Goal: Task Accomplishment & Management: Complete application form

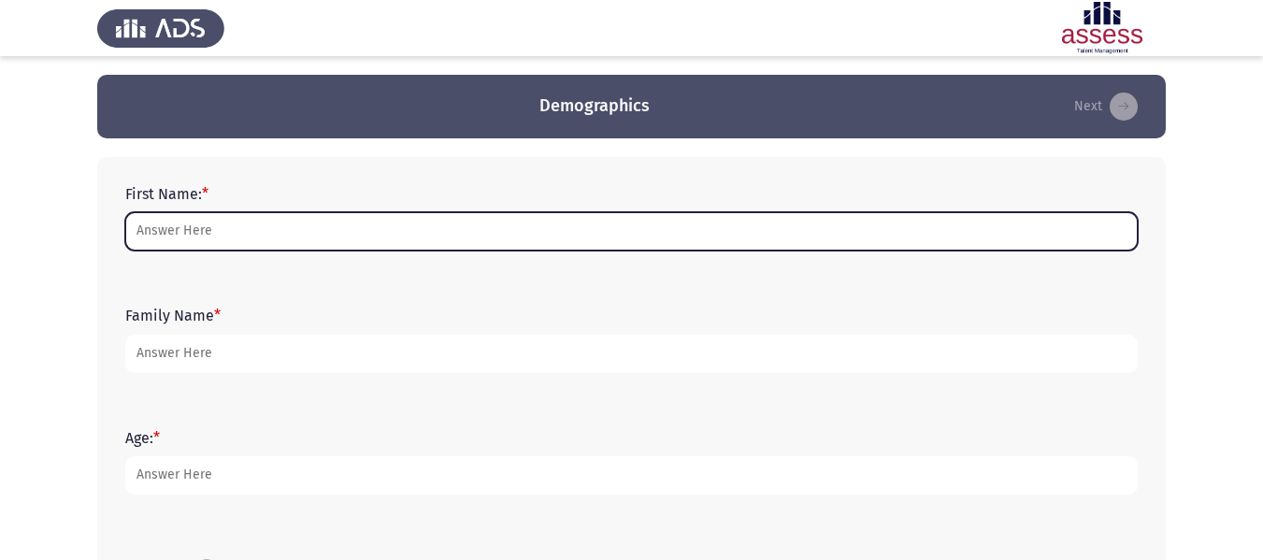
click at [242, 239] on input "First Name: *" at bounding box center [631, 231] width 1012 height 38
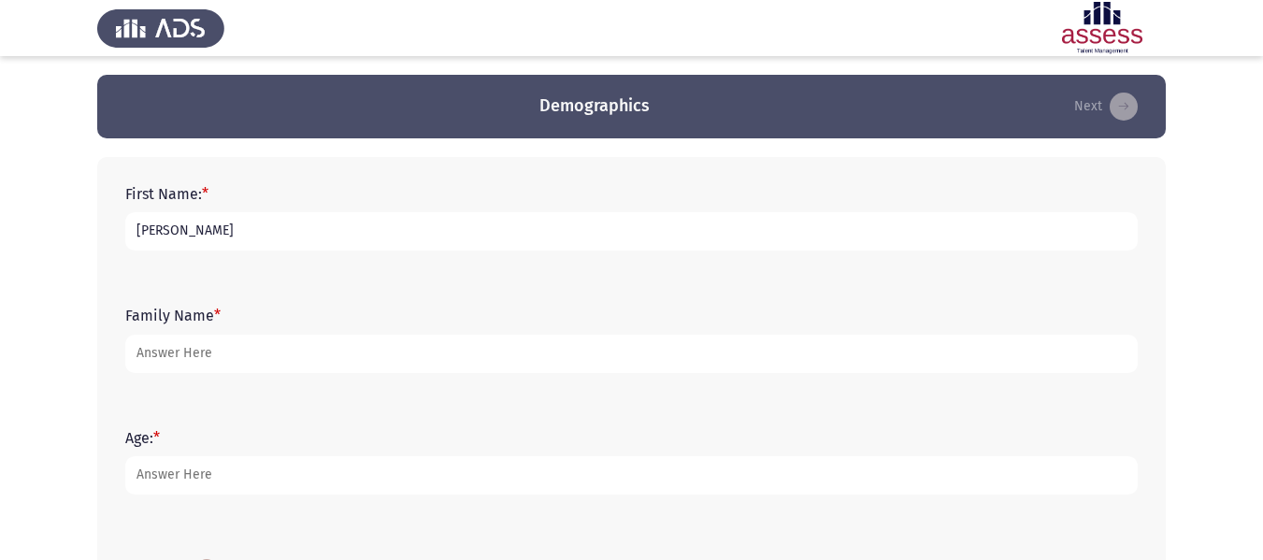
type input "[PERSON_NAME]"
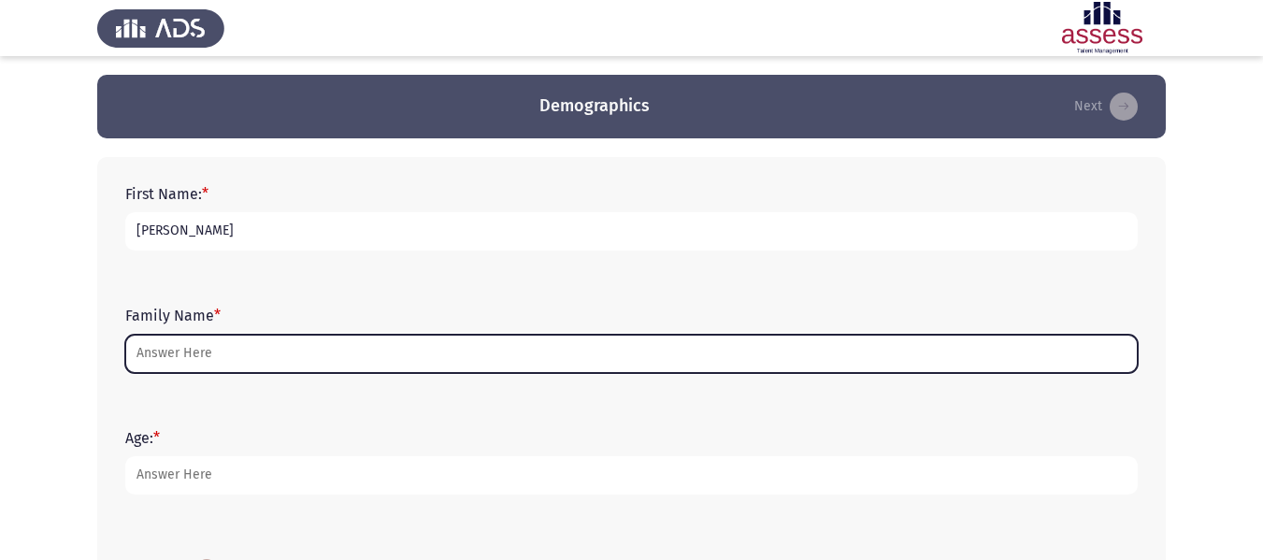
click at [199, 363] on input "Family Name *" at bounding box center [631, 354] width 1012 height 38
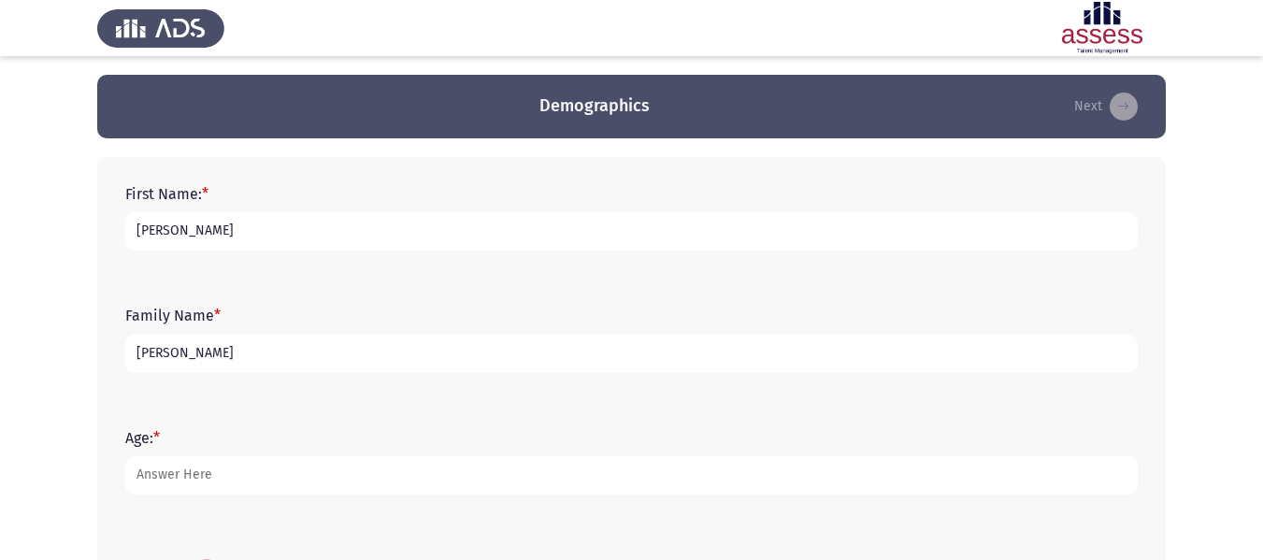
type input "[PERSON_NAME]"
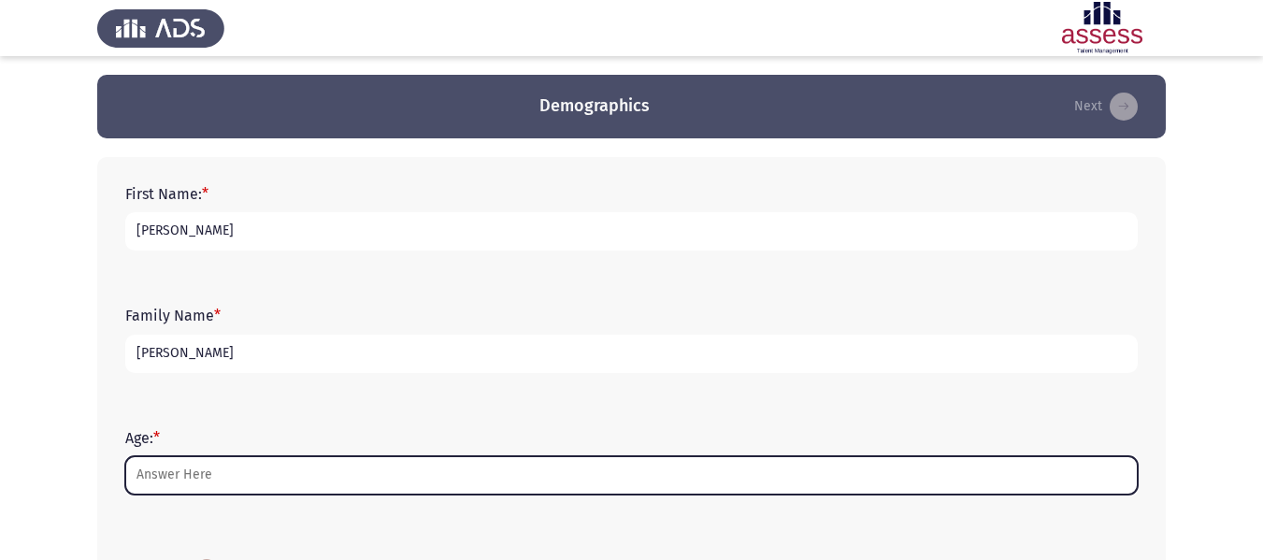
click at [203, 486] on input "Age: *" at bounding box center [631, 475] width 1012 height 38
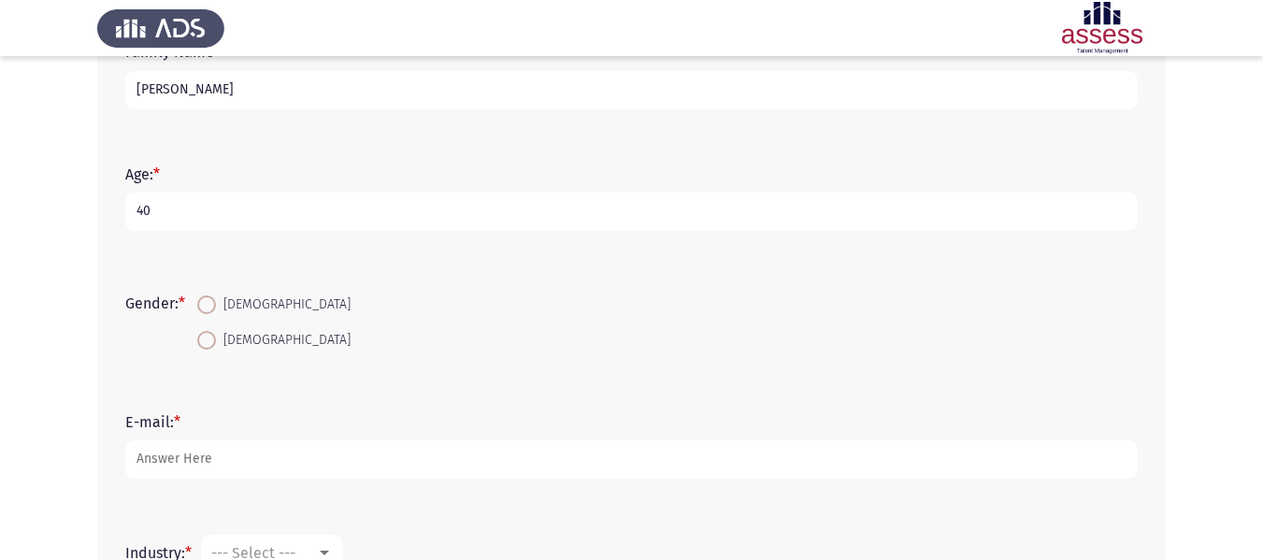
scroll to position [280, 0]
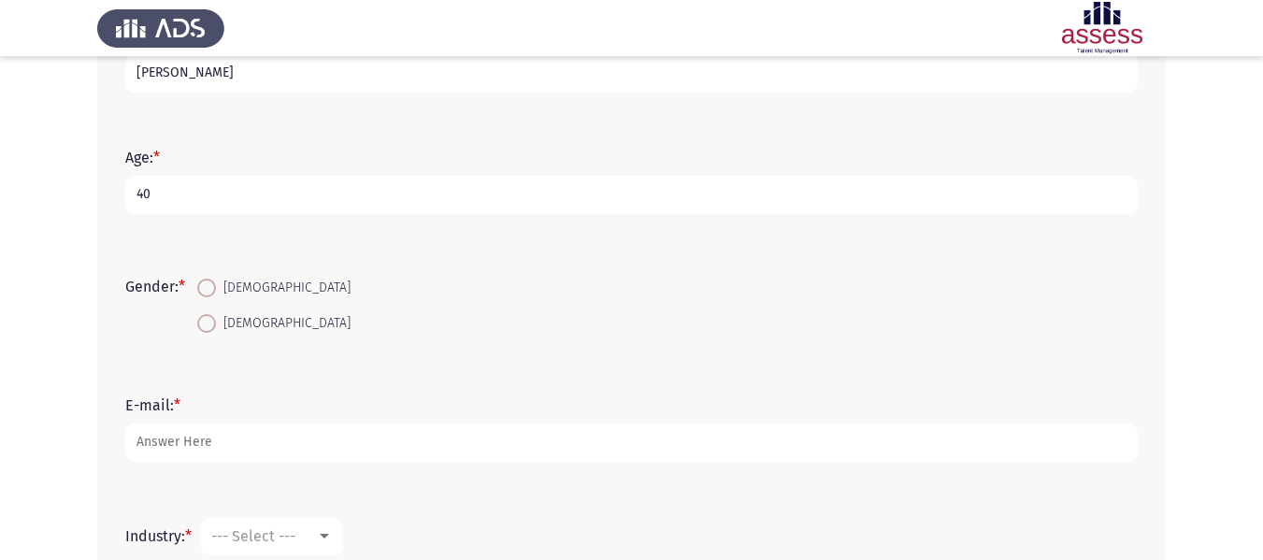
type input "40"
click at [213, 292] on span at bounding box center [206, 288] width 19 height 19
click at [213, 292] on input "[DEMOGRAPHIC_DATA]" at bounding box center [206, 288] width 19 height 19
radio input "true"
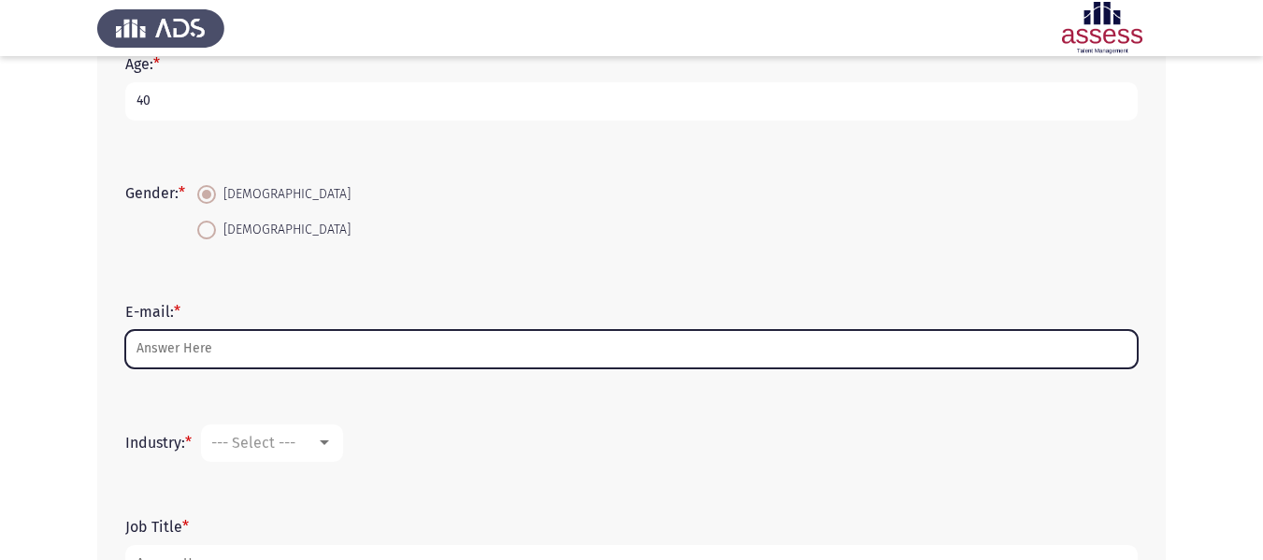
click at [192, 348] on input "E-mail: *" at bounding box center [631, 349] width 1012 height 38
click at [189, 340] on input "E-mail: *" at bounding box center [631, 349] width 1012 height 38
click at [166, 354] on input "E-mail: *" at bounding box center [631, 349] width 1012 height 38
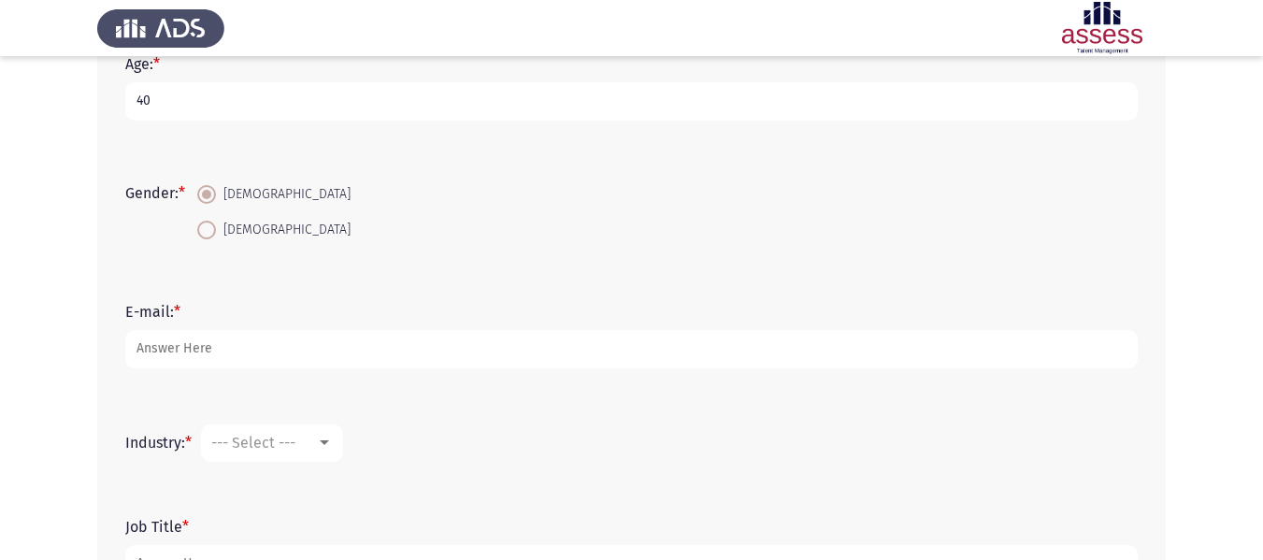
drag, startPoint x: 116, startPoint y: 260, endPoint x: 124, endPoint y: 279, distance: 20.5
click at [116, 260] on div "Gender: * [DEMOGRAPHIC_DATA] [DEMOGRAPHIC_DATA]" at bounding box center [631, 212] width 1031 height 126
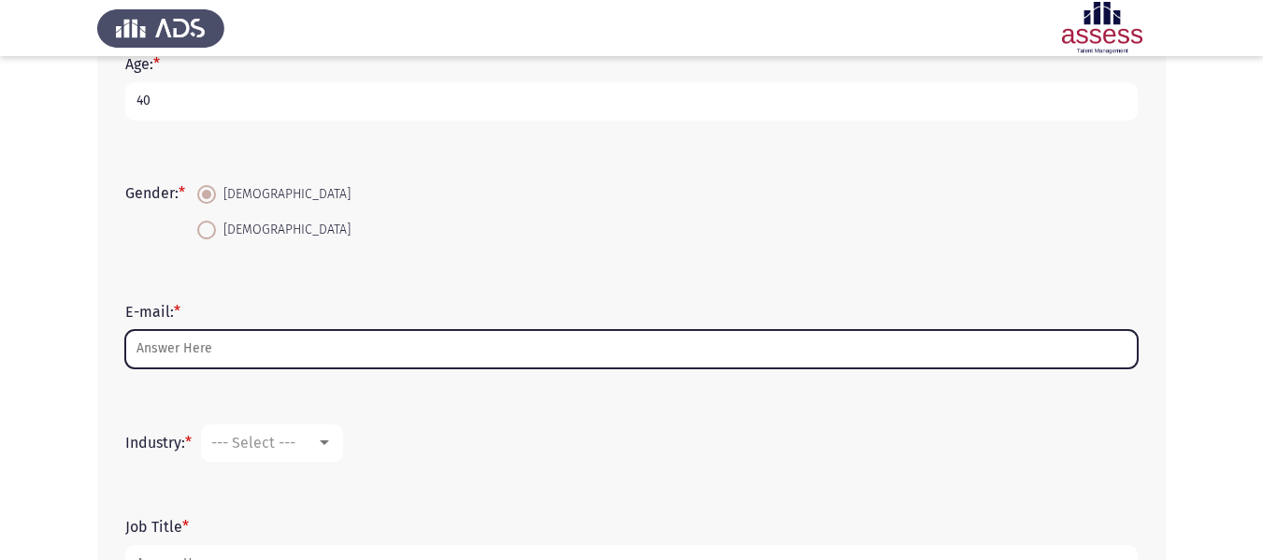
click at [212, 350] on input "E-mail: *" at bounding box center [631, 349] width 1012 height 38
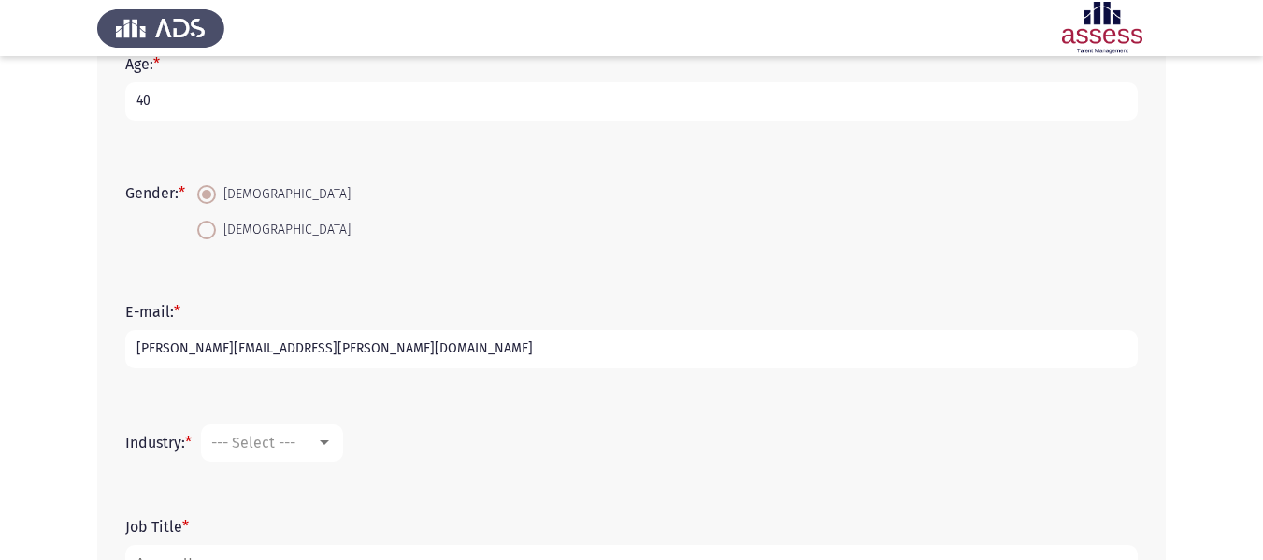
click at [179, 344] on input "[PERSON_NAME][EMAIL_ADDRESS][PERSON_NAME][DOMAIN_NAME]" at bounding box center [631, 349] width 1012 height 38
type input "[PERSON_NAME][EMAIL_ADDRESS][PERSON_NAME][DOMAIN_NAME]"
click at [325, 440] on div at bounding box center [324, 442] width 9 height 5
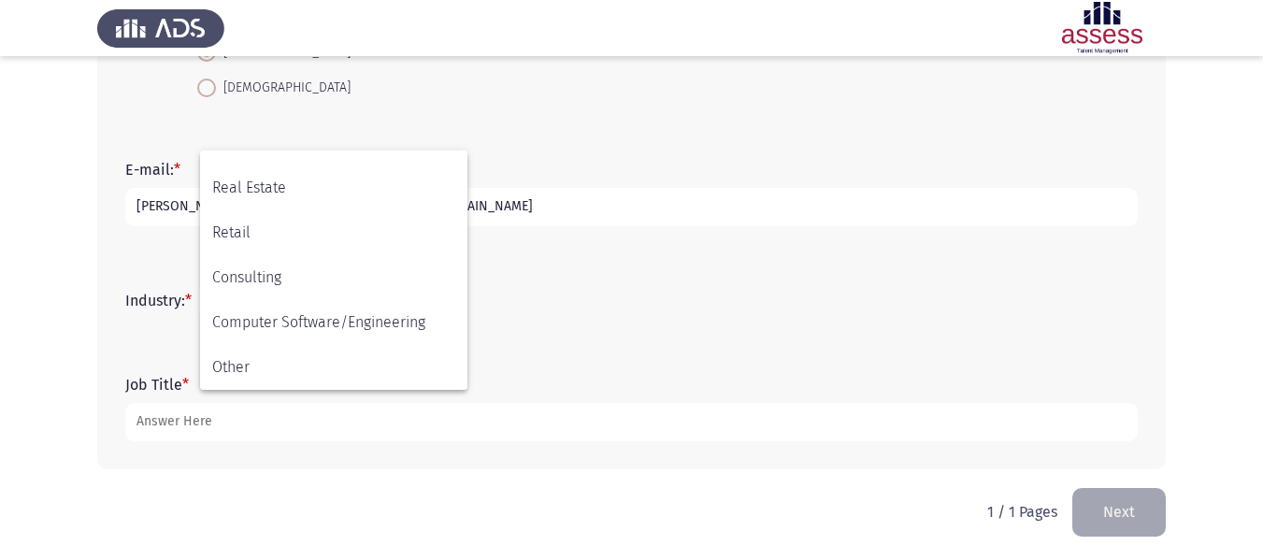
scroll to position [519, 0]
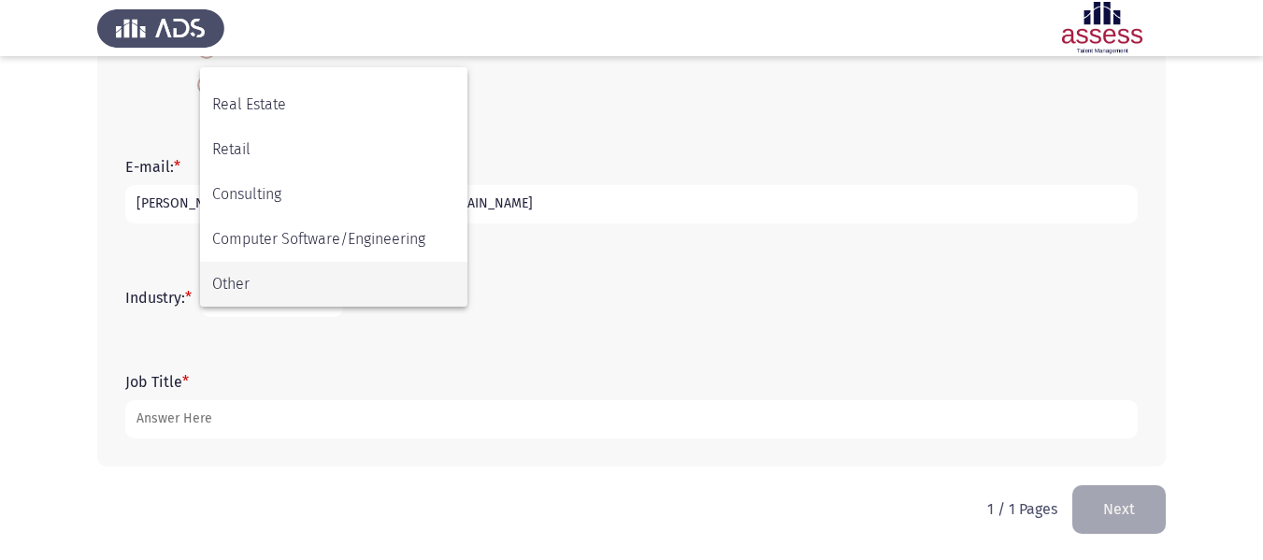
click at [305, 290] on span "Other" at bounding box center [333, 284] width 243 height 45
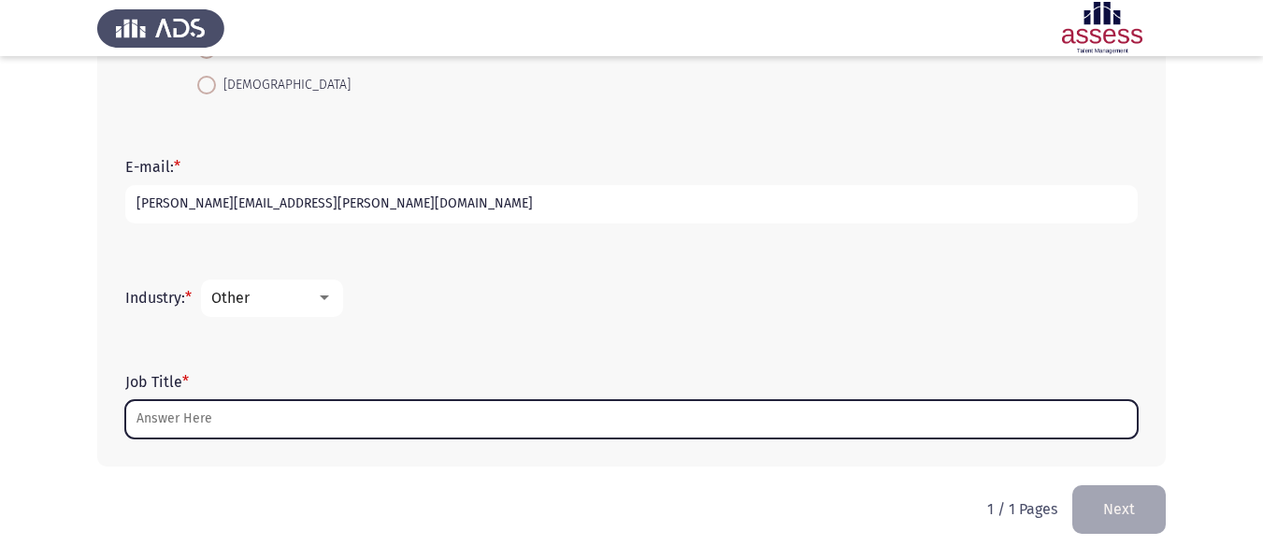
click at [207, 422] on input "Job Title *" at bounding box center [631, 419] width 1012 height 38
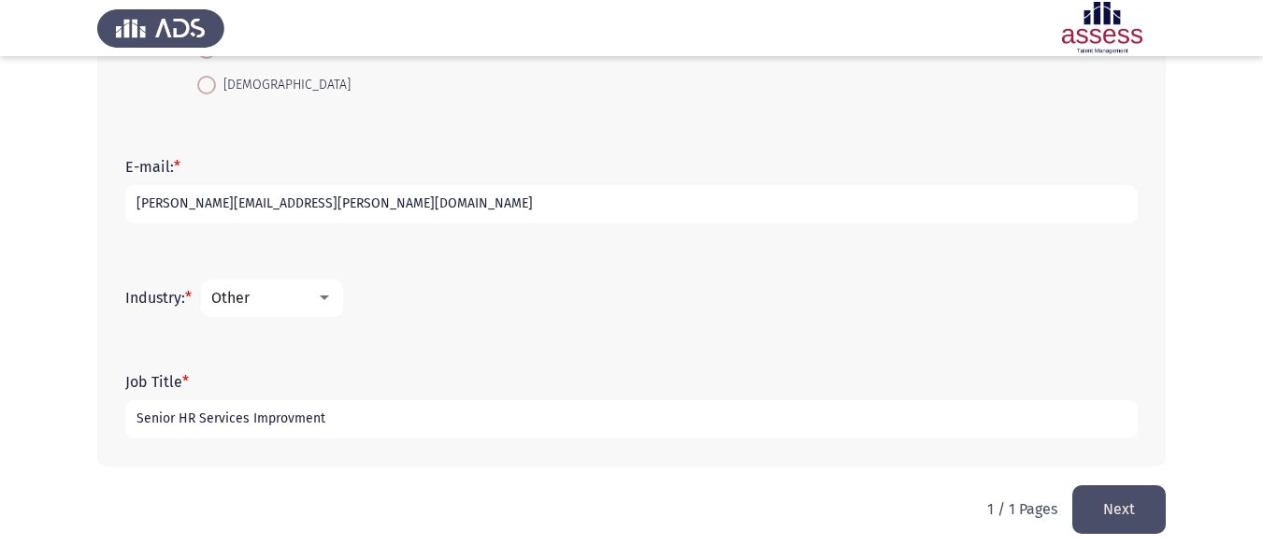
type input "Senior HR Services Improvment"
click at [272, 333] on div "Industry: * Other" at bounding box center [631, 297] width 1031 height 93
drag, startPoint x: 360, startPoint y: 421, endPoint x: 81, endPoint y: 436, distance: 279.0
click at [81, 436] on app-assessment-container "Demographics Next First Name: * [PERSON_NAME] Family Name * [PERSON_NAME] Age: …" at bounding box center [631, 20] width 1263 height 929
click at [36, 385] on app-assessment-container "Demographics Next First Name: * [PERSON_NAME] Family Name * [PERSON_NAME] Age: …" at bounding box center [631, 20] width 1263 height 929
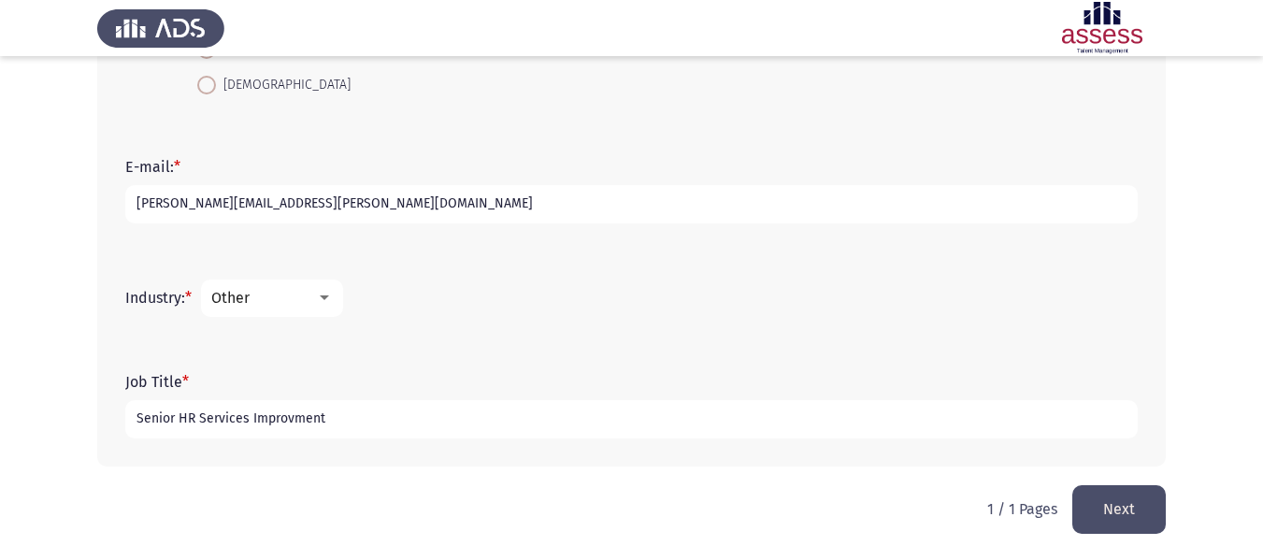
click at [1109, 505] on button "Next" at bounding box center [1118, 509] width 93 height 48
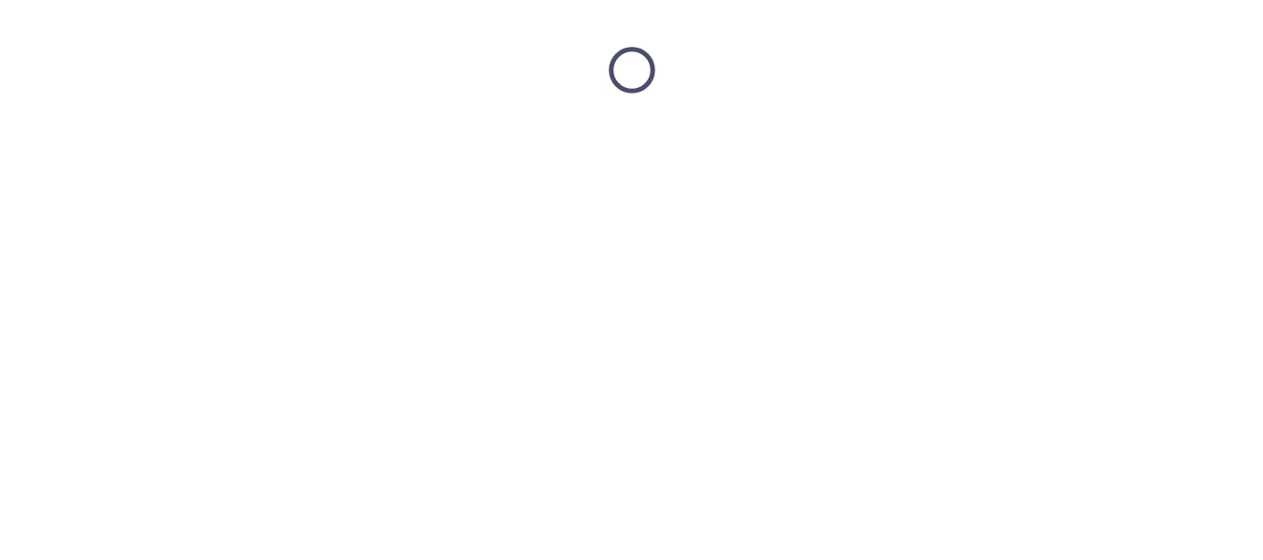
scroll to position [0, 0]
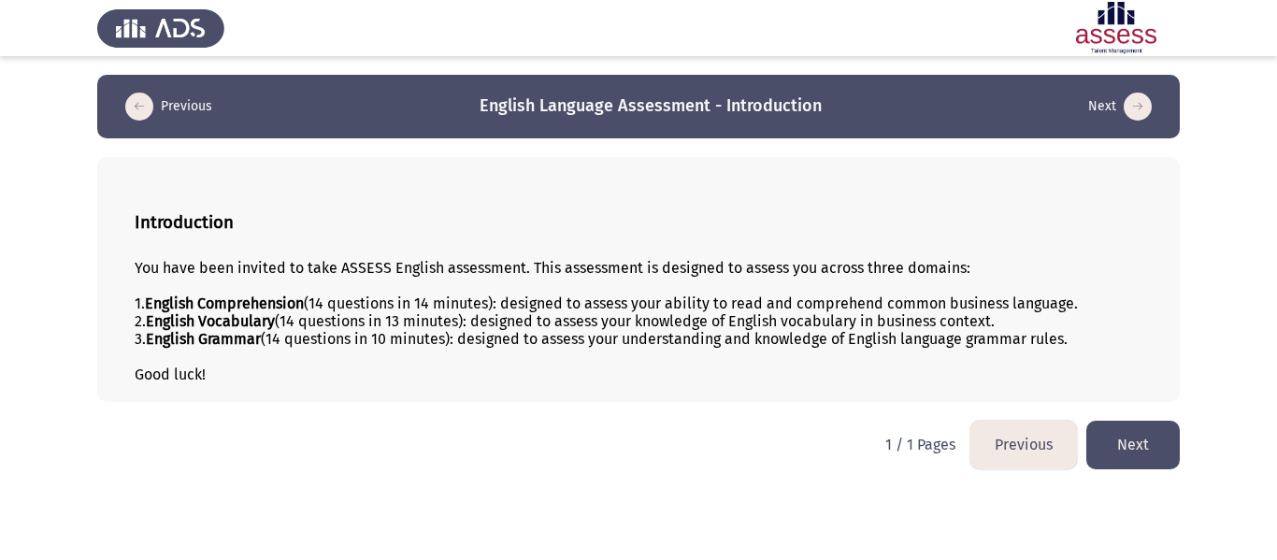
click at [1133, 455] on button "Next" at bounding box center [1132, 445] width 93 height 48
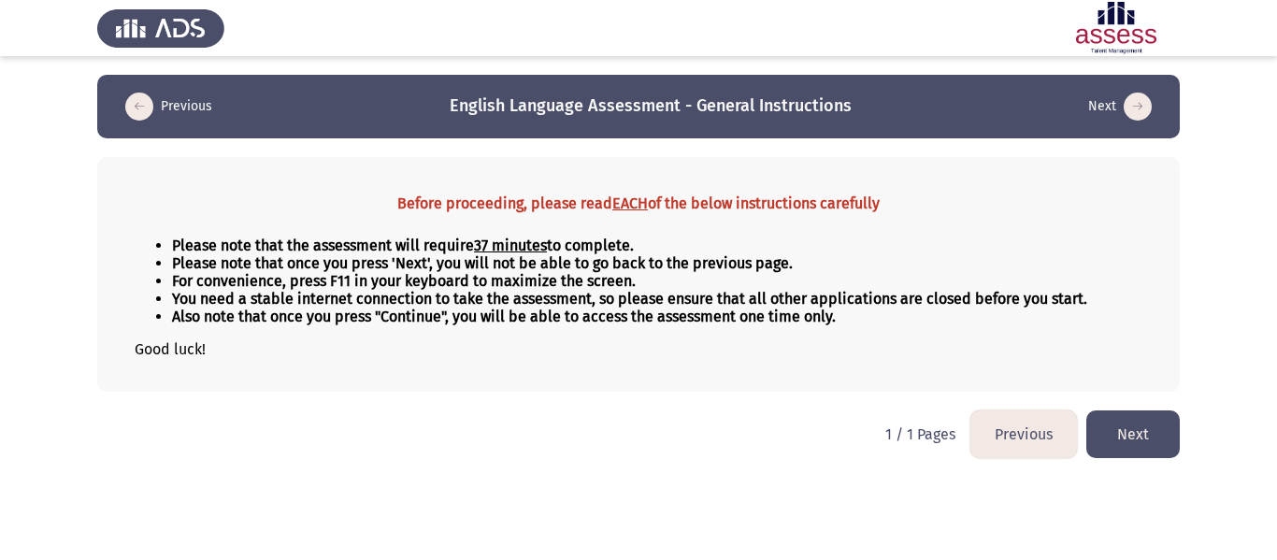
click at [1145, 437] on button "Next" at bounding box center [1132, 434] width 93 height 48
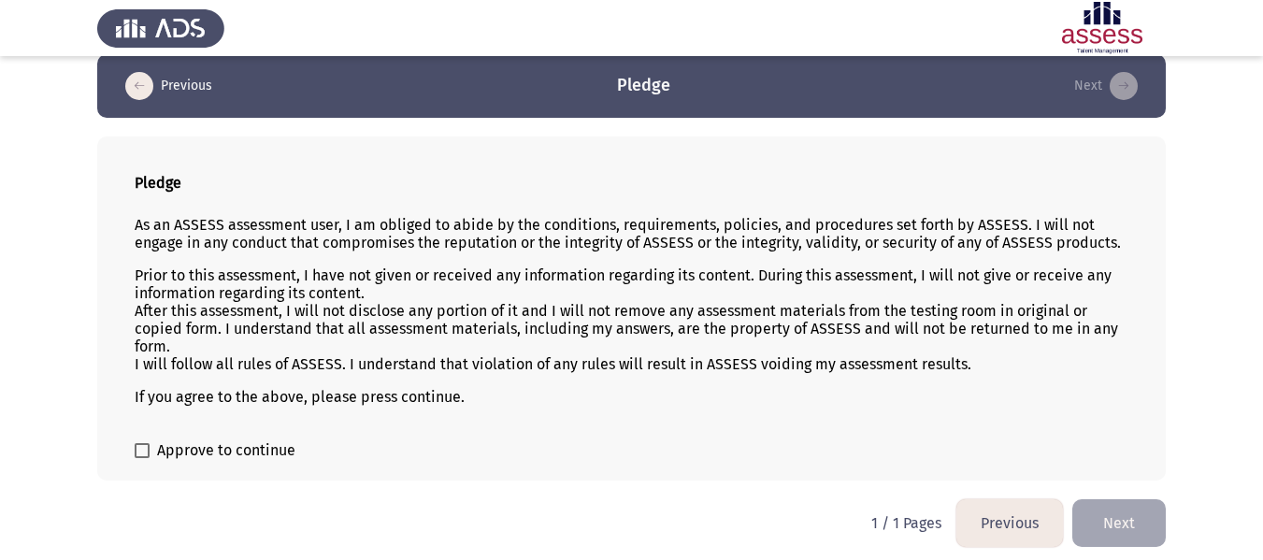
scroll to position [26, 0]
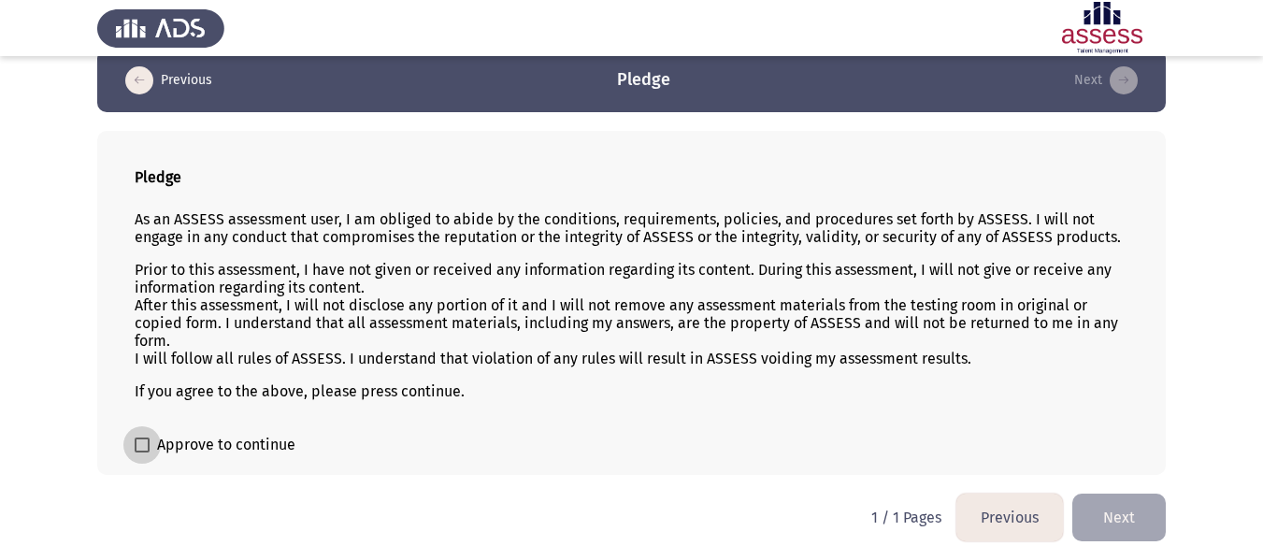
click at [143, 448] on span at bounding box center [142, 444] width 15 height 15
click at [142, 452] on input "Approve to continue" at bounding box center [141, 452] width 1 height 1
checkbox input "true"
click at [1119, 514] on button "Next" at bounding box center [1118, 518] width 93 height 48
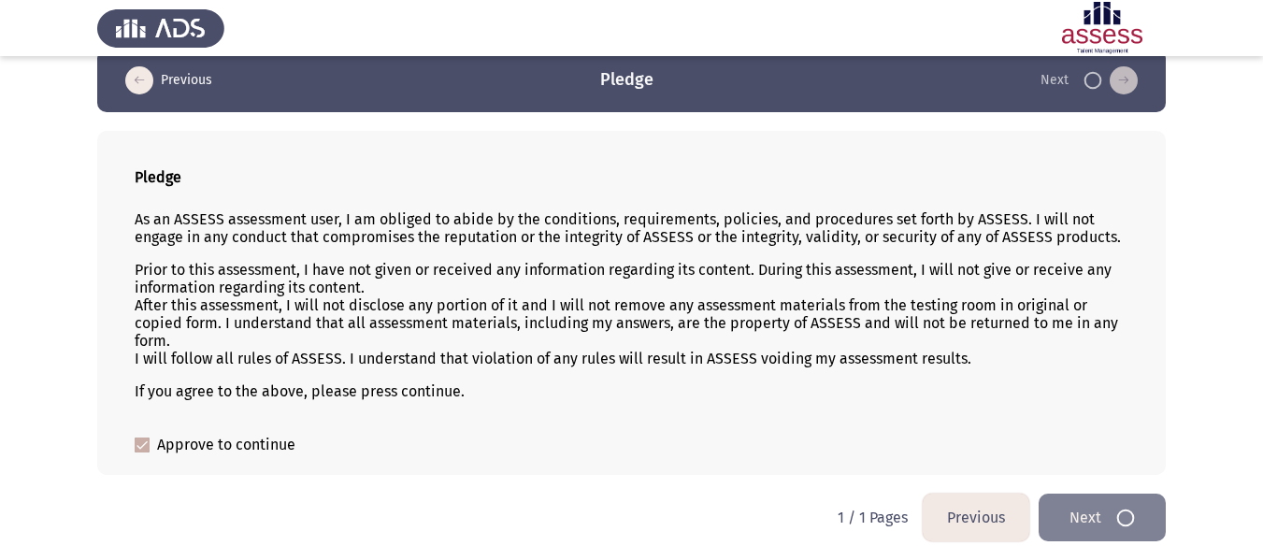
scroll to position [0, 0]
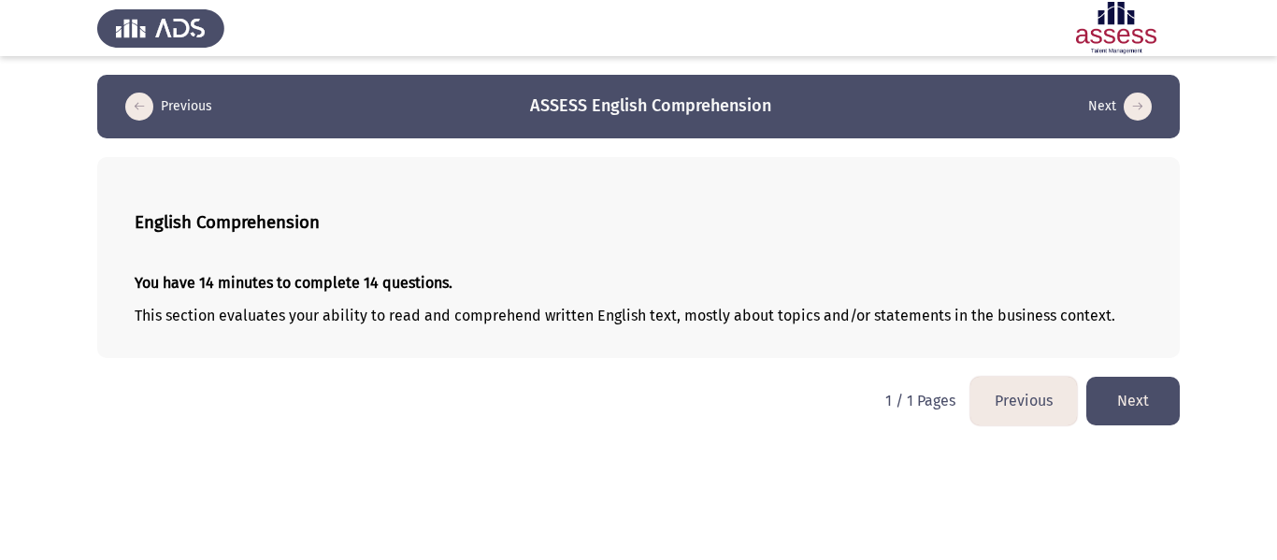
click at [1137, 393] on button "Next" at bounding box center [1132, 401] width 93 height 48
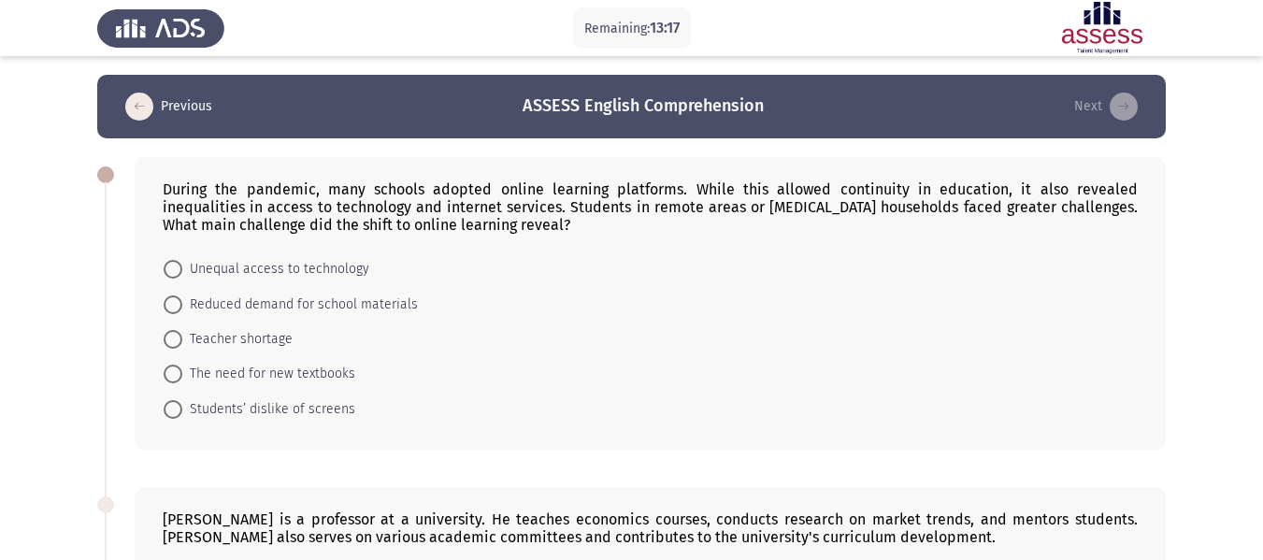
drag, startPoint x: 498, startPoint y: 224, endPoint x: 249, endPoint y: 211, distance: 249.9
click at [249, 211] on div "During the pandemic, many schools adopted online learning platforms. While this…" at bounding box center [650, 206] width 975 height 53
click at [171, 272] on span at bounding box center [173, 269] width 19 height 19
click at [171, 272] on input "Unequal access to technology" at bounding box center [173, 269] width 19 height 19
radio input "true"
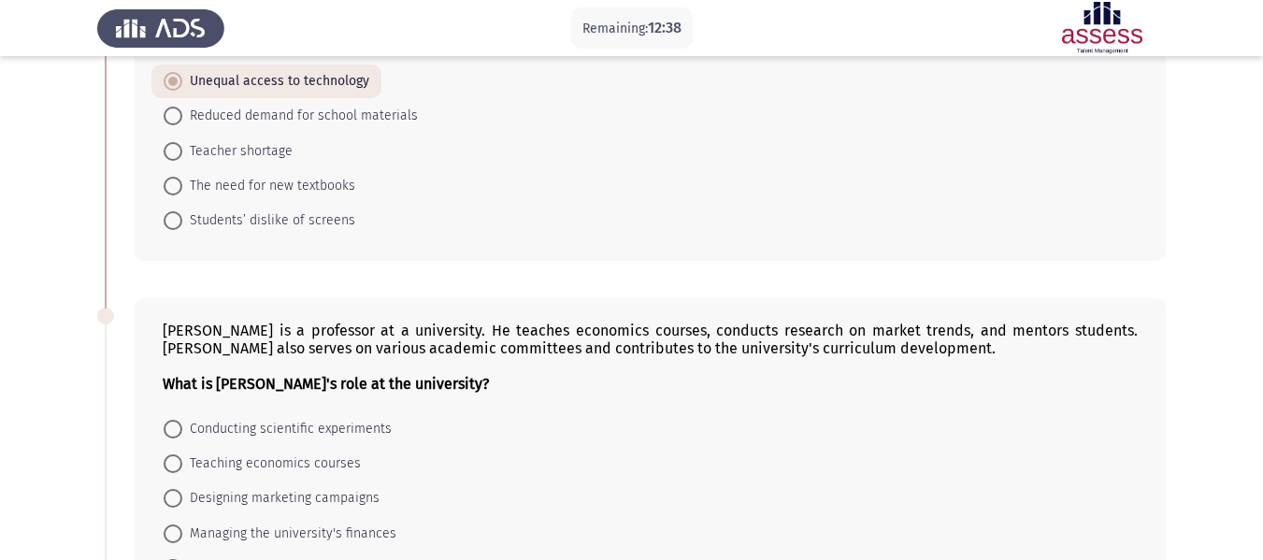
scroll to position [280, 0]
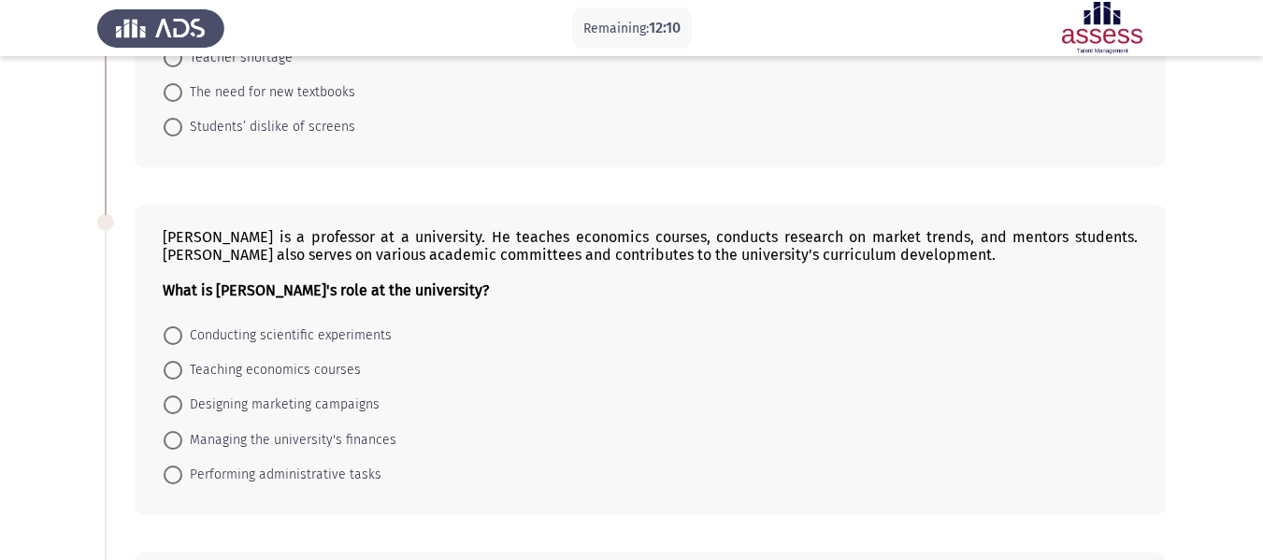
click at [168, 370] on span at bounding box center [173, 370] width 19 height 19
click at [168, 370] on input "Teaching economics courses" at bounding box center [173, 370] width 19 height 19
radio input "true"
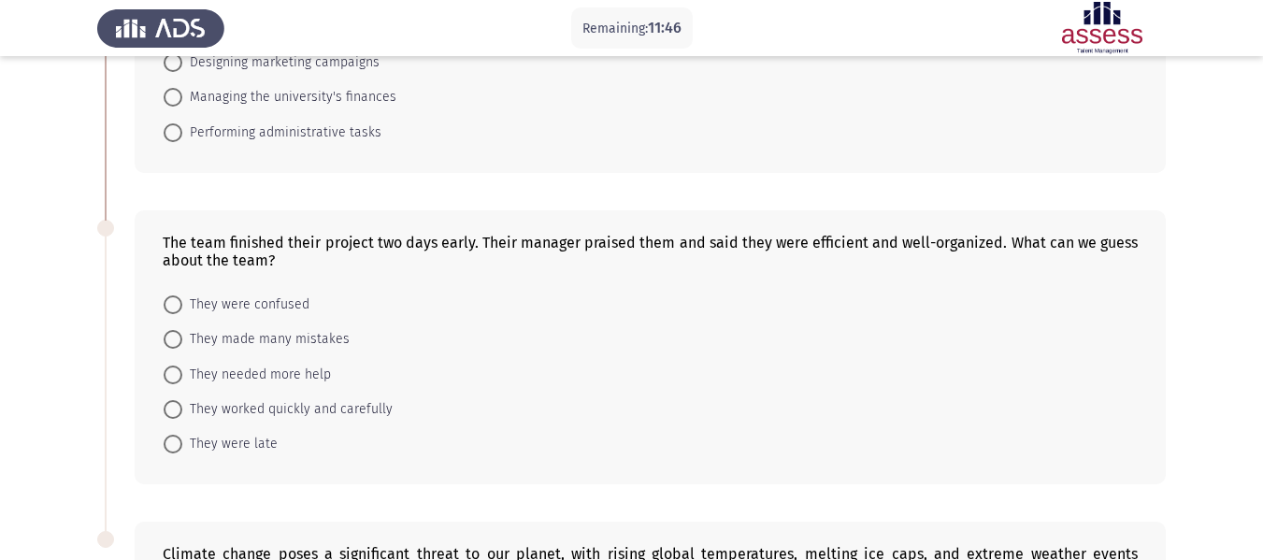
scroll to position [654, 0]
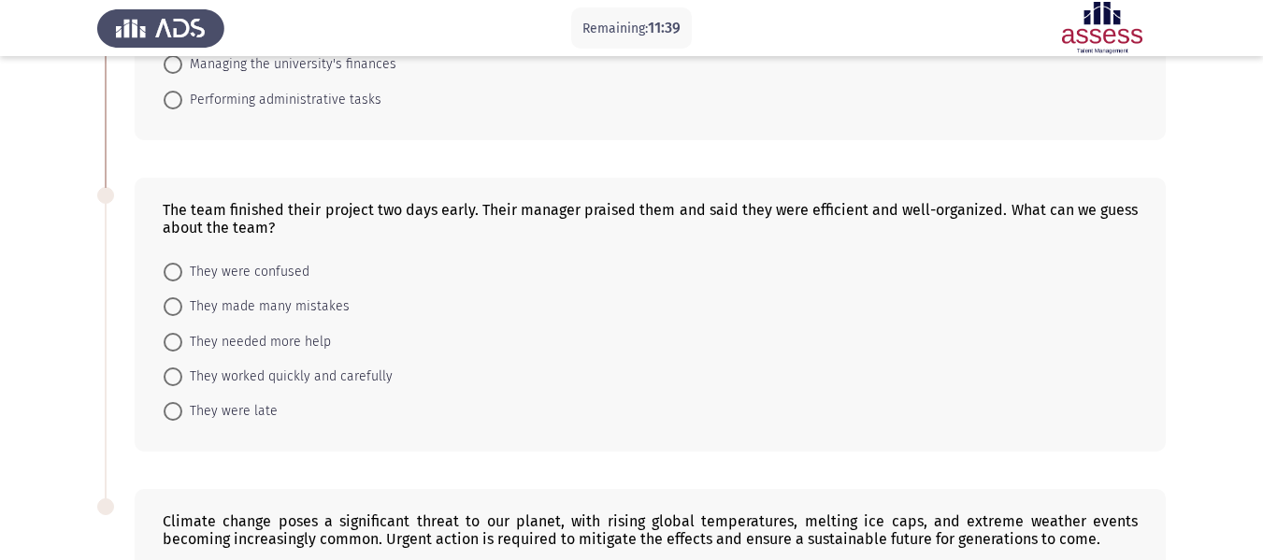
click at [179, 376] on span at bounding box center [173, 376] width 19 height 19
click at [179, 376] on input "They worked quickly and carefully" at bounding box center [173, 376] width 19 height 19
radio input "true"
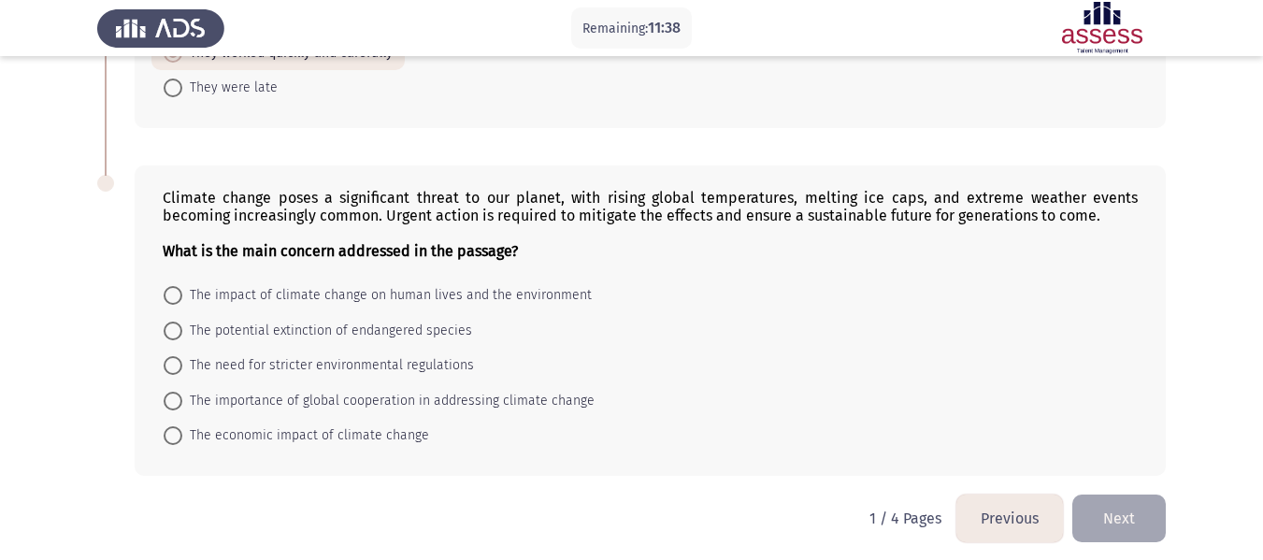
scroll to position [986, 0]
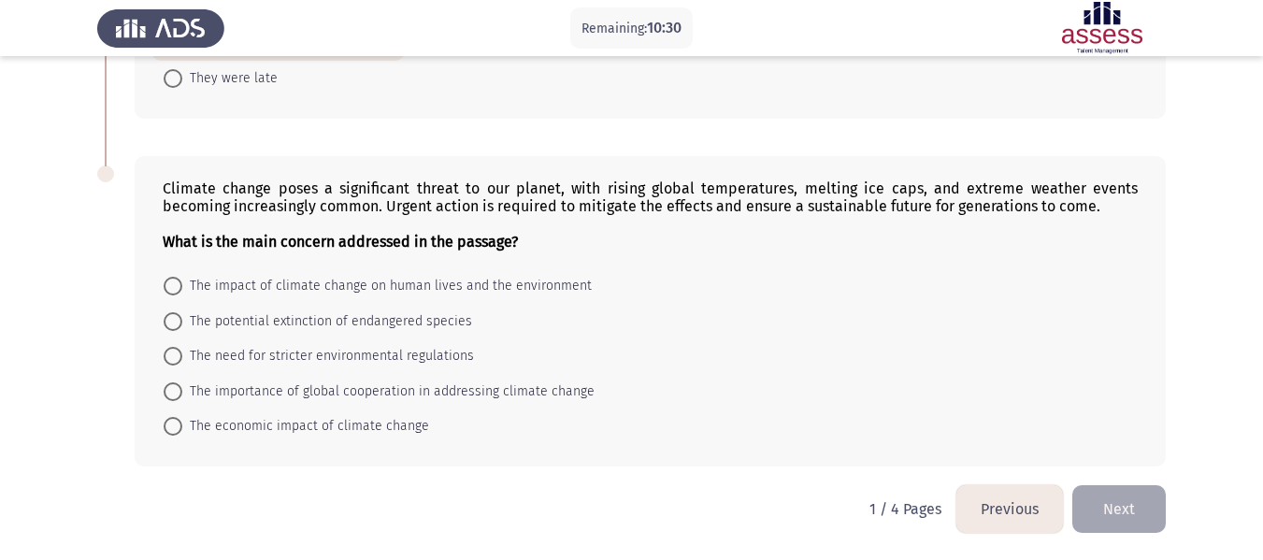
click at [172, 285] on span at bounding box center [173, 286] width 19 height 19
click at [172, 285] on input "The impact of climate change on human lives and the environment" at bounding box center [173, 286] width 19 height 19
radio input "true"
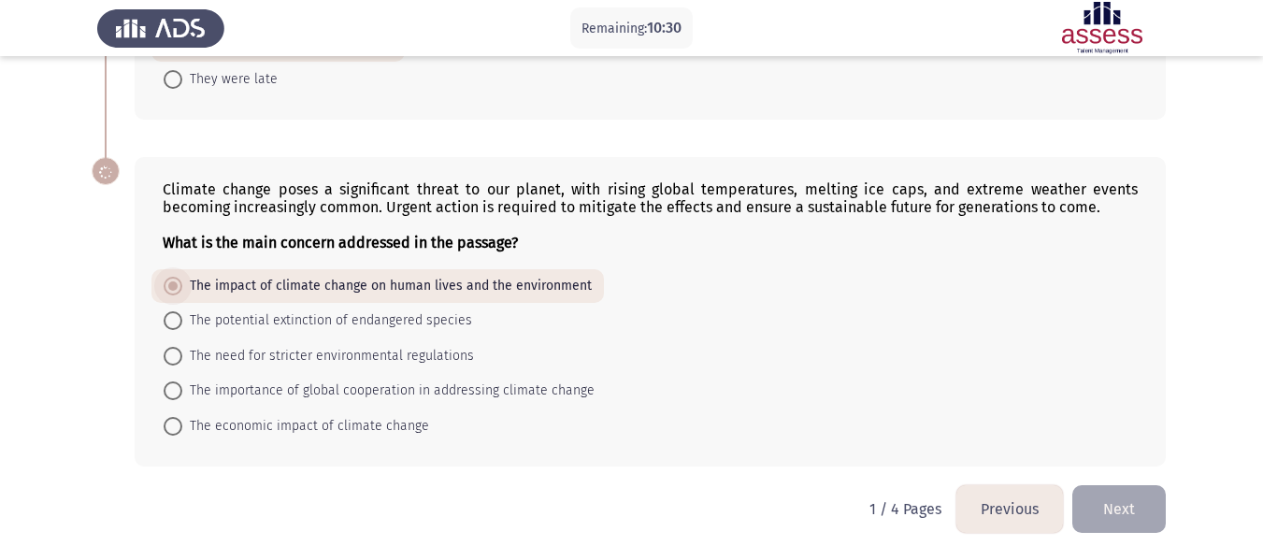
scroll to position [985, 0]
click at [1123, 507] on button "Next" at bounding box center [1118, 509] width 93 height 48
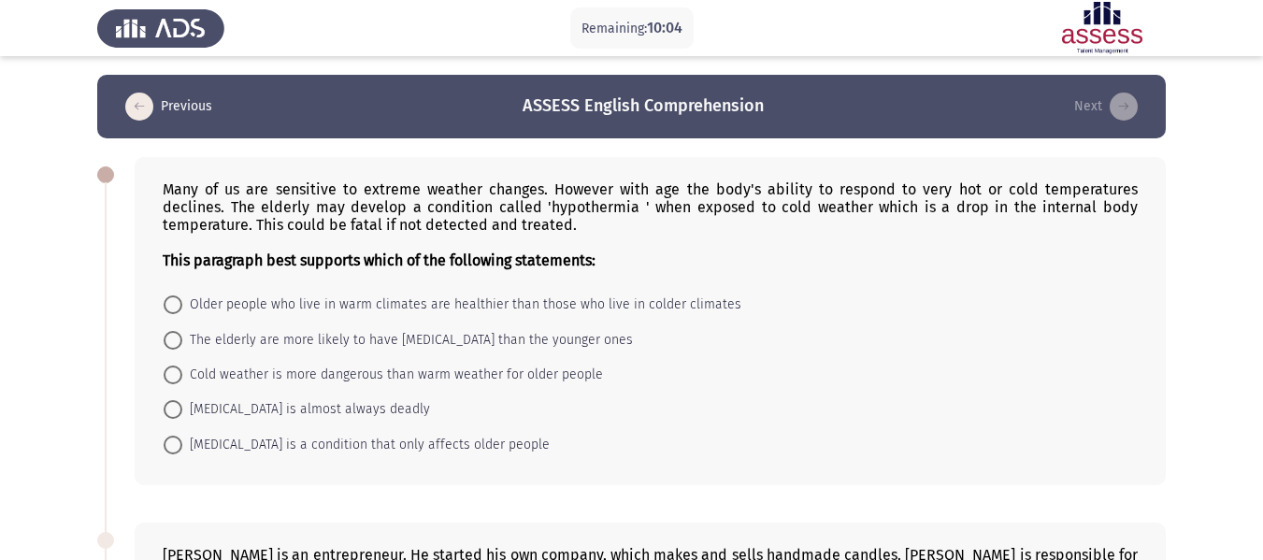
scroll to position [93, 0]
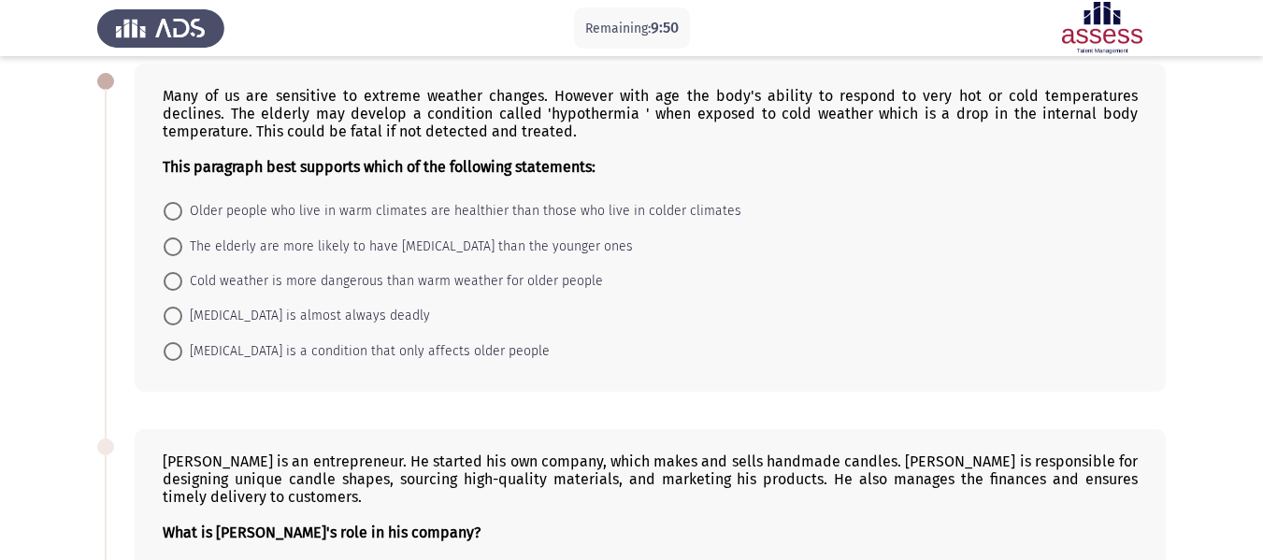
click at [173, 354] on span at bounding box center [173, 351] width 19 height 19
click at [173, 354] on input "[MEDICAL_DATA] is a condition that only affects older people" at bounding box center [173, 351] width 19 height 19
radio input "true"
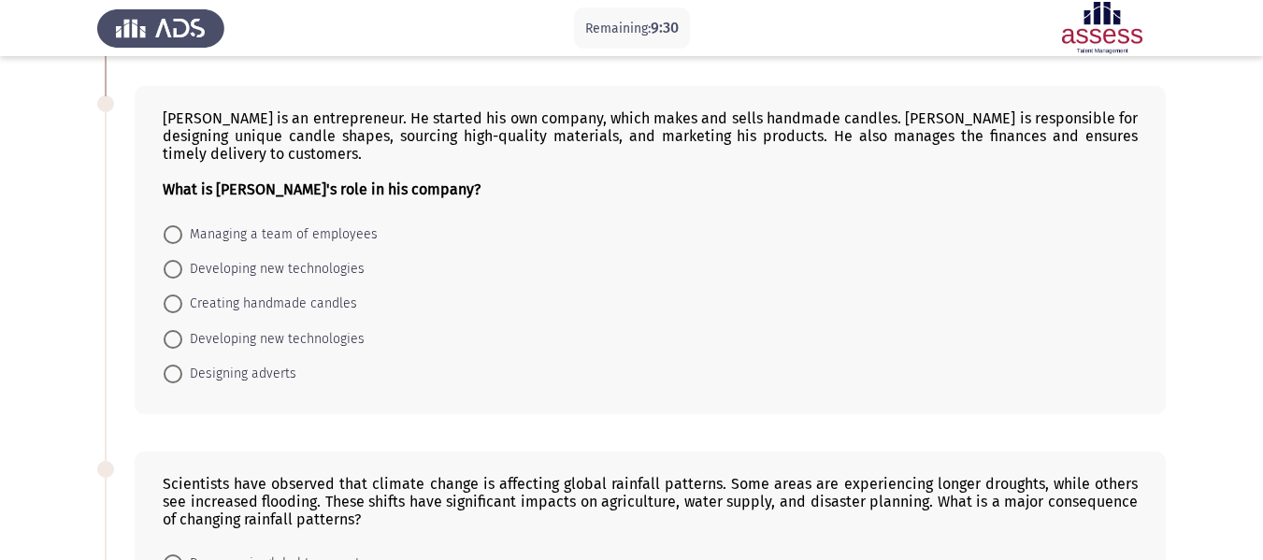
scroll to position [467, 0]
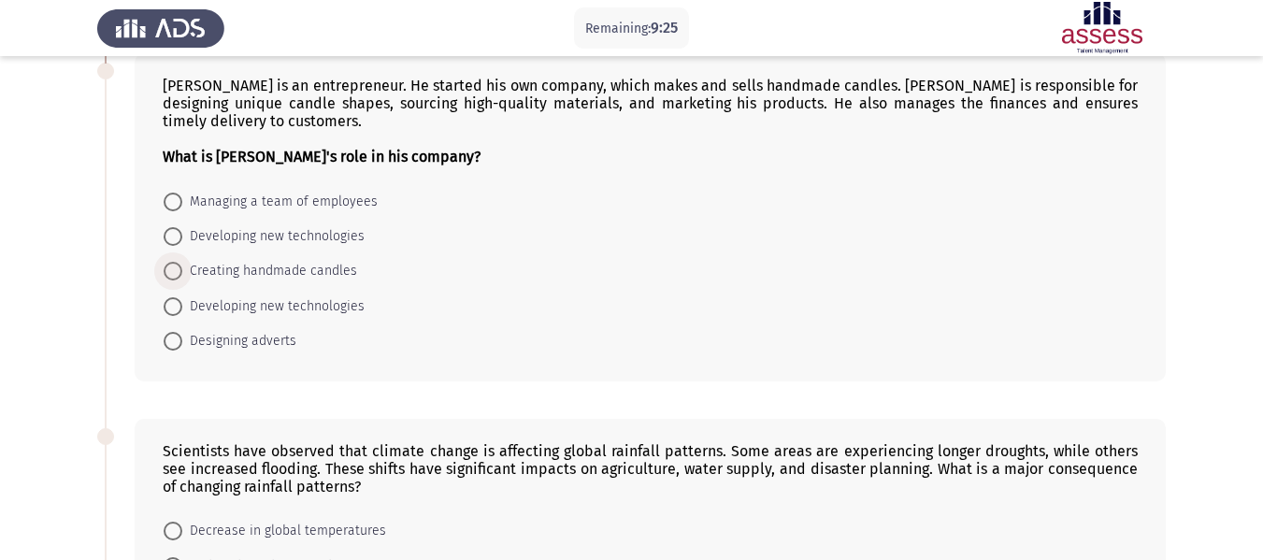
click at [165, 266] on span at bounding box center [173, 271] width 19 height 19
click at [165, 266] on input "Creating handmade candles" at bounding box center [173, 271] width 19 height 19
radio input "true"
click at [176, 342] on span at bounding box center [173, 340] width 19 height 19
click at [176, 342] on input "Designing adverts" at bounding box center [173, 340] width 19 height 19
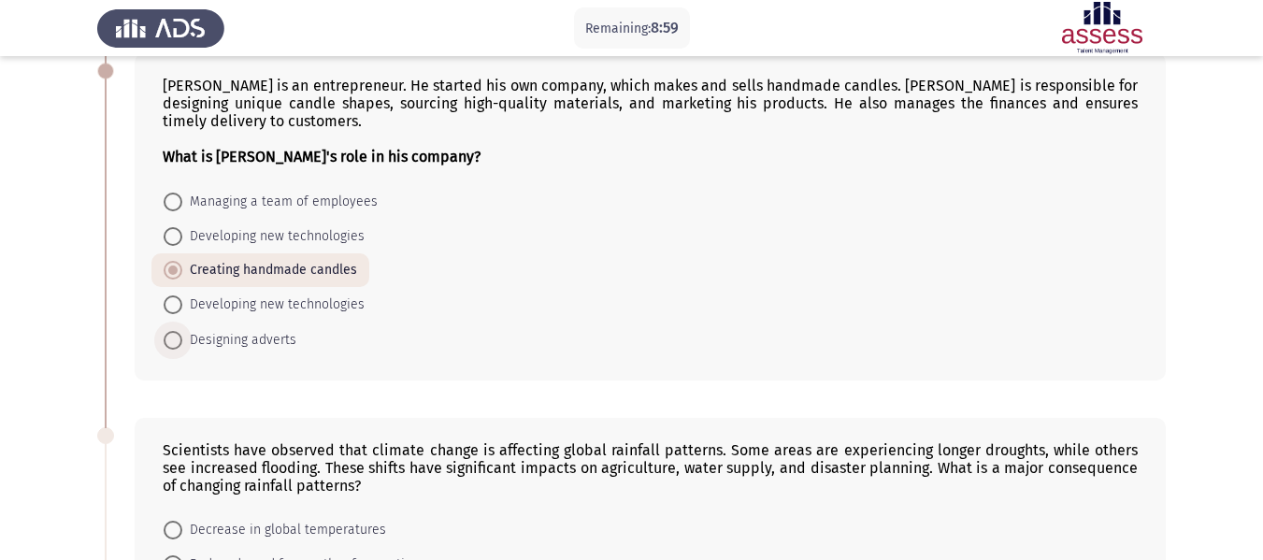
radio input "true"
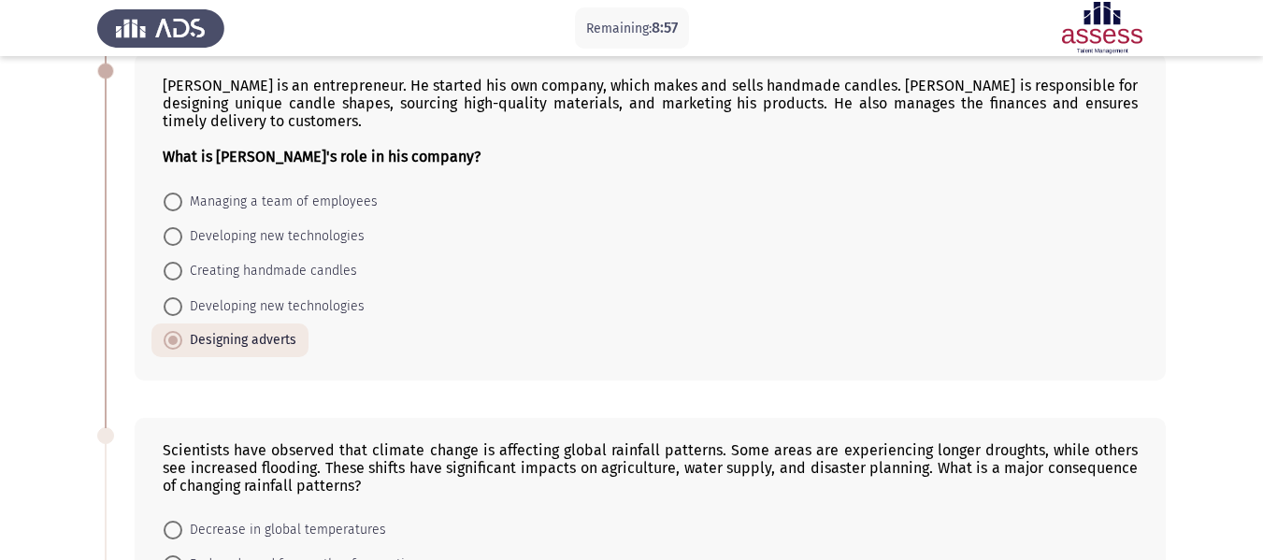
click at [173, 277] on span at bounding box center [173, 271] width 19 height 19
click at [173, 277] on input "Creating handmade candles" at bounding box center [173, 271] width 19 height 19
radio input "true"
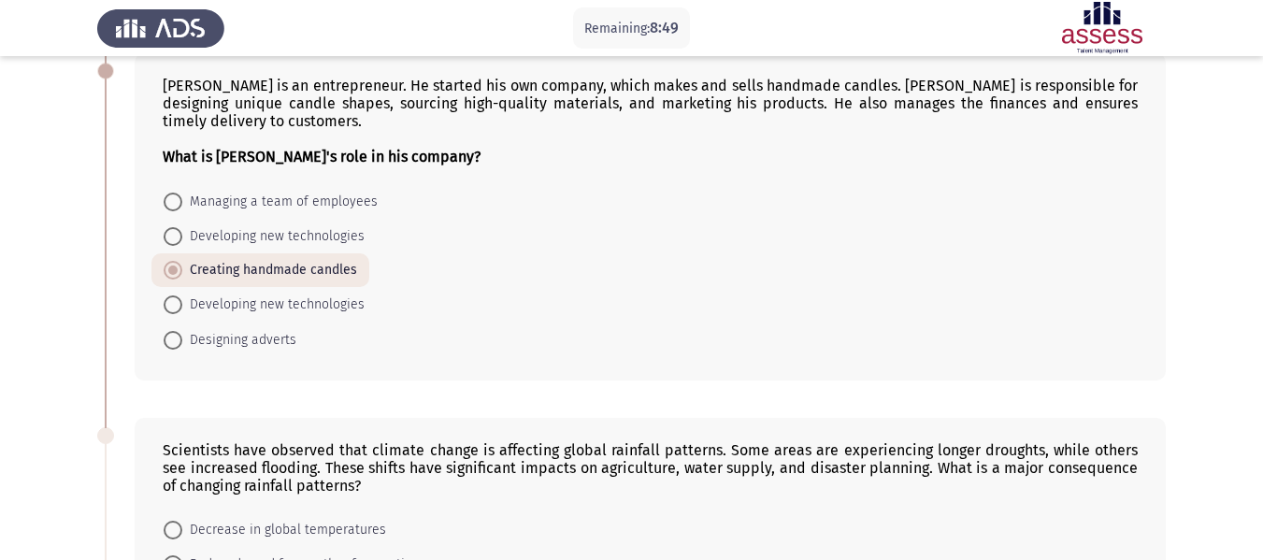
click at [179, 343] on span at bounding box center [173, 340] width 19 height 19
click at [179, 343] on input "Designing adverts" at bounding box center [173, 340] width 19 height 19
radio input "true"
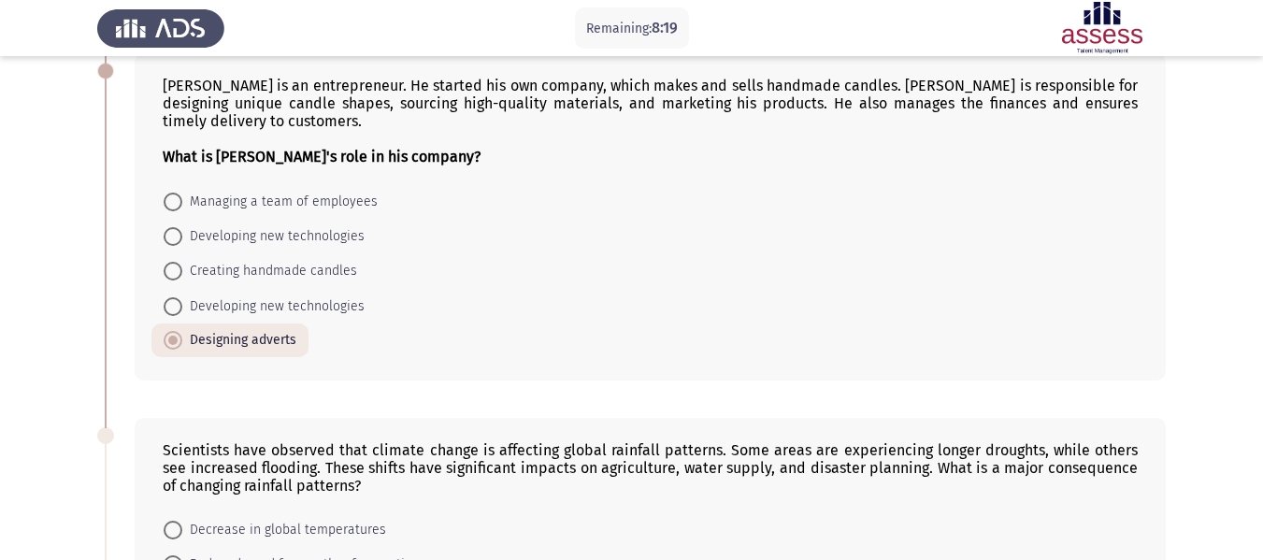
click at [171, 278] on span at bounding box center [173, 271] width 19 height 19
click at [171, 278] on input "Creating handmade candles" at bounding box center [173, 271] width 19 height 19
radio input "true"
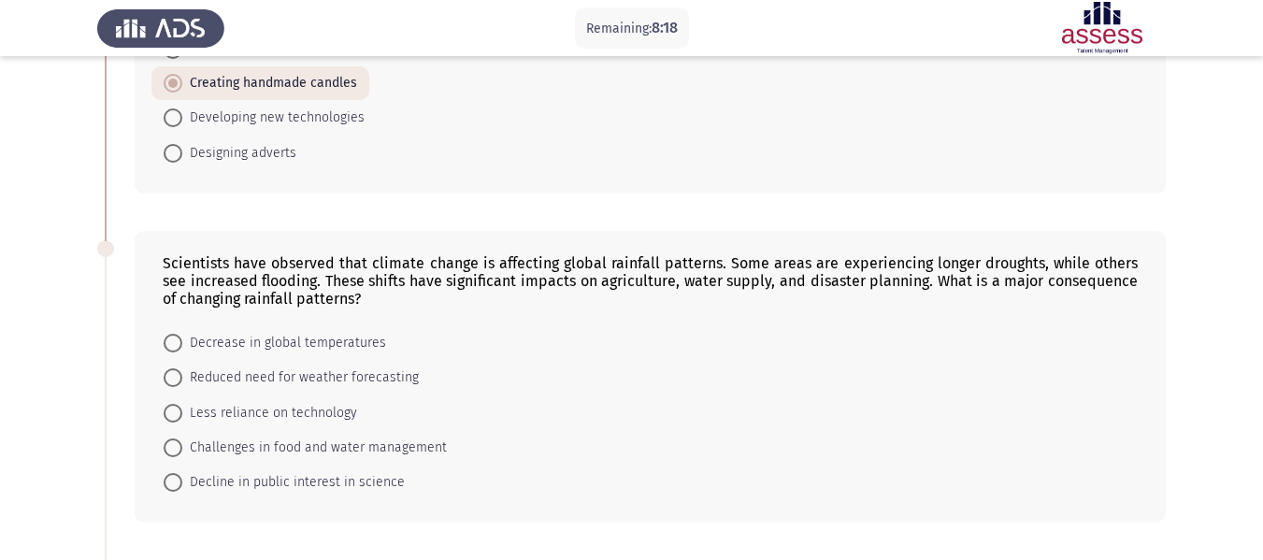
scroll to position [748, 0]
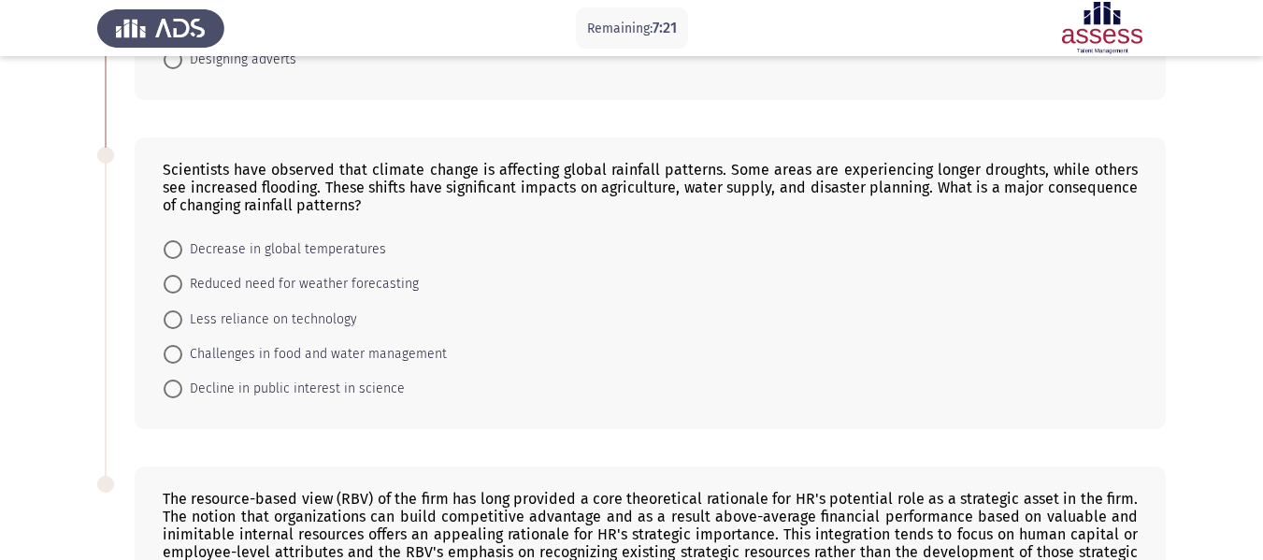
drag, startPoint x: 246, startPoint y: 207, endPoint x: 292, endPoint y: 213, distance: 46.1
click at [292, 213] on div "Scientists have observed that climate change is affecting global rainfall patte…" at bounding box center [650, 283] width 1031 height 293
click at [177, 284] on span at bounding box center [173, 284] width 19 height 19
click at [177, 284] on input "Reduced need for weather forecasting" at bounding box center [173, 284] width 19 height 19
radio input "true"
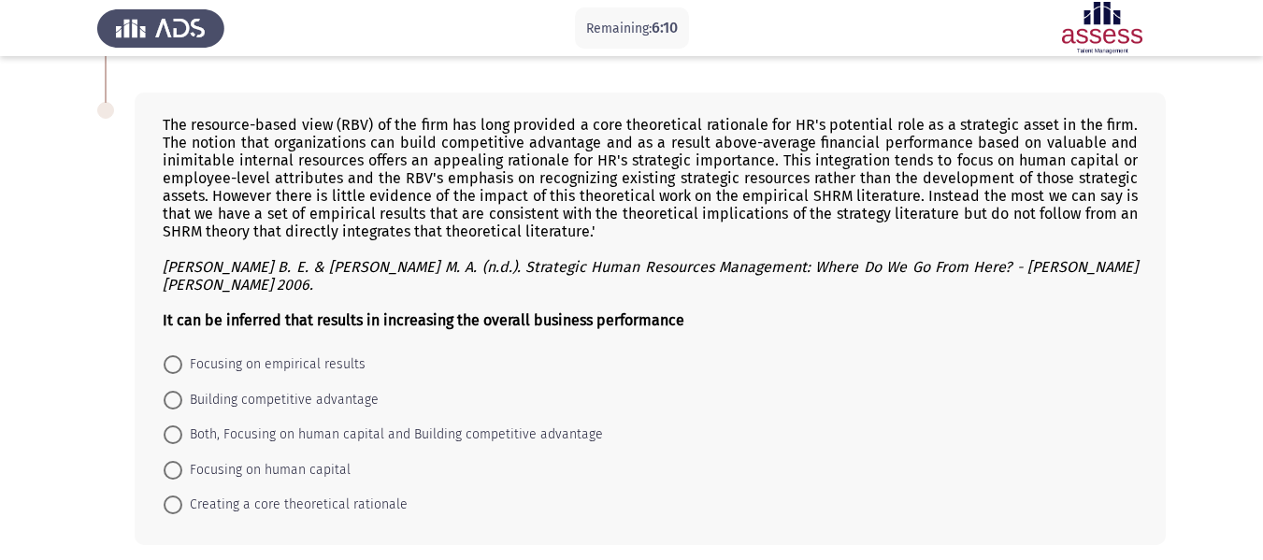
scroll to position [1088, 0]
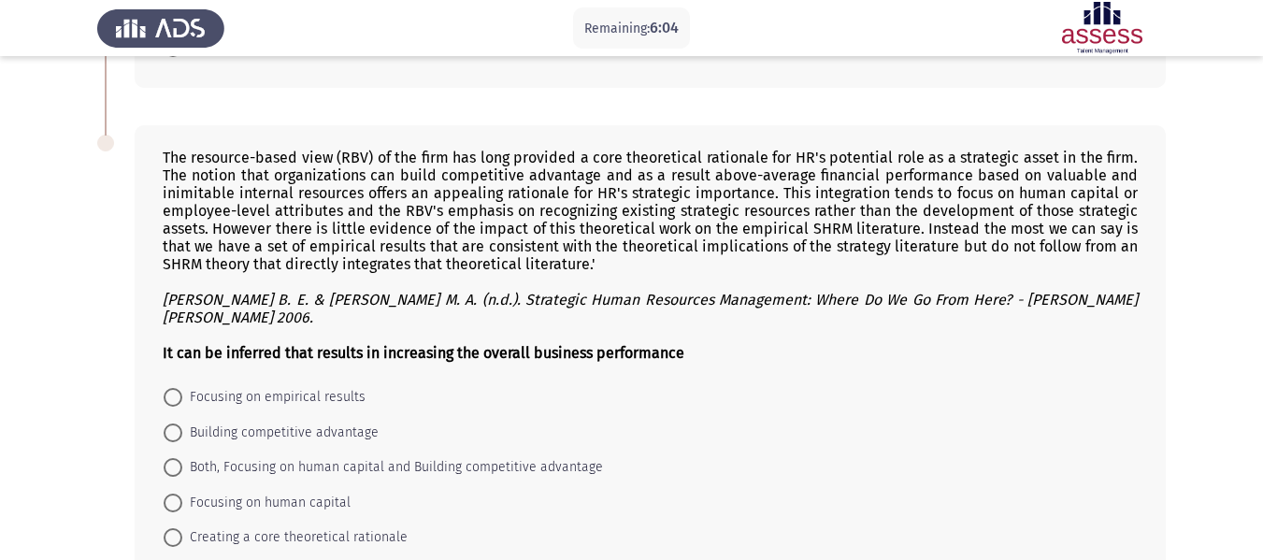
drag, startPoint x: 159, startPoint y: 333, endPoint x: 641, endPoint y: 331, distance: 482.3
click at [641, 331] on div "The resource-based view (RBV) of the firm has long provided a core theoretical …" at bounding box center [650, 351] width 1031 height 452
click at [641, 344] on b "It can be inferred that results in increasing the overall business performance" at bounding box center [424, 353] width 522 height 18
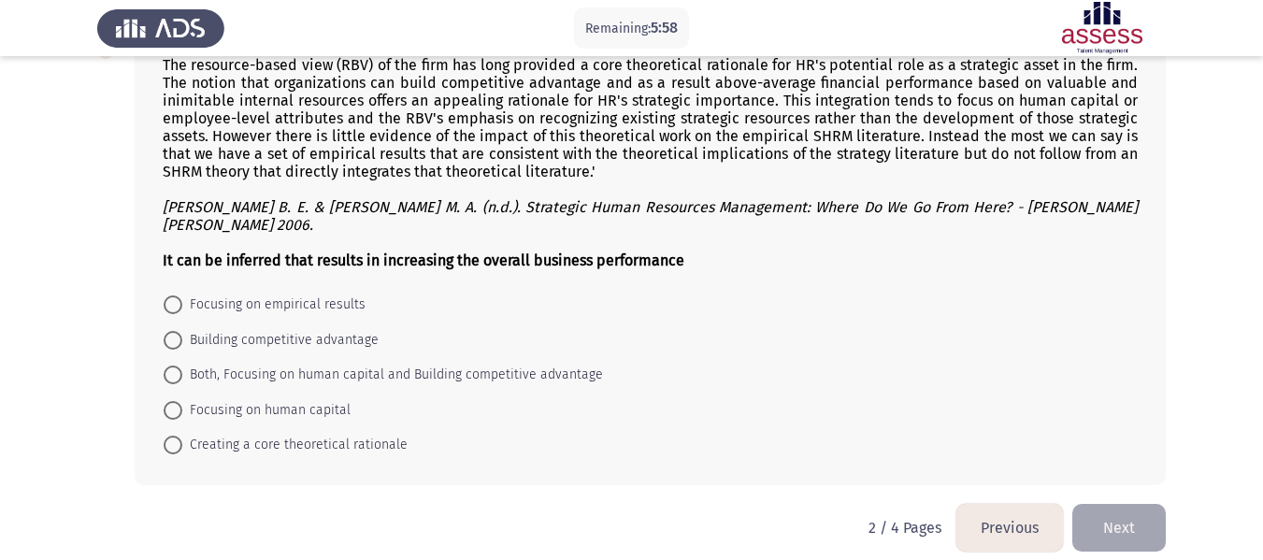
scroll to position [1181, 0]
click at [174, 330] on span at bounding box center [173, 339] width 19 height 19
click at [174, 330] on input "Building competitive advantage" at bounding box center [173, 339] width 19 height 19
radio input "true"
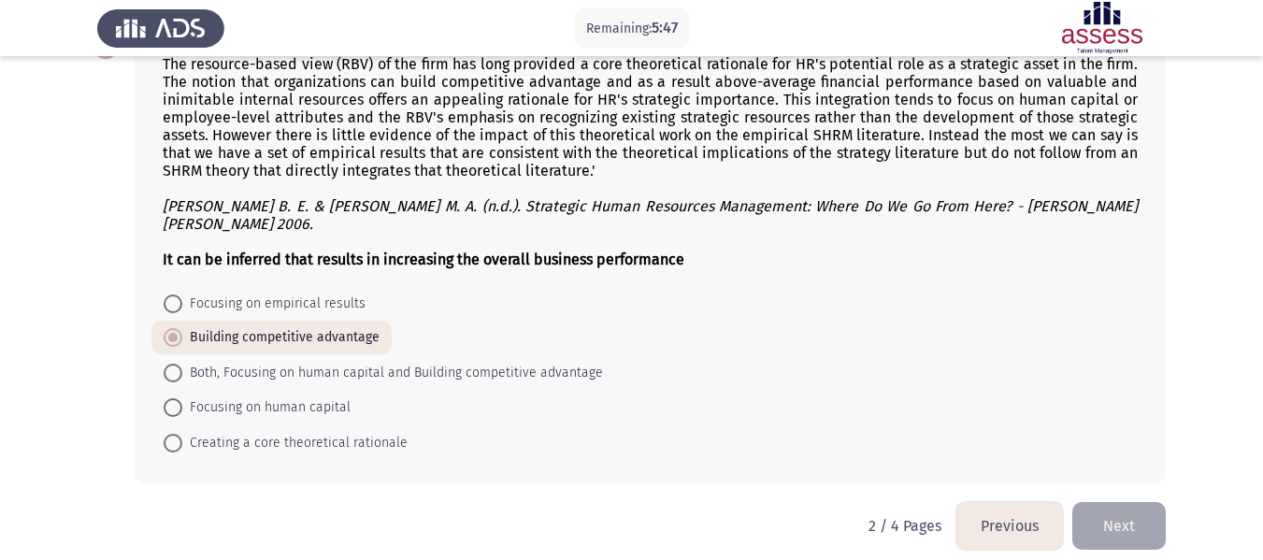
scroll to position [1180, 0]
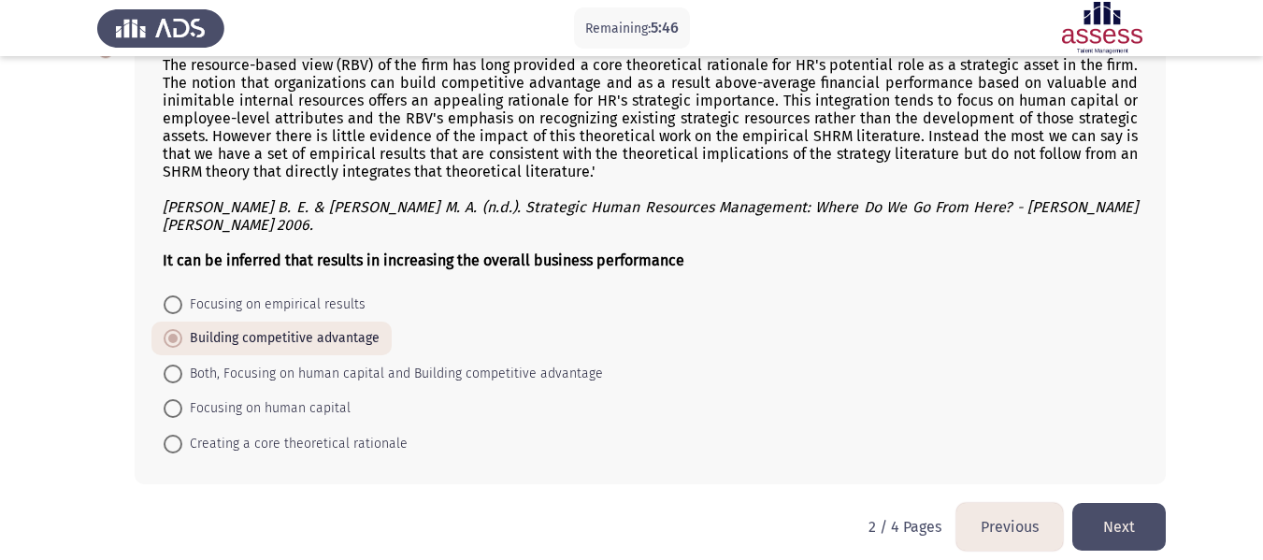
click at [1096, 517] on button "Next" at bounding box center [1118, 527] width 93 height 48
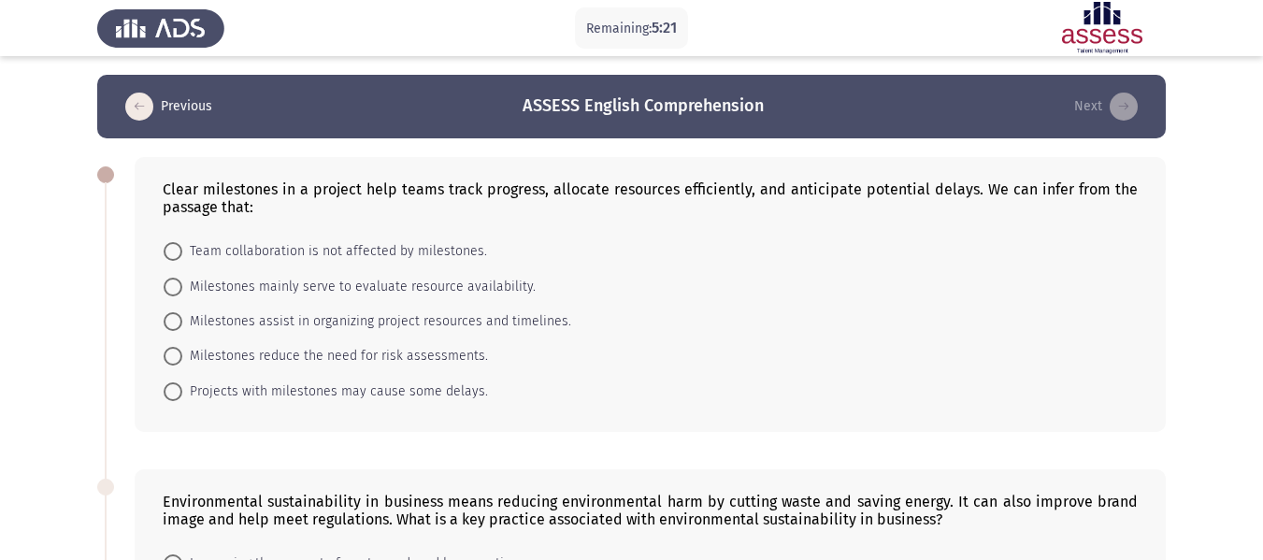
click at [174, 317] on span at bounding box center [173, 321] width 19 height 19
click at [174, 317] on input "Milestones assist in organizing project resources and timelines." at bounding box center [173, 321] width 19 height 19
radio input "true"
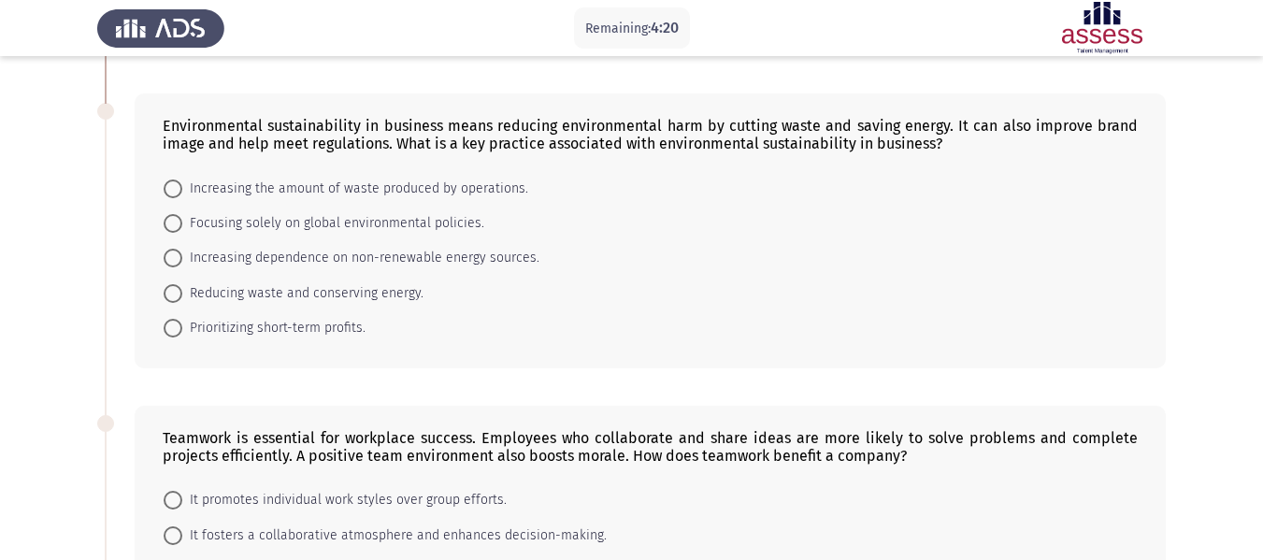
scroll to position [467, 0]
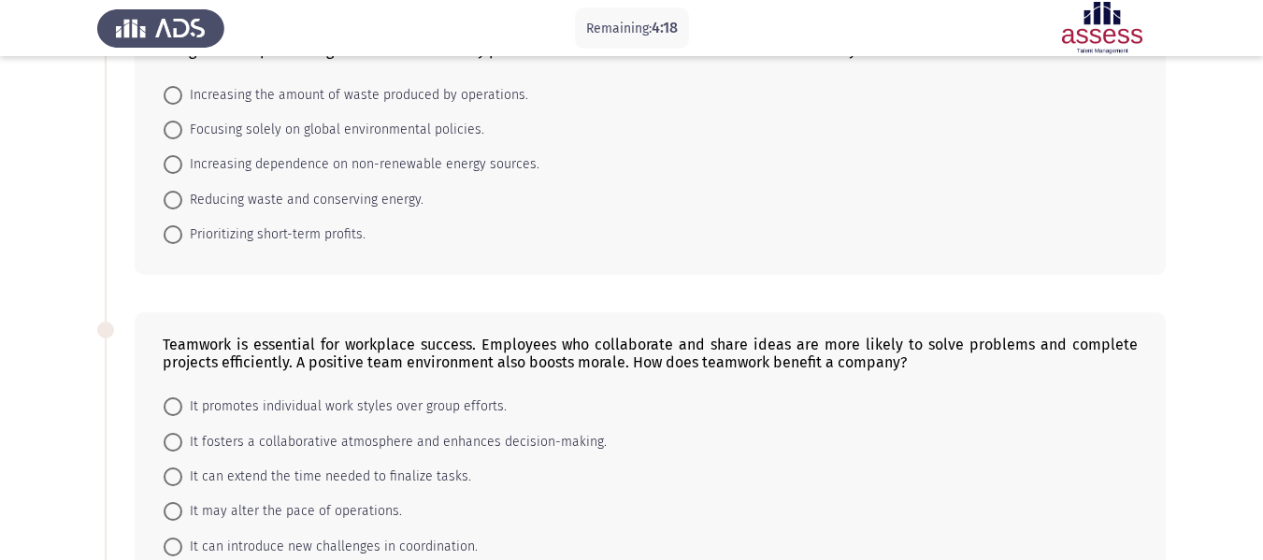
click at [170, 197] on span at bounding box center [173, 200] width 19 height 19
click at [170, 197] on input "Reducing waste and conserving energy." at bounding box center [173, 200] width 19 height 19
radio input "true"
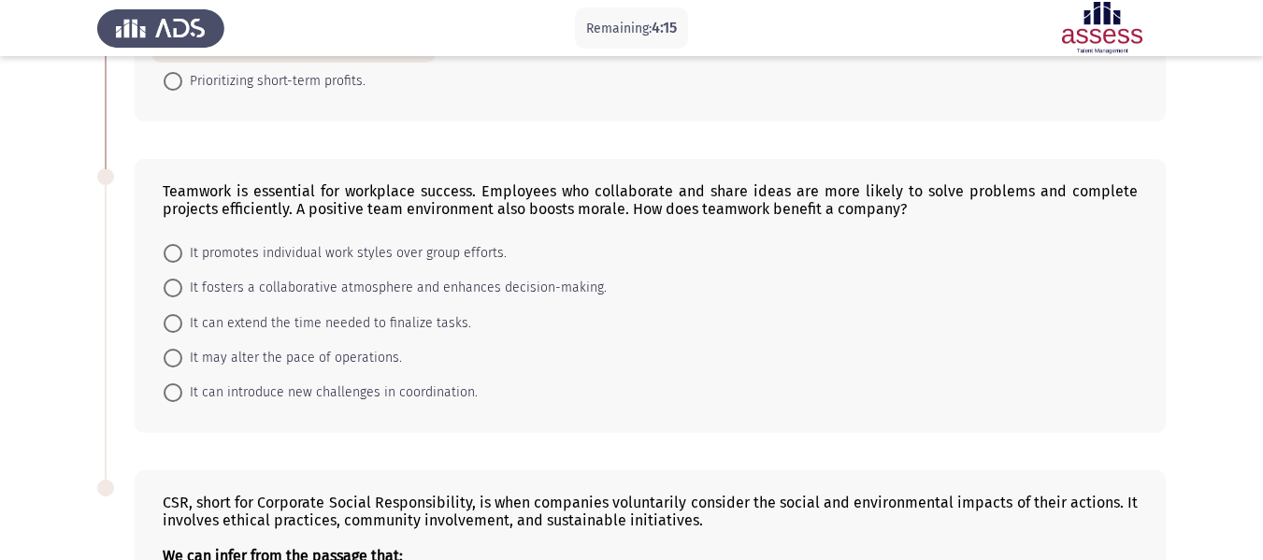
scroll to position [654, 0]
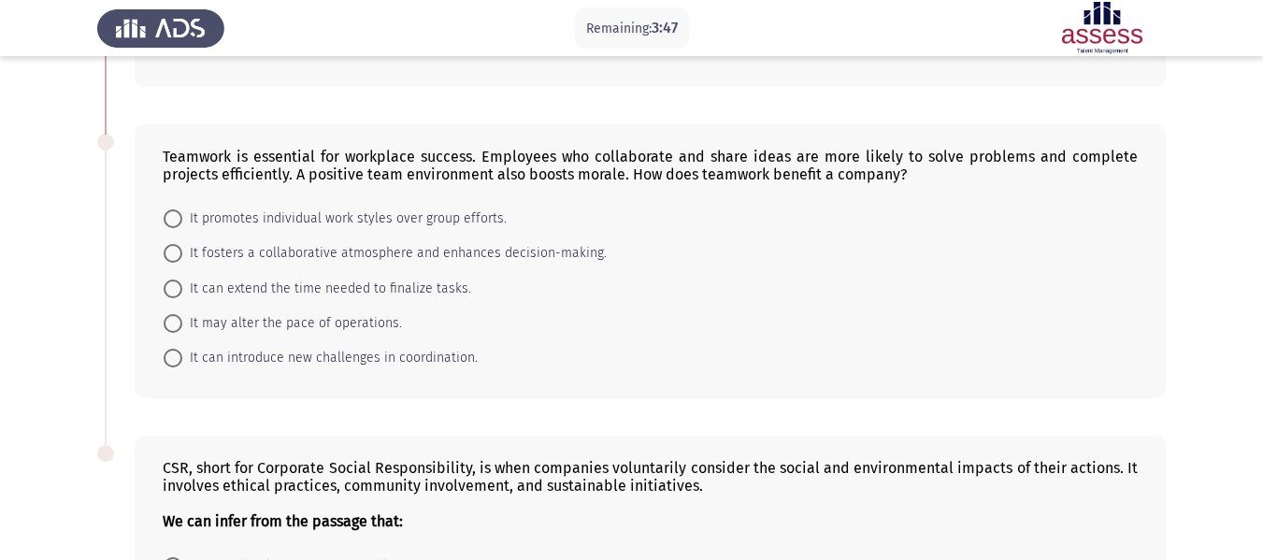
click at [172, 254] on span at bounding box center [173, 253] width 19 height 19
click at [172, 254] on input "It fosters a collaborative atmosphere and enhances decision-making." at bounding box center [173, 253] width 19 height 19
radio input "true"
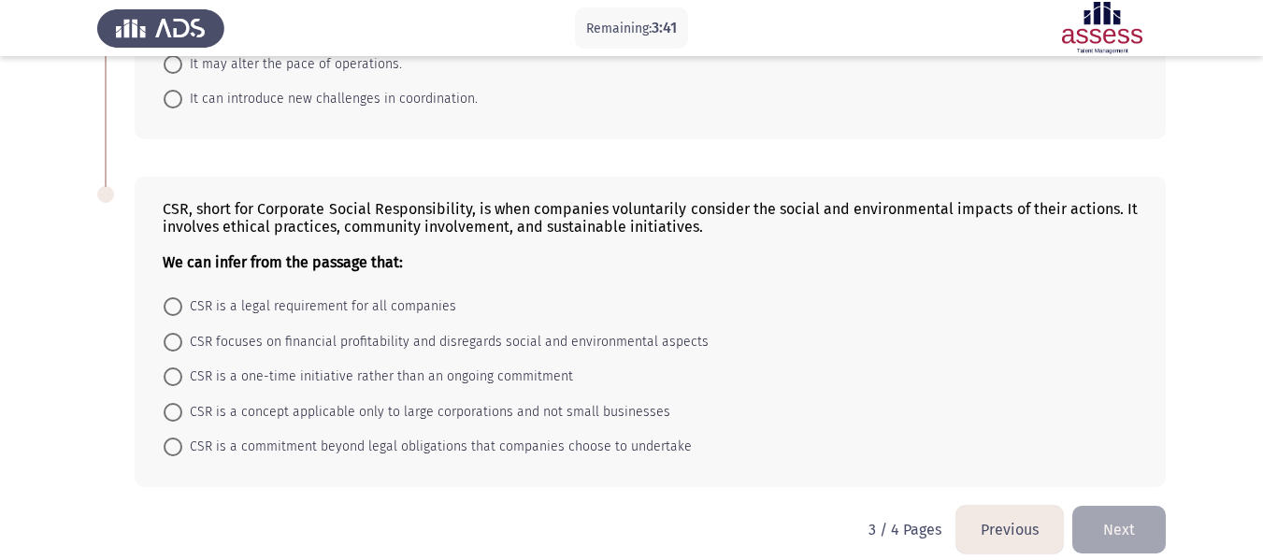
scroll to position [933, 0]
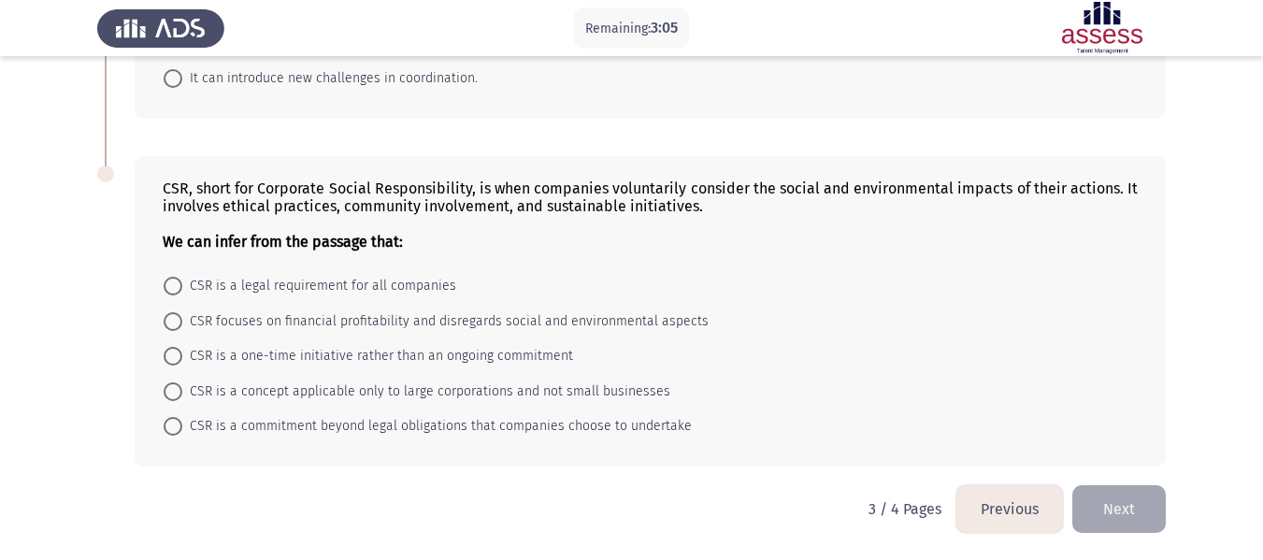
click at [164, 432] on span at bounding box center [173, 426] width 19 height 19
click at [164, 432] on input "CSR is a commitment beyond legal obligations that companies choose to undertake" at bounding box center [173, 426] width 19 height 19
radio input "true"
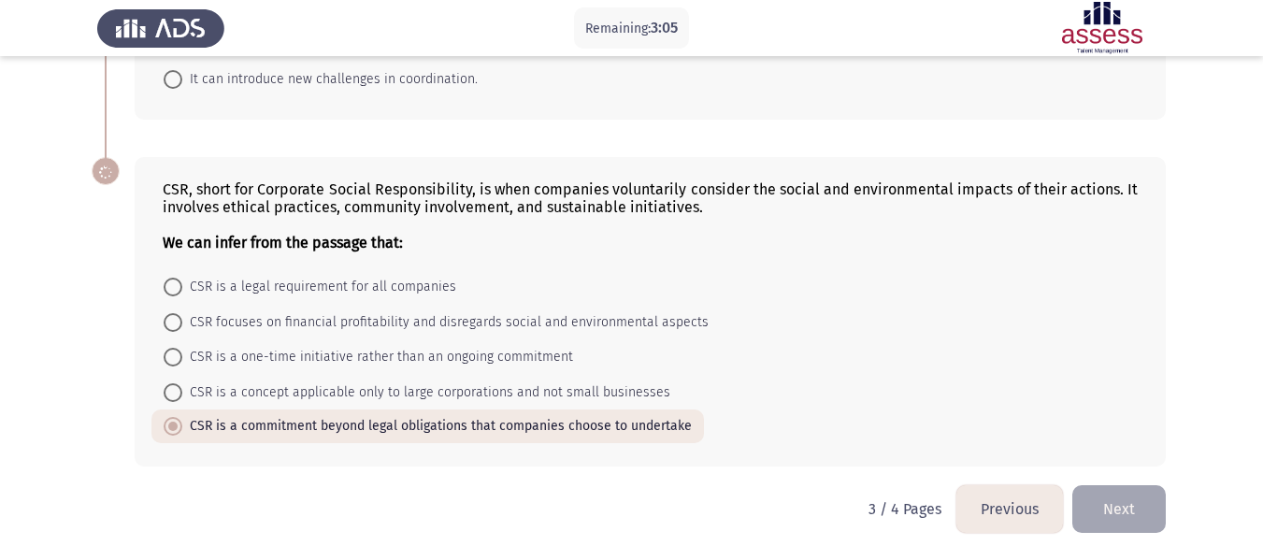
scroll to position [932, 0]
click at [1126, 512] on button "Next" at bounding box center [1118, 509] width 93 height 48
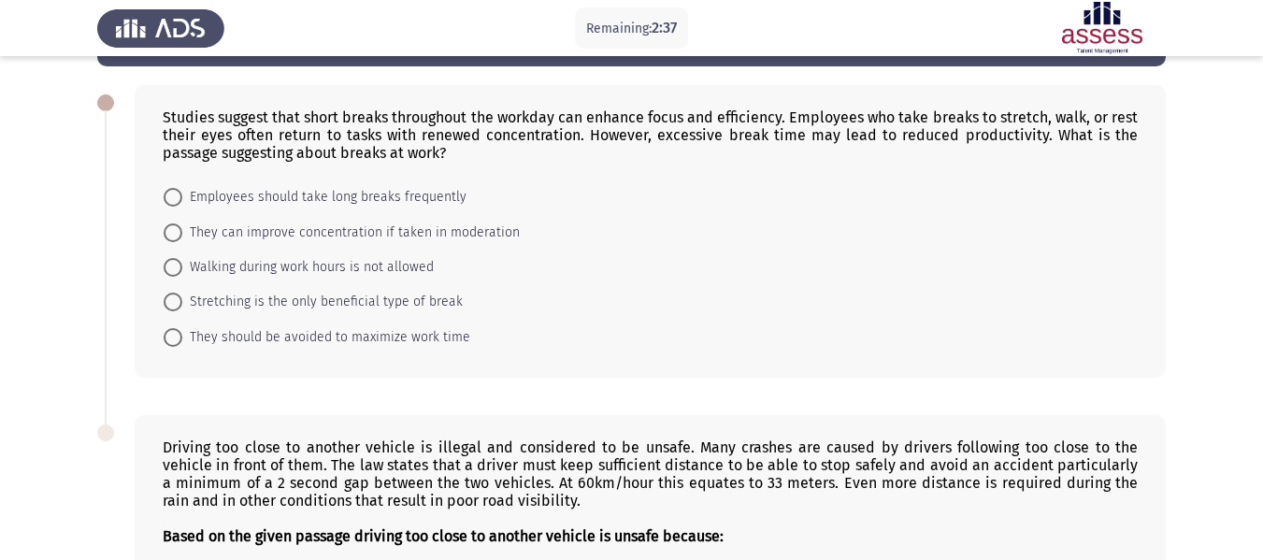
scroll to position [93, 0]
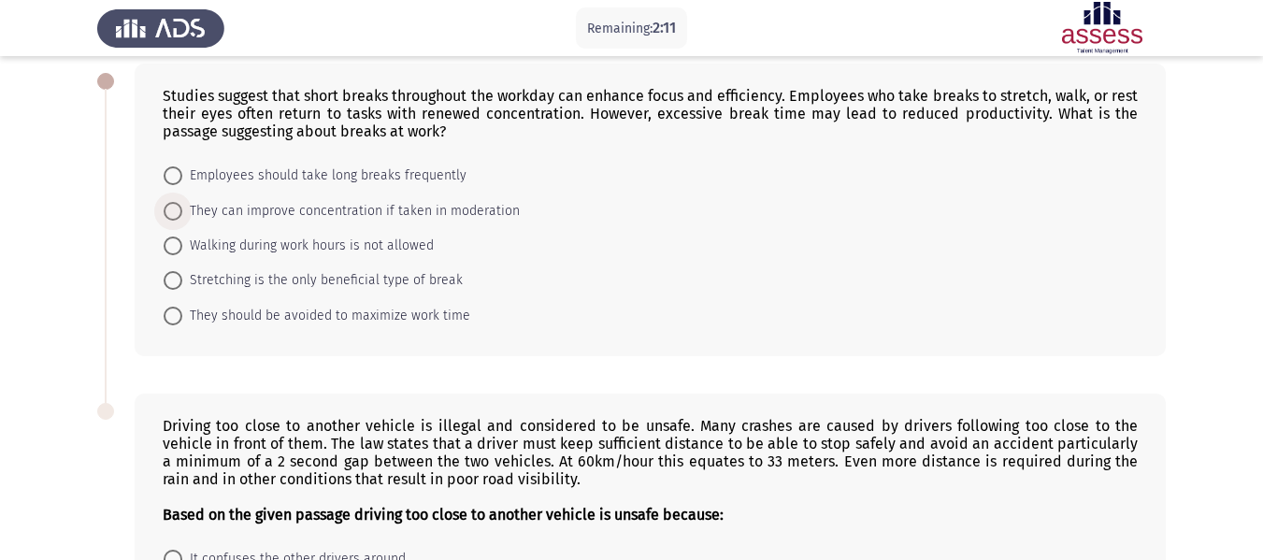
click at [172, 219] on span at bounding box center [173, 211] width 19 height 19
click at [172, 219] on input "They can improve concentration if taken in moderation" at bounding box center [173, 211] width 19 height 19
radio input "true"
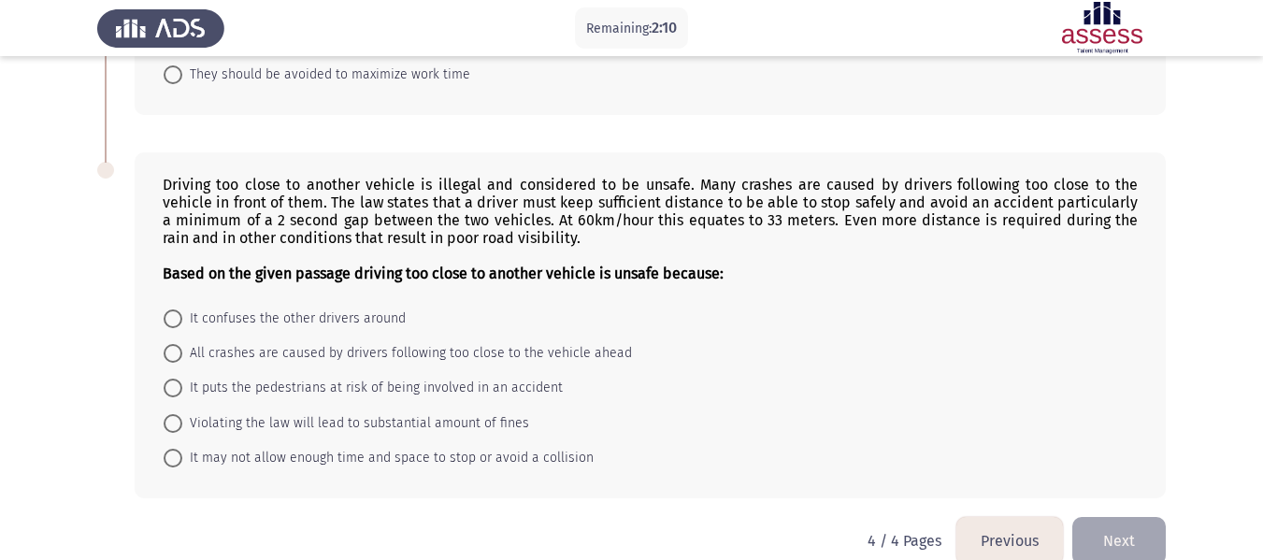
scroll to position [365, 0]
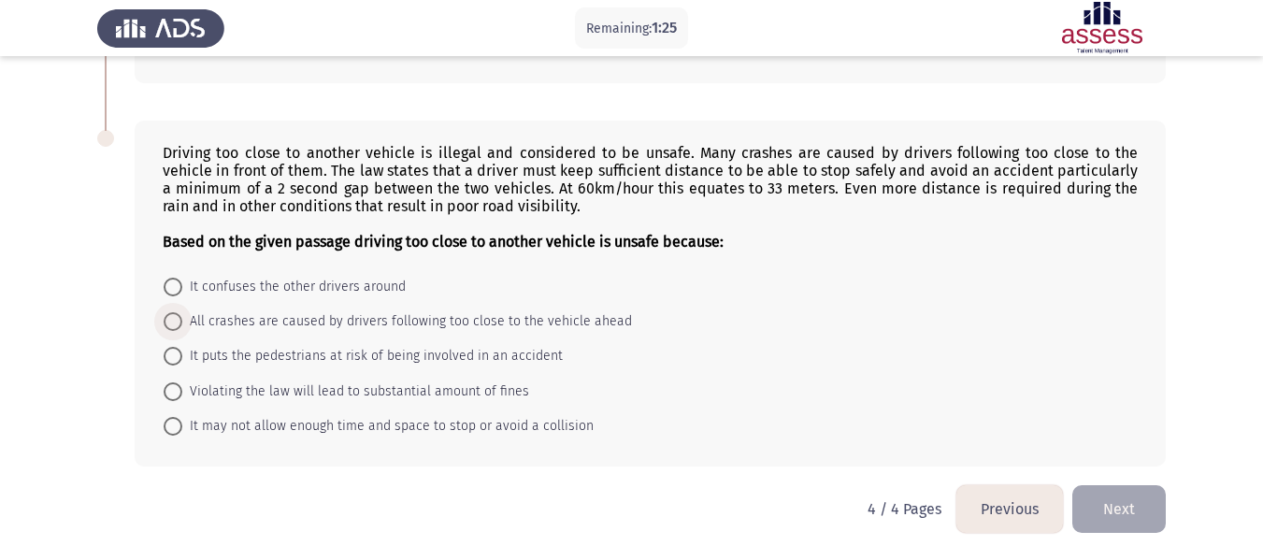
click at [176, 321] on span at bounding box center [173, 321] width 19 height 19
click at [176, 321] on input "All crashes are caused by drivers following too close to the vehicle ahead" at bounding box center [173, 321] width 19 height 19
radio input "true"
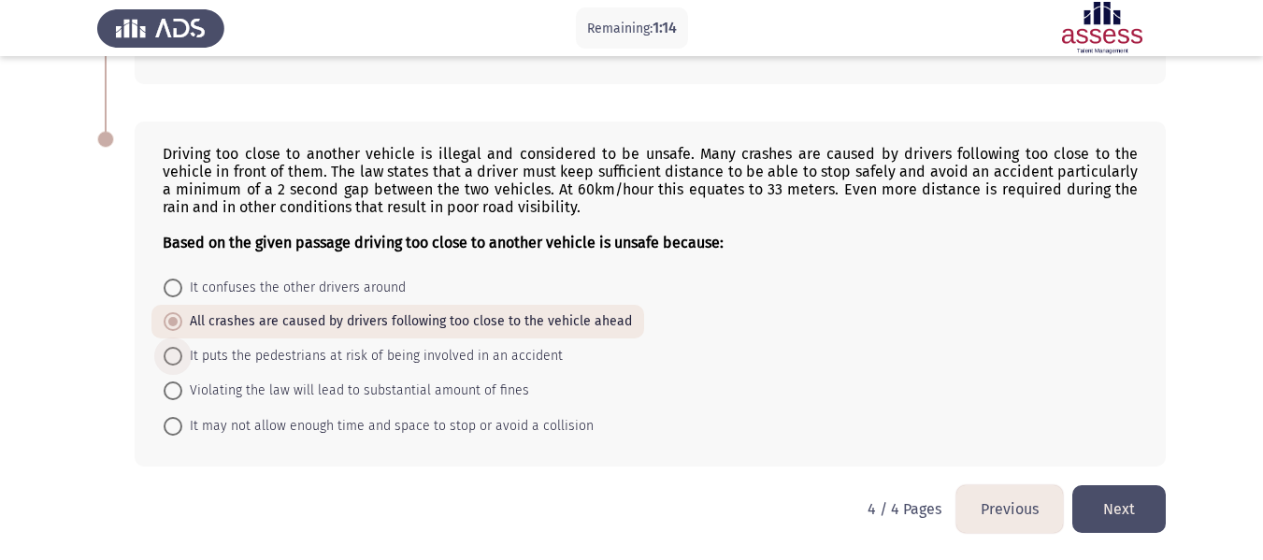
click at [180, 361] on span at bounding box center [173, 356] width 19 height 19
click at [180, 361] on input "It puts the pedestrians at risk of being involved in an accident" at bounding box center [173, 356] width 19 height 19
radio input "true"
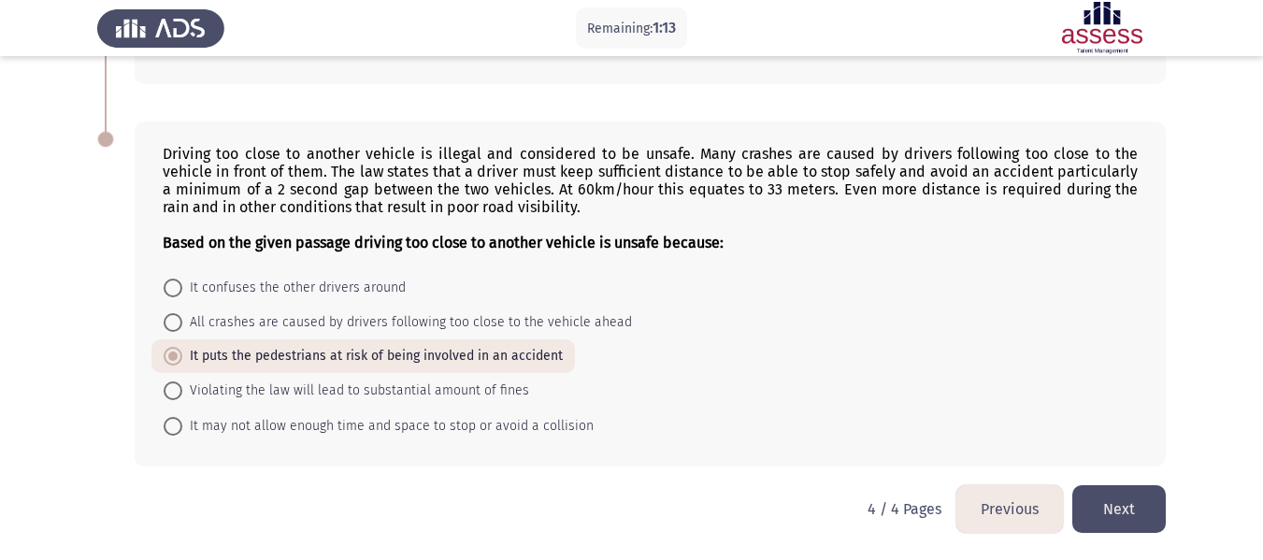
click at [174, 391] on span at bounding box center [173, 390] width 19 height 19
click at [174, 391] on input "Violating the law will lead to substantial amount of fines" at bounding box center [173, 390] width 19 height 19
radio input "true"
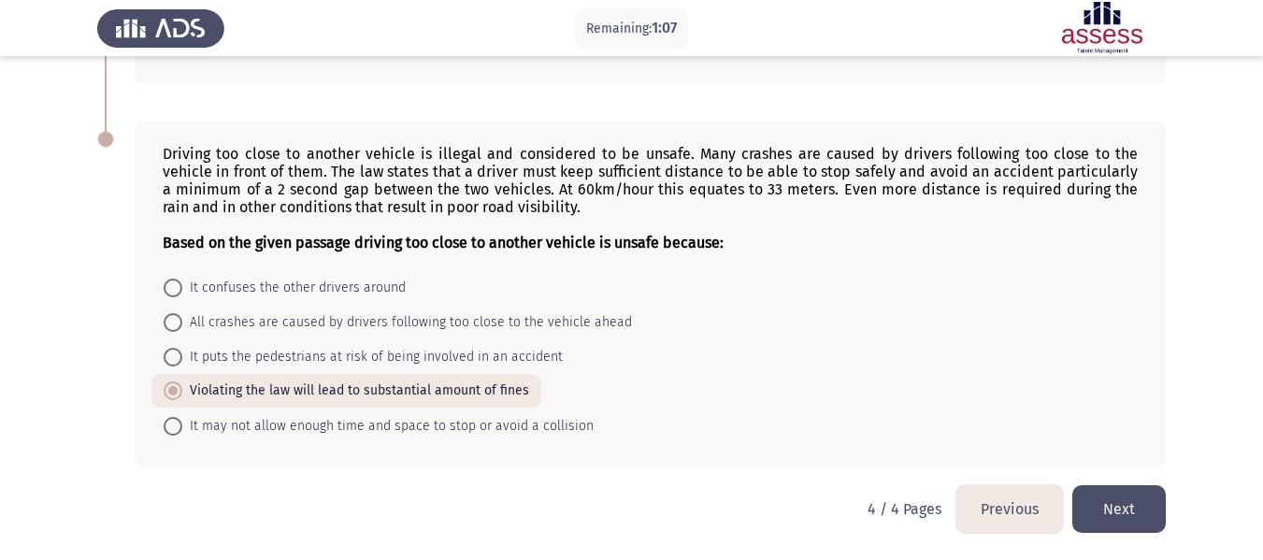
click at [170, 323] on span at bounding box center [173, 322] width 19 height 19
click at [170, 323] on input "All crashes are caused by drivers following too close to the vehicle ahead" at bounding box center [173, 322] width 19 height 19
radio input "true"
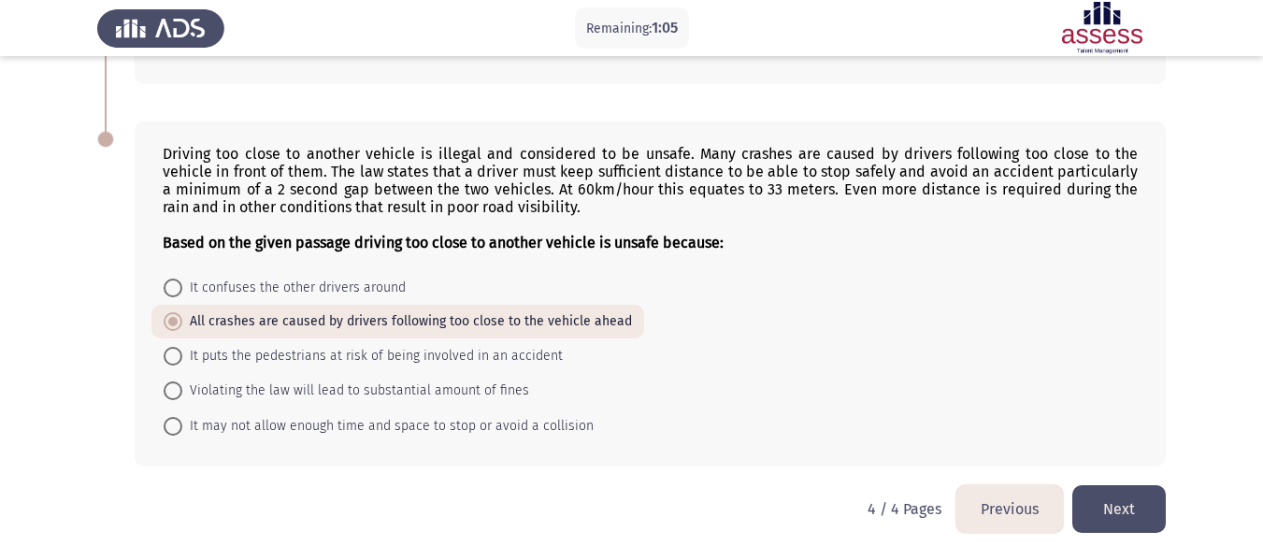
click at [1102, 520] on button "Next" at bounding box center [1118, 509] width 93 height 48
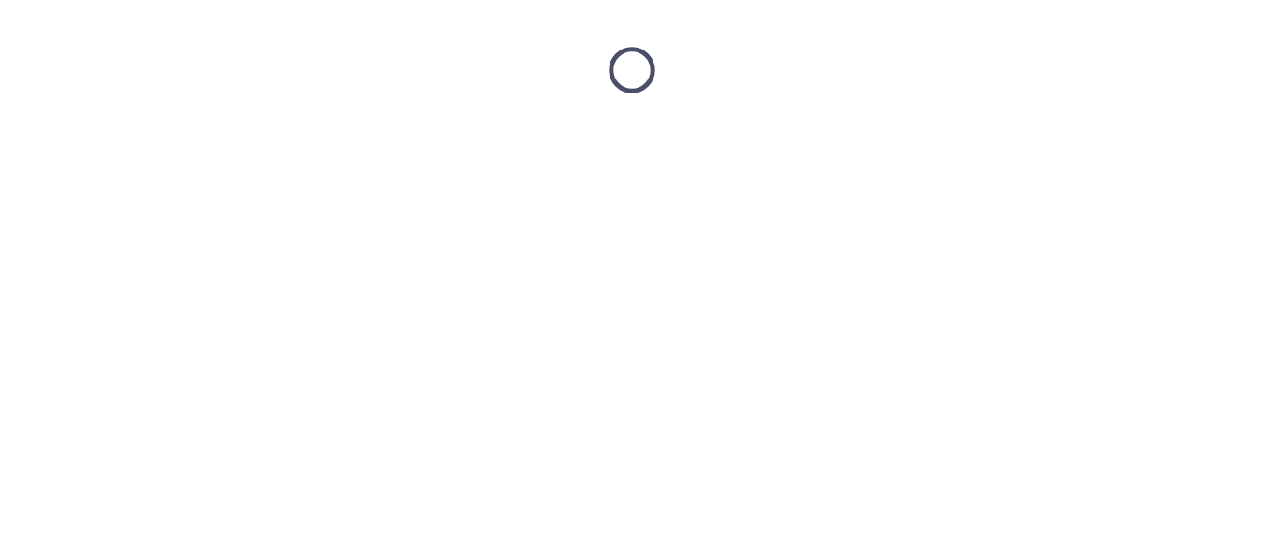
scroll to position [0, 0]
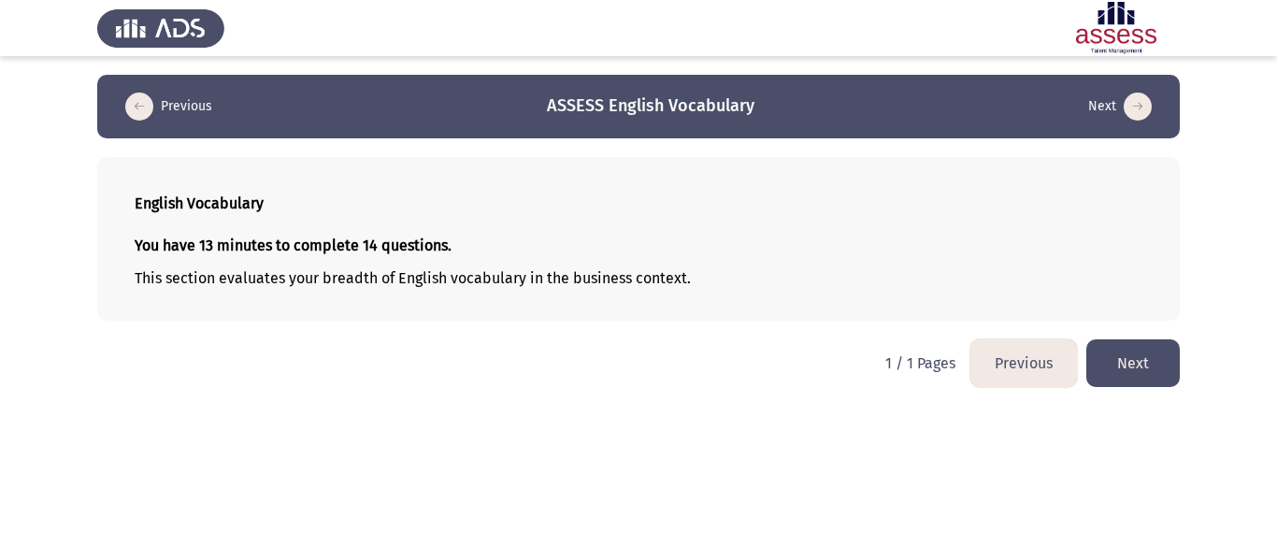
click at [1135, 358] on button "Next" at bounding box center [1132, 363] width 93 height 48
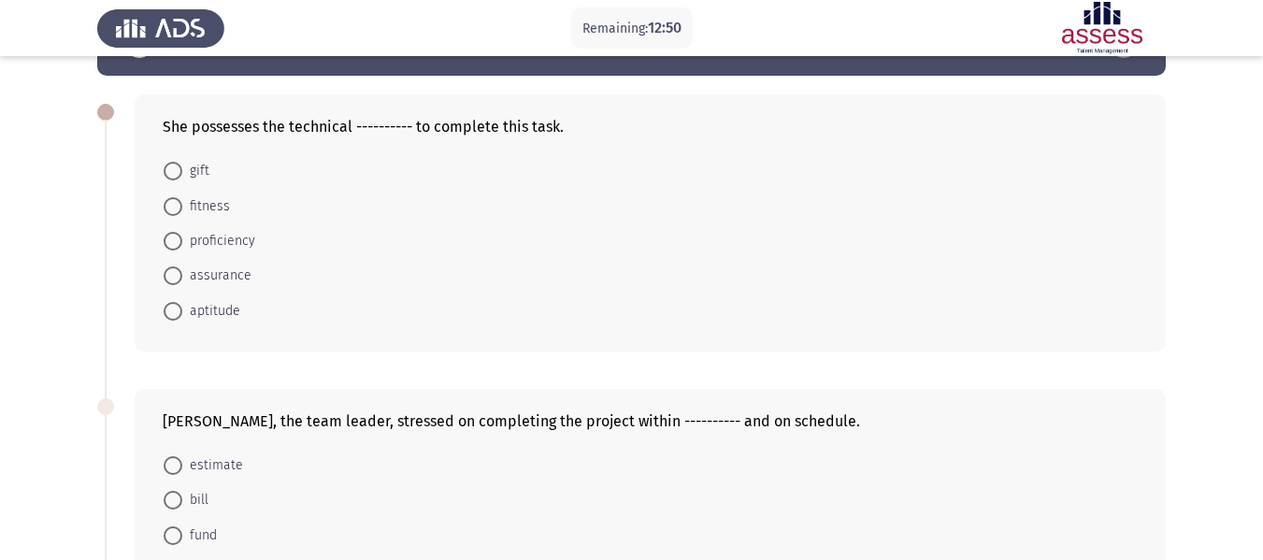
scroll to position [93, 0]
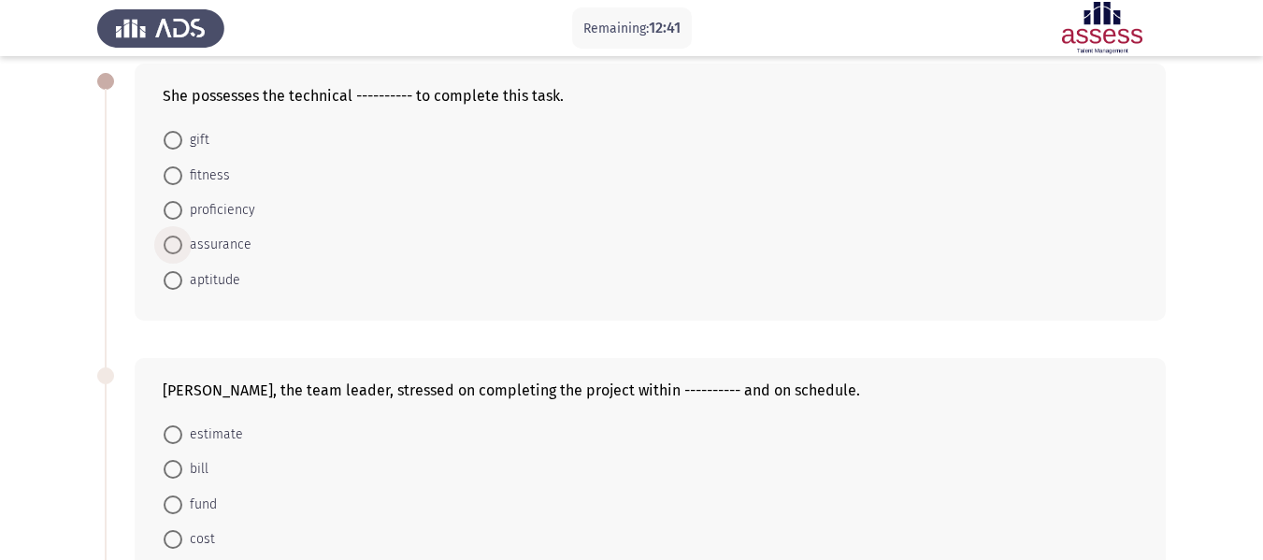
click at [170, 242] on span at bounding box center [173, 245] width 19 height 19
click at [170, 242] on input "assurance" at bounding box center [173, 245] width 19 height 19
radio input "true"
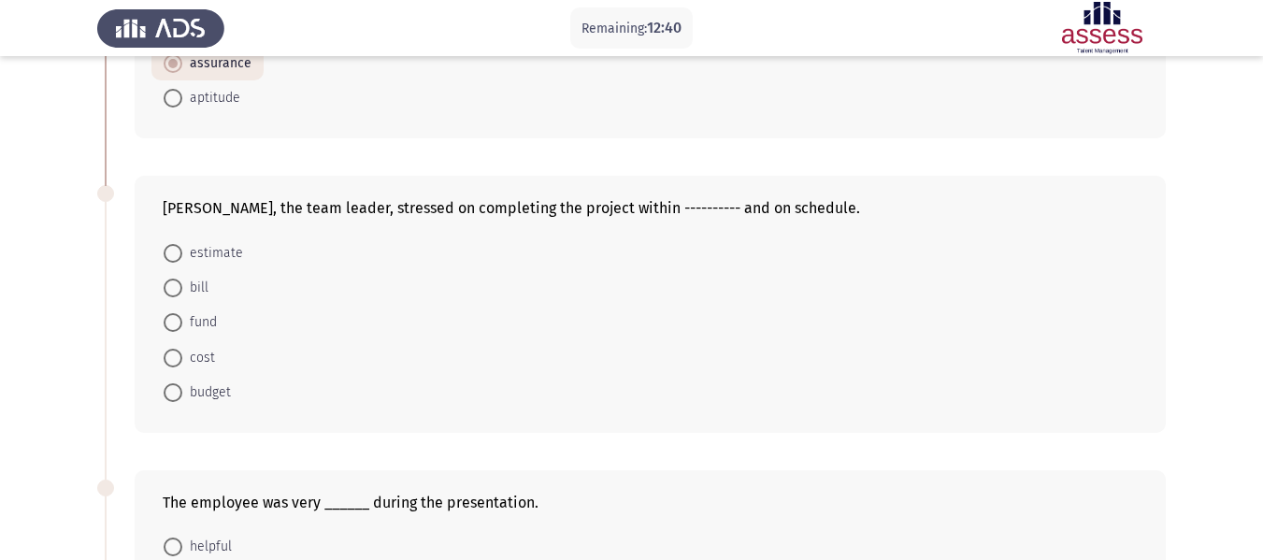
scroll to position [280, 0]
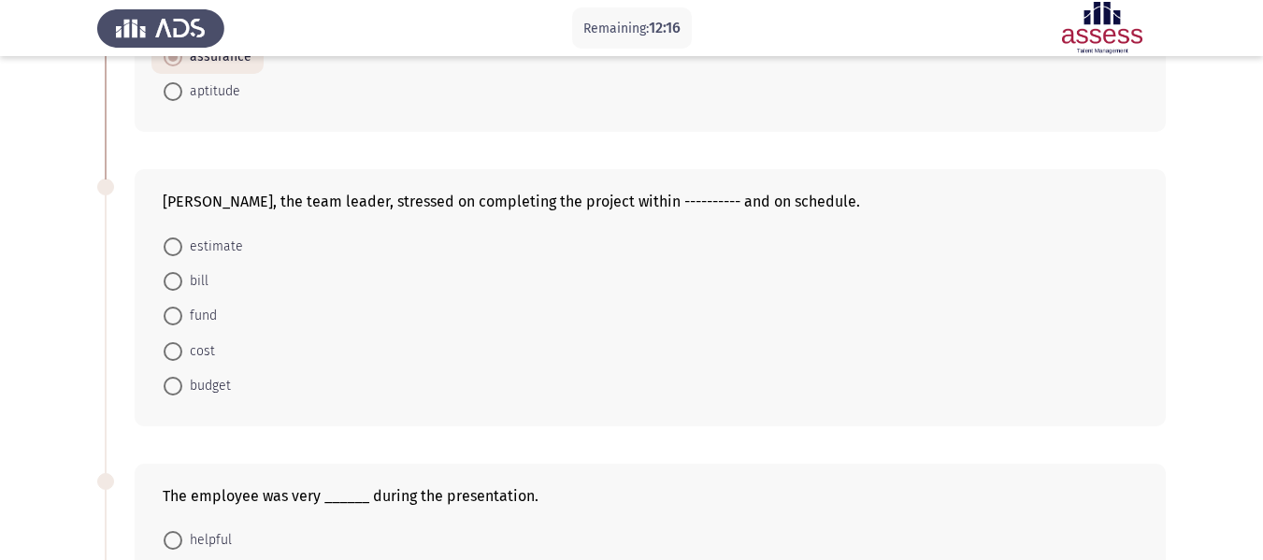
click at [170, 388] on span at bounding box center [173, 386] width 19 height 19
click at [170, 388] on input "budget" at bounding box center [173, 386] width 19 height 19
radio input "true"
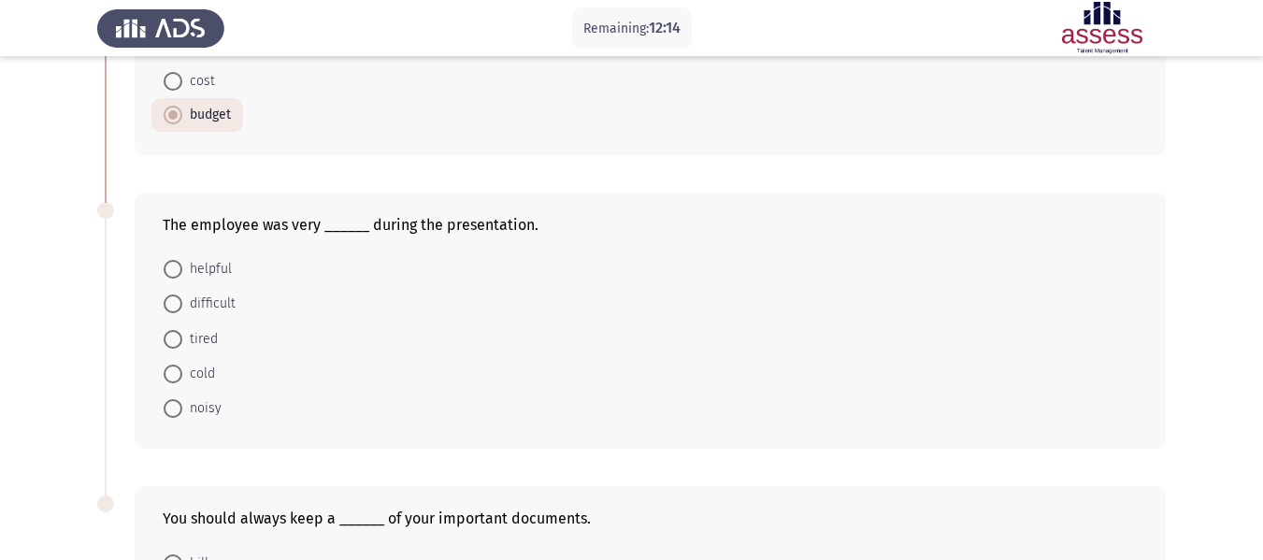
scroll to position [561, 0]
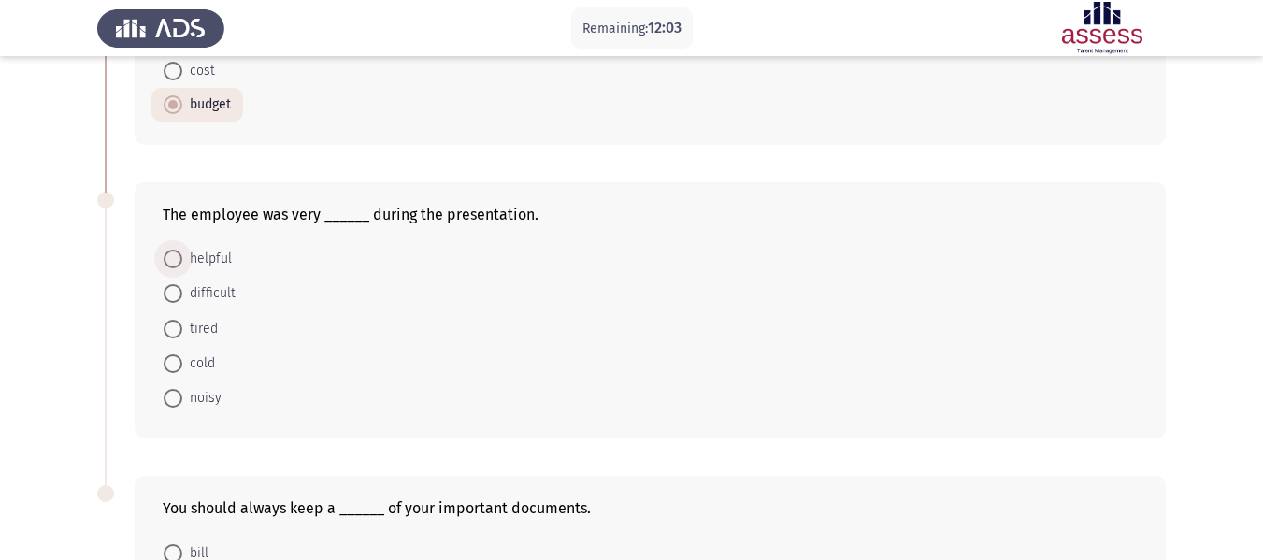
click at [172, 253] on span at bounding box center [173, 259] width 19 height 19
click at [172, 253] on input "helpful" at bounding box center [173, 259] width 19 height 19
radio input "true"
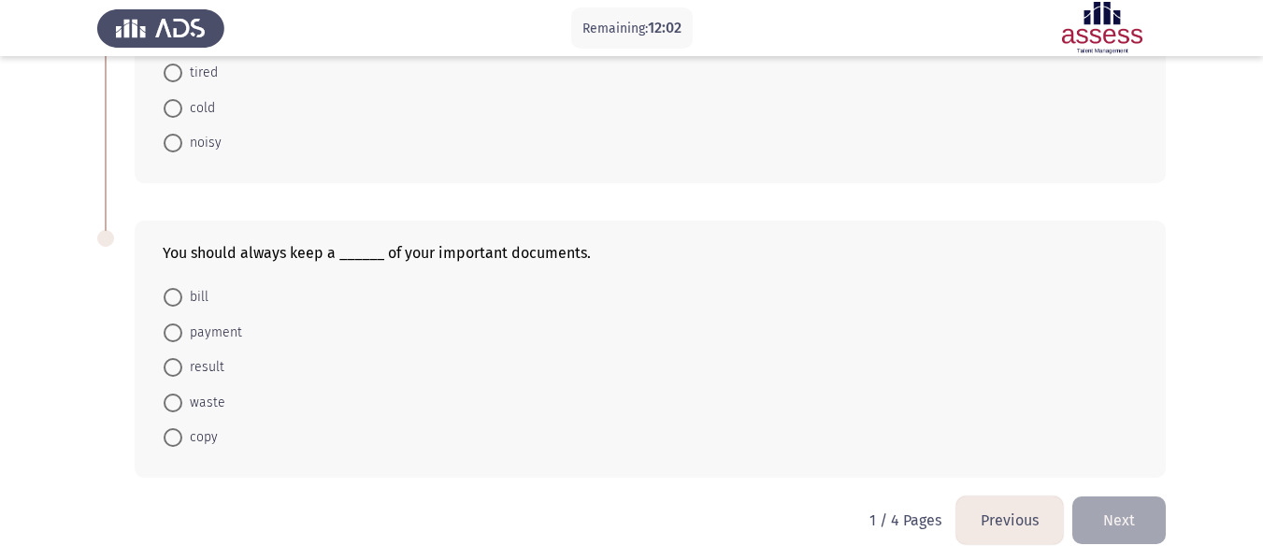
scroll to position [826, 0]
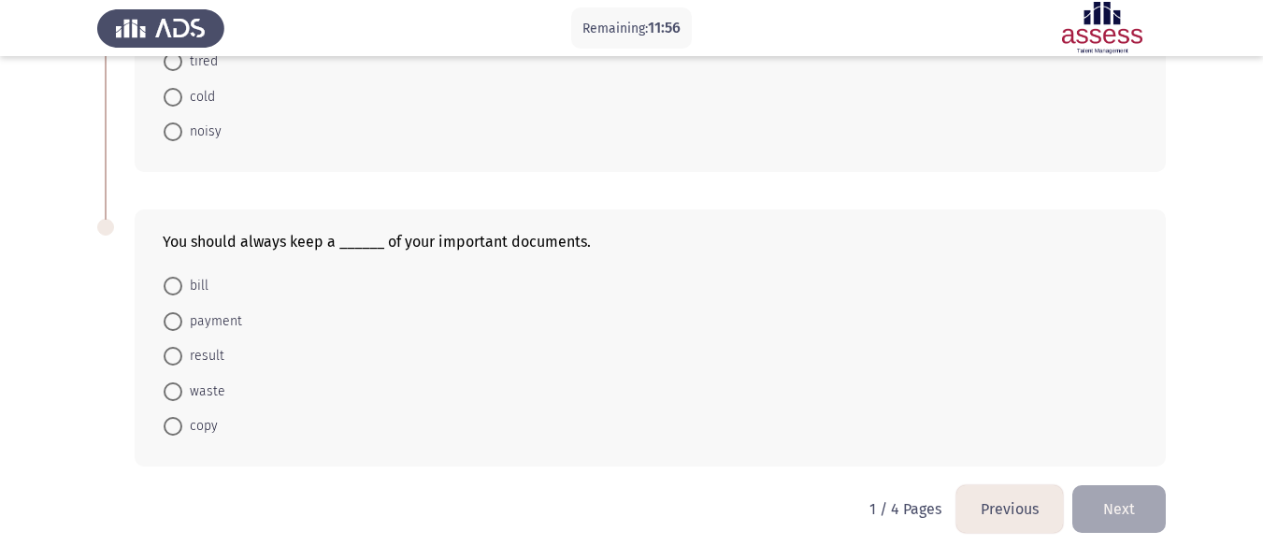
click at [173, 428] on span at bounding box center [173, 426] width 19 height 19
click at [173, 428] on input "copy" at bounding box center [173, 426] width 19 height 19
radio input "true"
click at [1142, 512] on button "Next" at bounding box center [1118, 509] width 93 height 48
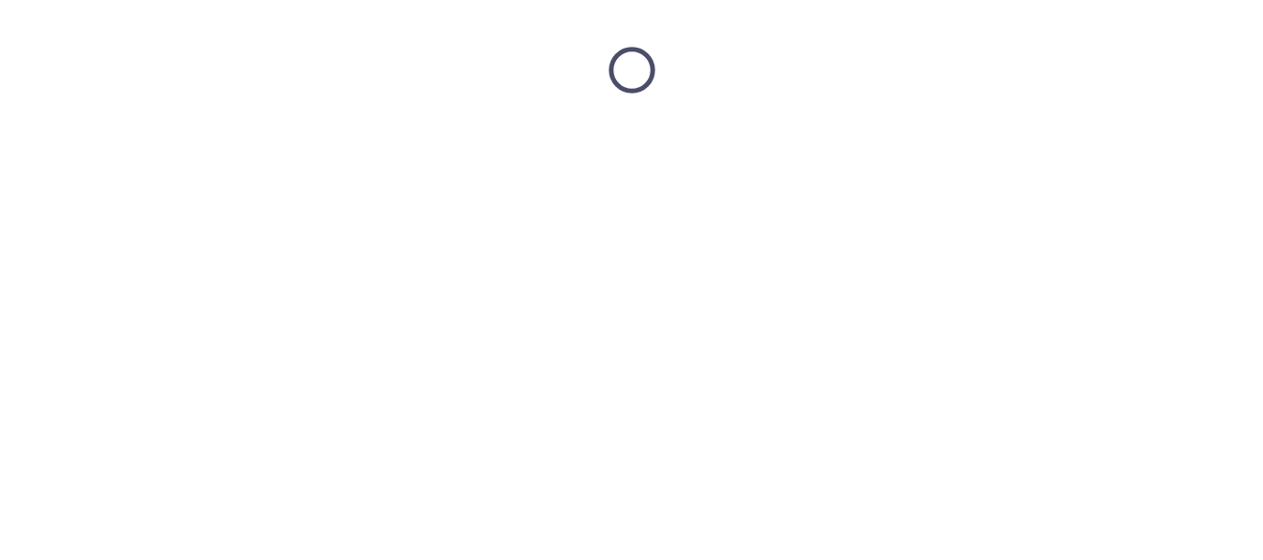
scroll to position [0, 0]
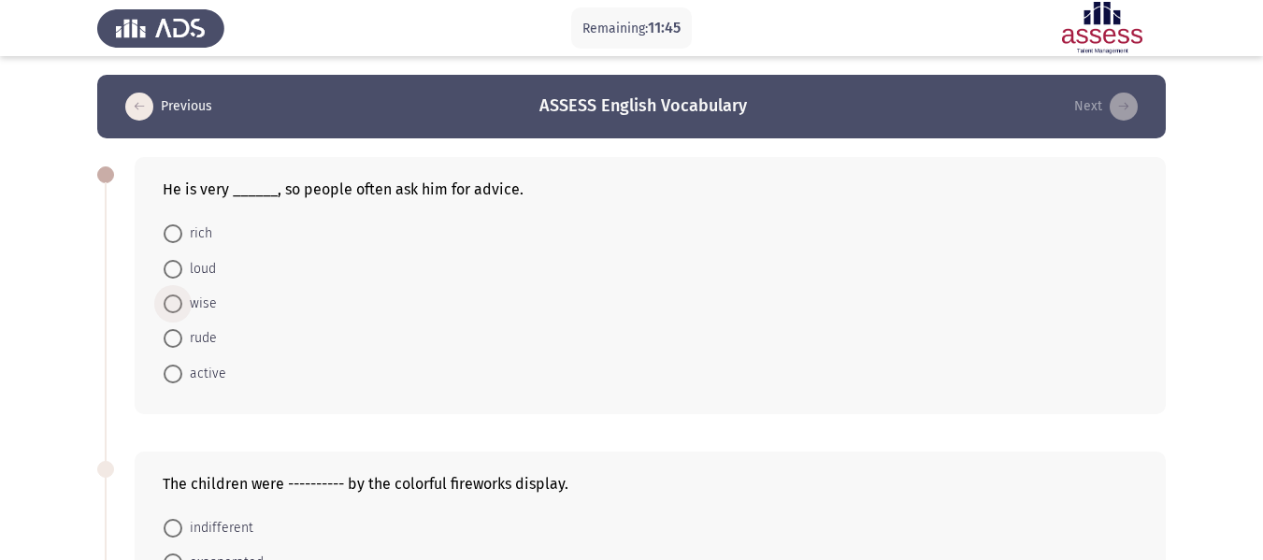
click at [175, 304] on span at bounding box center [173, 303] width 19 height 19
click at [175, 304] on input "wise" at bounding box center [173, 303] width 19 height 19
radio input "true"
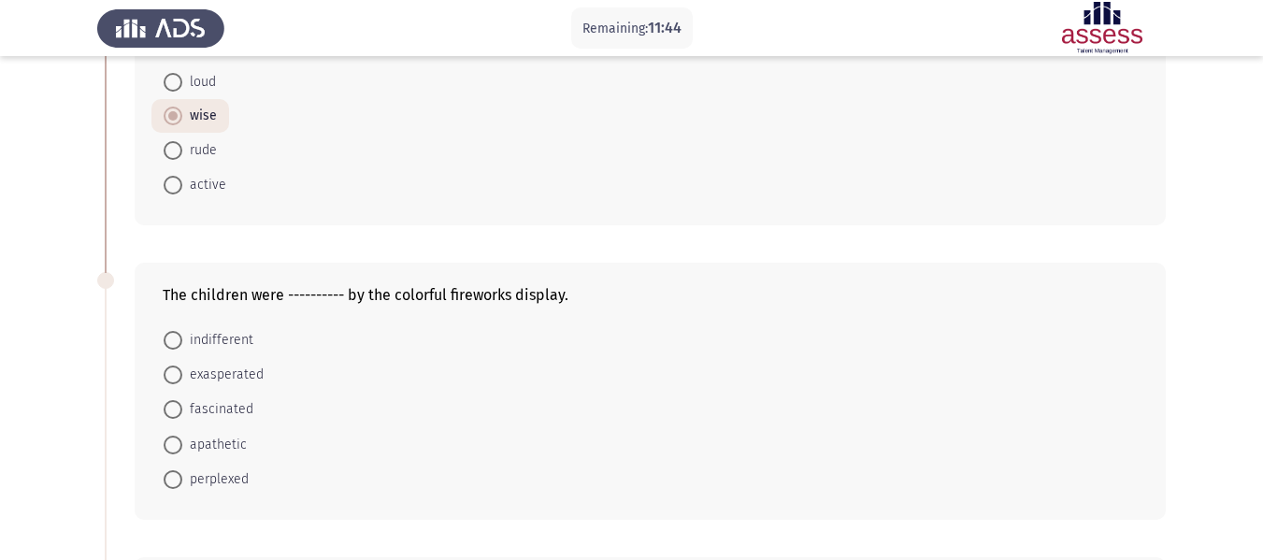
scroll to position [280, 0]
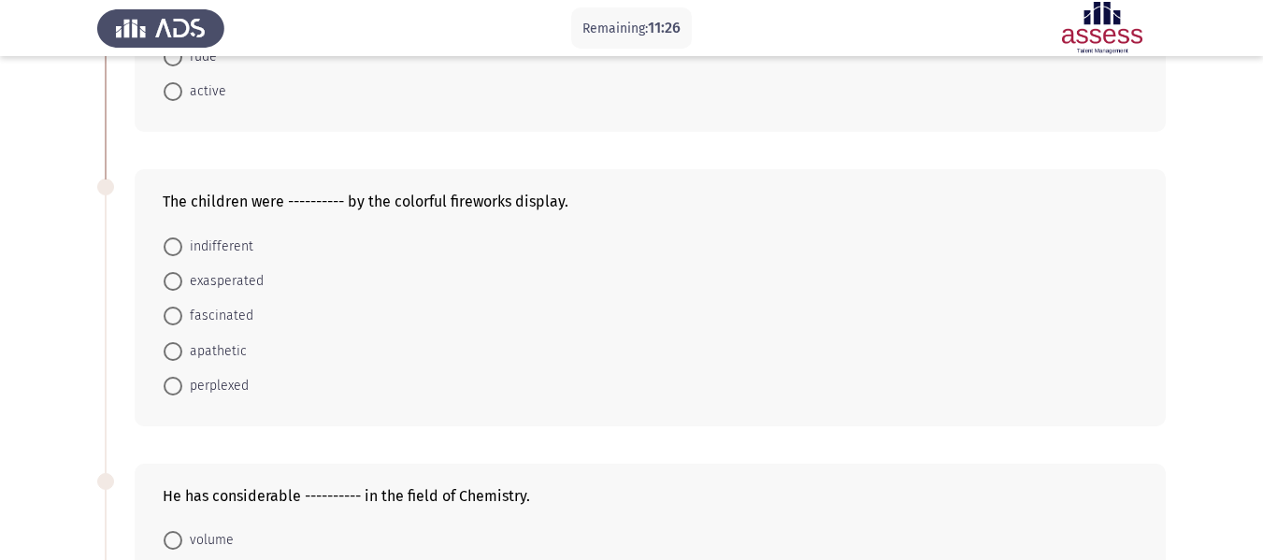
click at [177, 247] on span at bounding box center [173, 246] width 19 height 19
click at [177, 247] on input "indifferent" at bounding box center [173, 246] width 19 height 19
radio input "true"
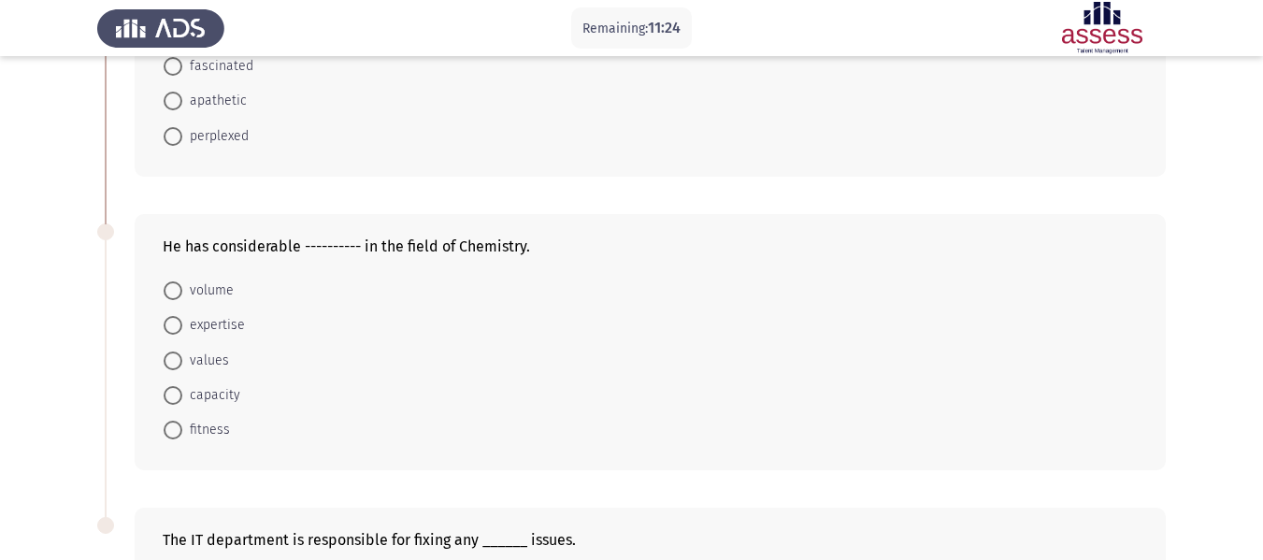
scroll to position [561, 0]
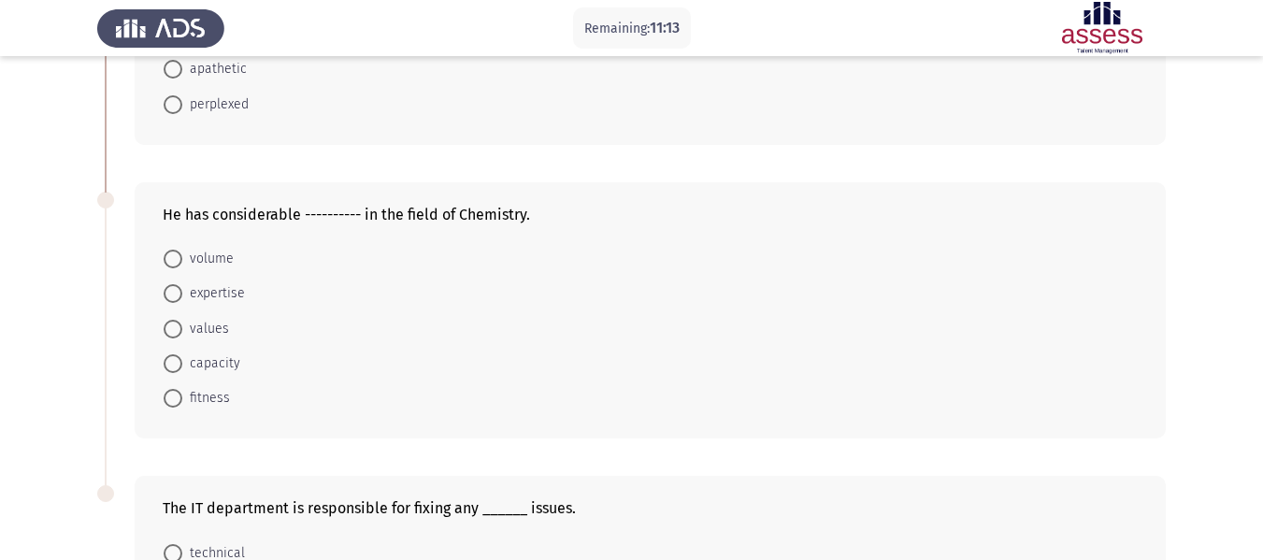
click at [169, 298] on span at bounding box center [173, 293] width 19 height 19
click at [169, 298] on input "expertise" at bounding box center [173, 293] width 19 height 19
radio input "true"
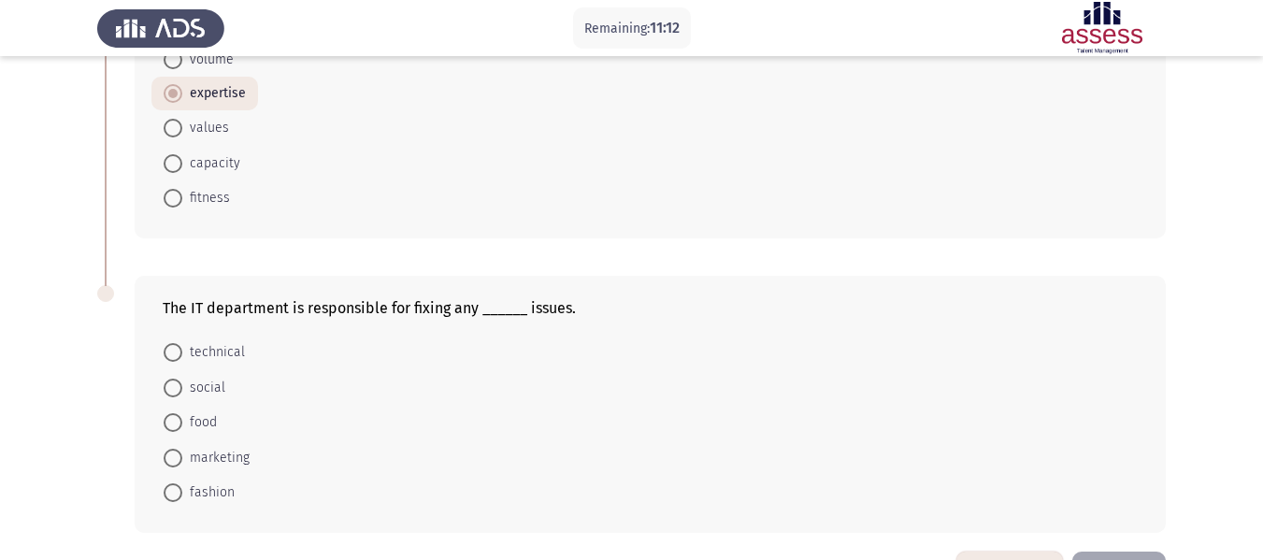
scroll to position [826, 0]
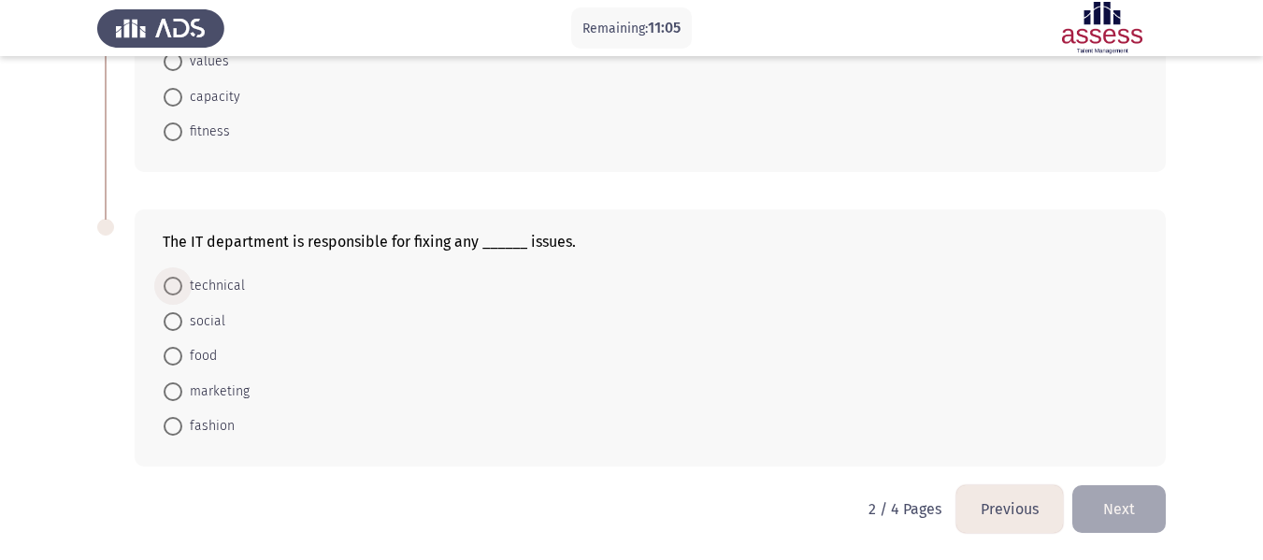
click at [169, 284] on span at bounding box center [173, 286] width 19 height 19
click at [169, 284] on input "technical" at bounding box center [173, 286] width 19 height 19
radio input "true"
click at [1130, 502] on button "Next" at bounding box center [1118, 509] width 93 height 48
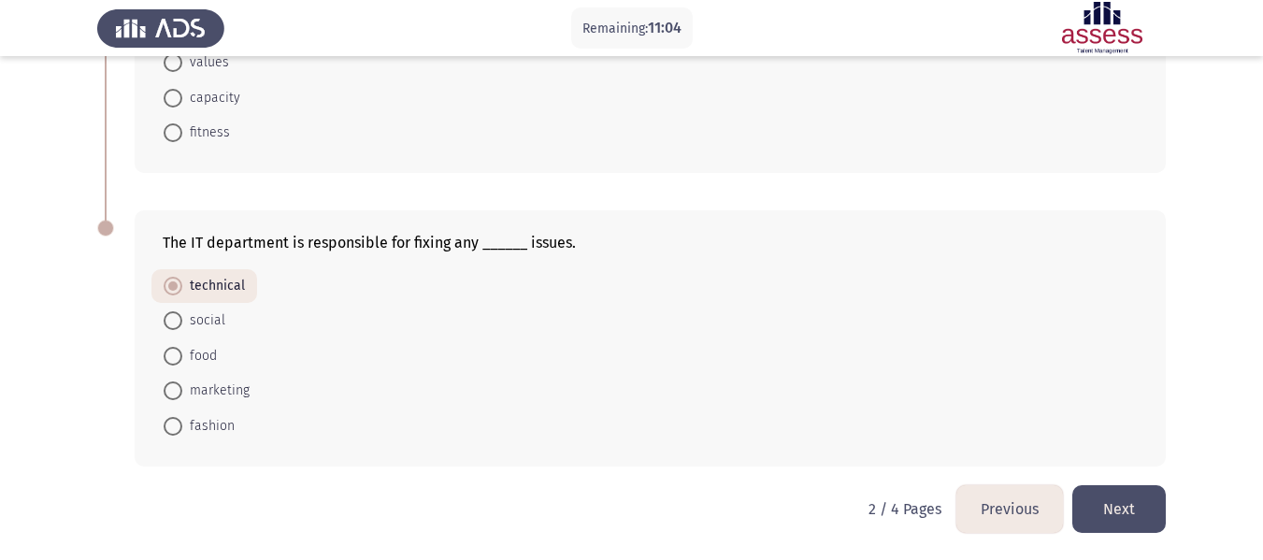
scroll to position [0, 0]
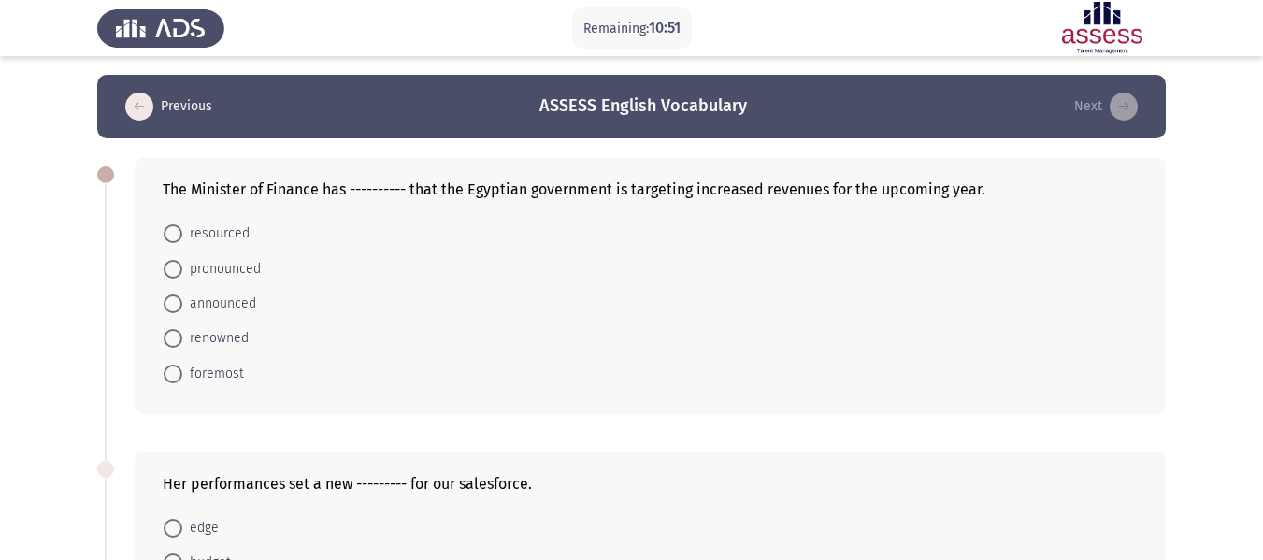
click at [168, 303] on span at bounding box center [173, 303] width 19 height 19
click at [168, 303] on input "announced" at bounding box center [173, 303] width 19 height 19
radio input "true"
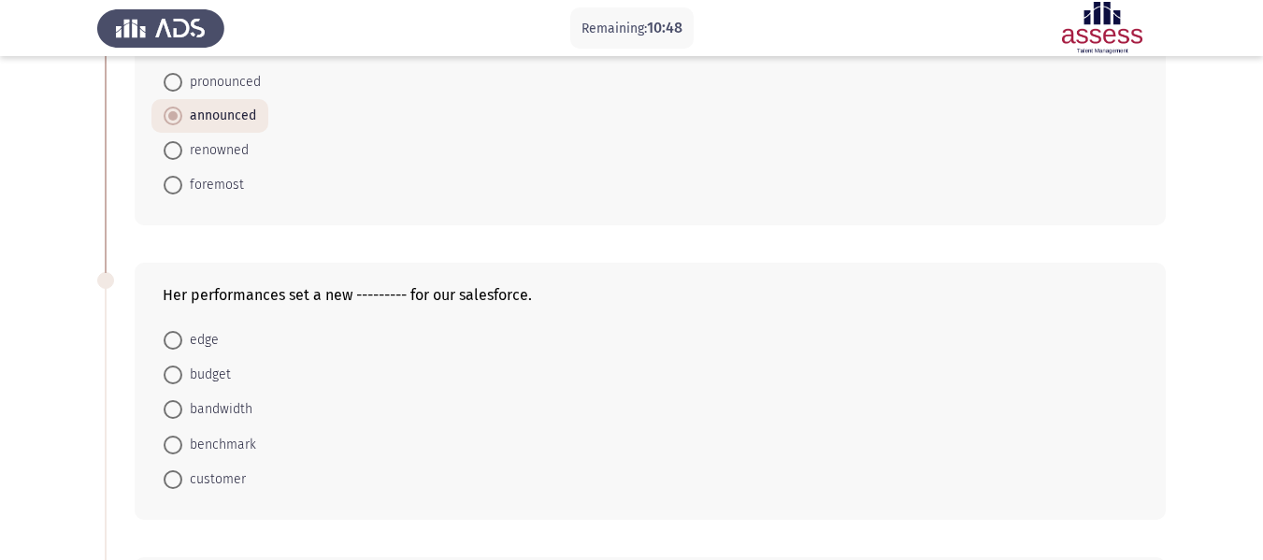
scroll to position [280, 0]
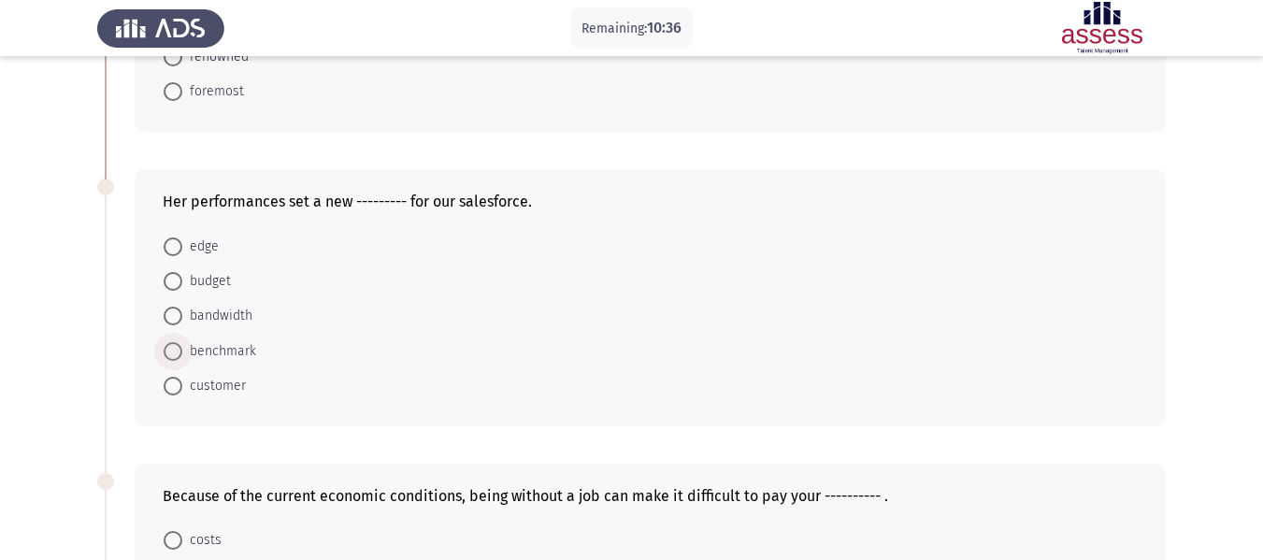
click at [177, 352] on span at bounding box center [173, 351] width 19 height 19
click at [177, 352] on input "benchmark" at bounding box center [173, 351] width 19 height 19
radio input "true"
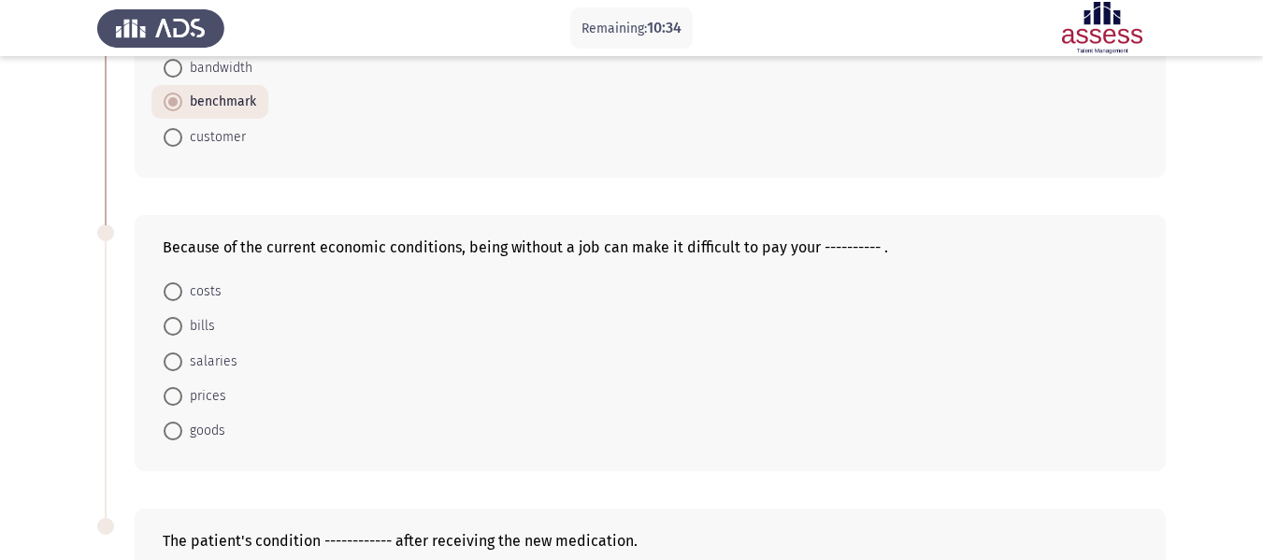
scroll to position [561, 0]
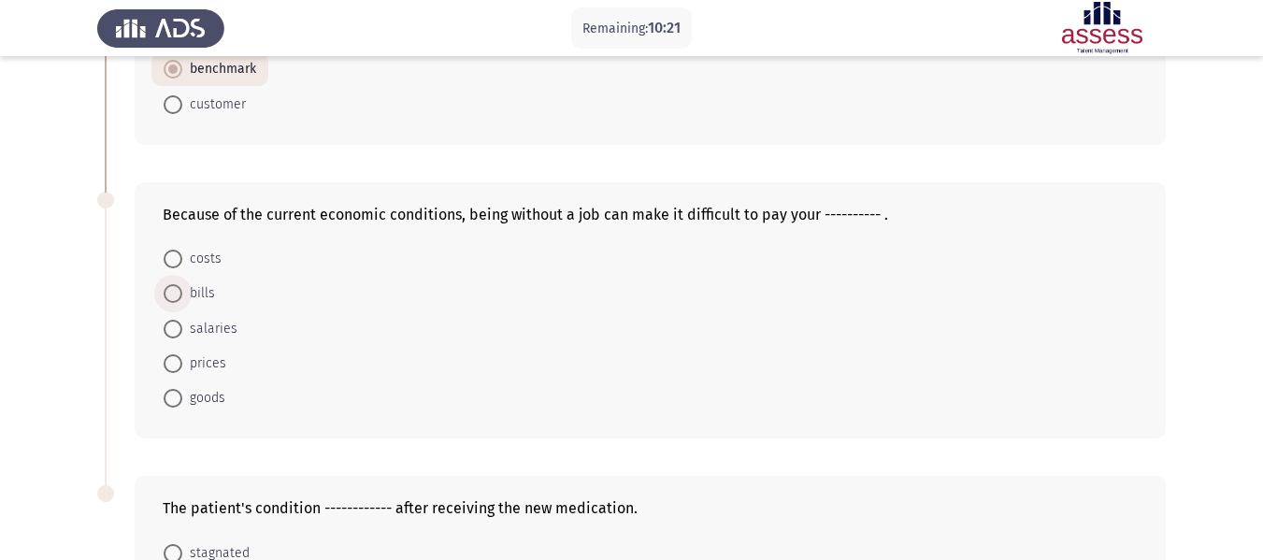
click at [171, 291] on span at bounding box center [173, 293] width 19 height 19
click at [171, 291] on input "bills" at bounding box center [173, 293] width 19 height 19
radio input "true"
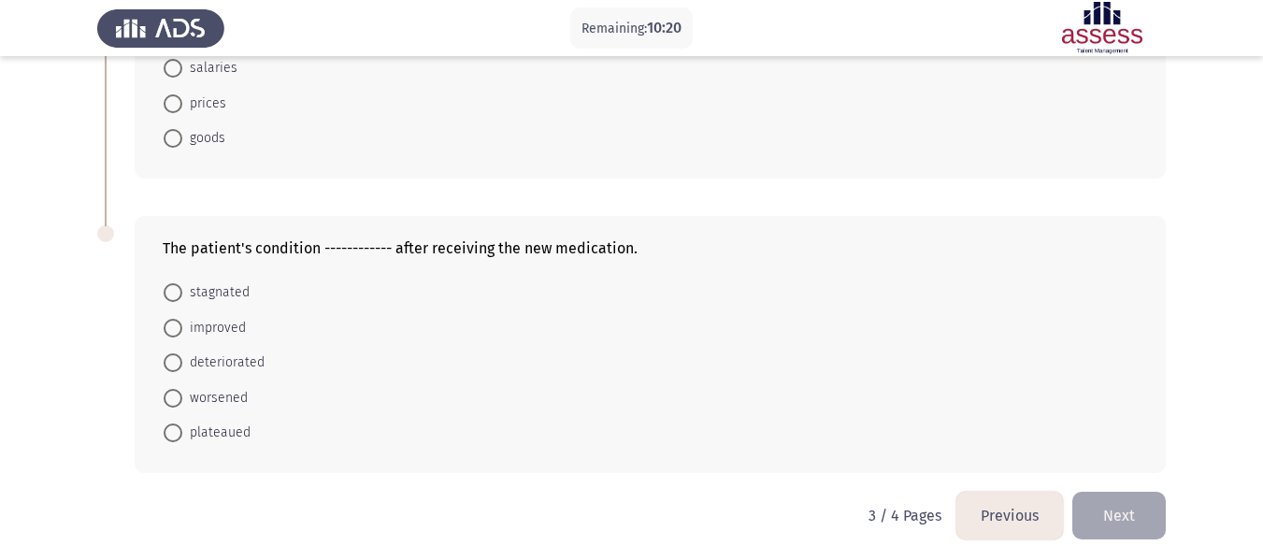
scroll to position [826, 0]
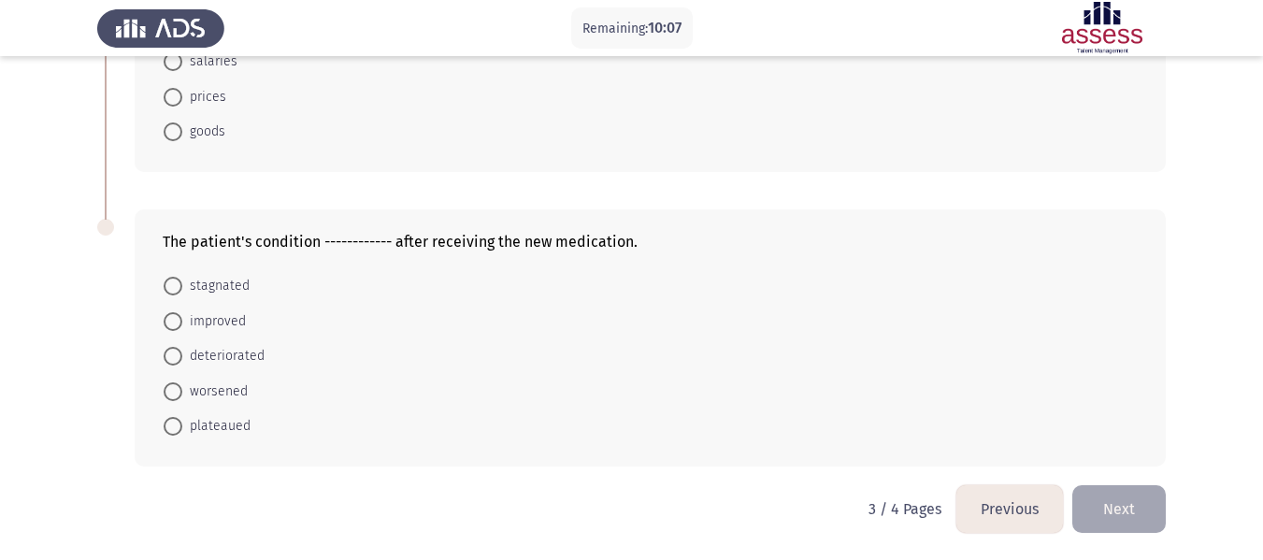
click at [173, 320] on span at bounding box center [173, 321] width 19 height 19
click at [173, 320] on input "improved" at bounding box center [173, 321] width 19 height 19
radio input "true"
click at [1125, 519] on button "Next" at bounding box center [1118, 509] width 93 height 48
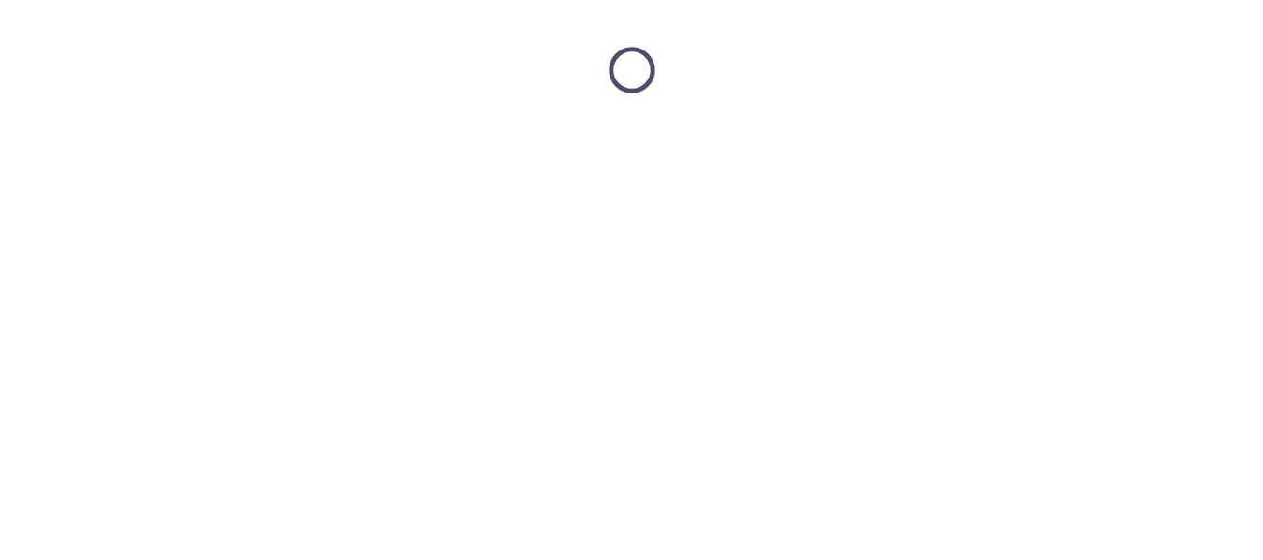
scroll to position [0, 0]
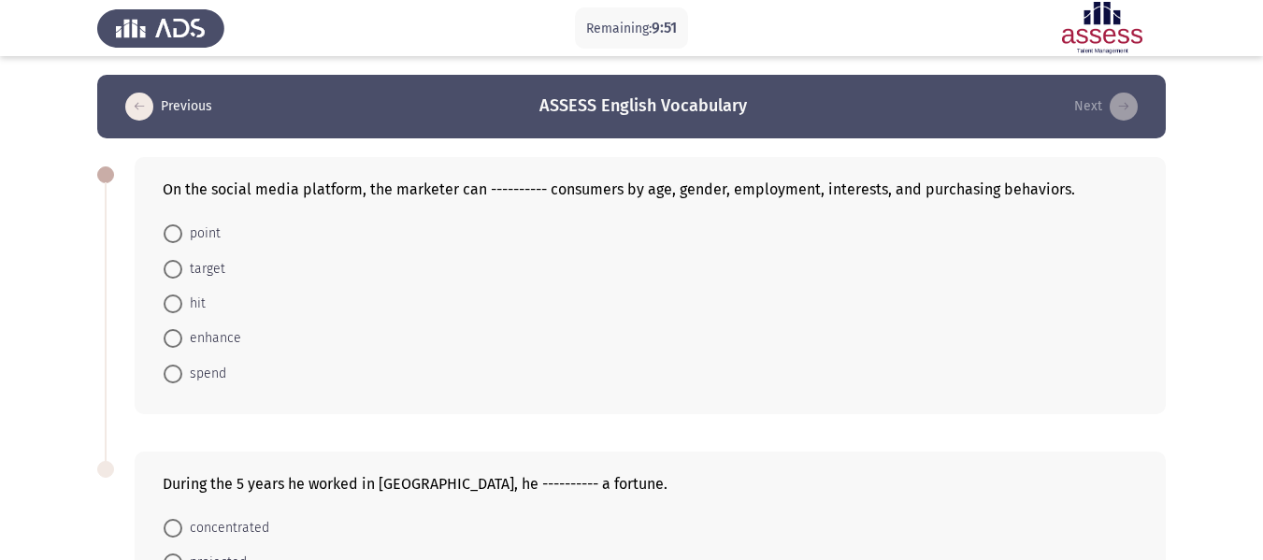
click at [176, 271] on span at bounding box center [173, 269] width 19 height 19
click at [176, 271] on input "target" at bounding box center [173, 269] width 19 height 19
radio input "true"
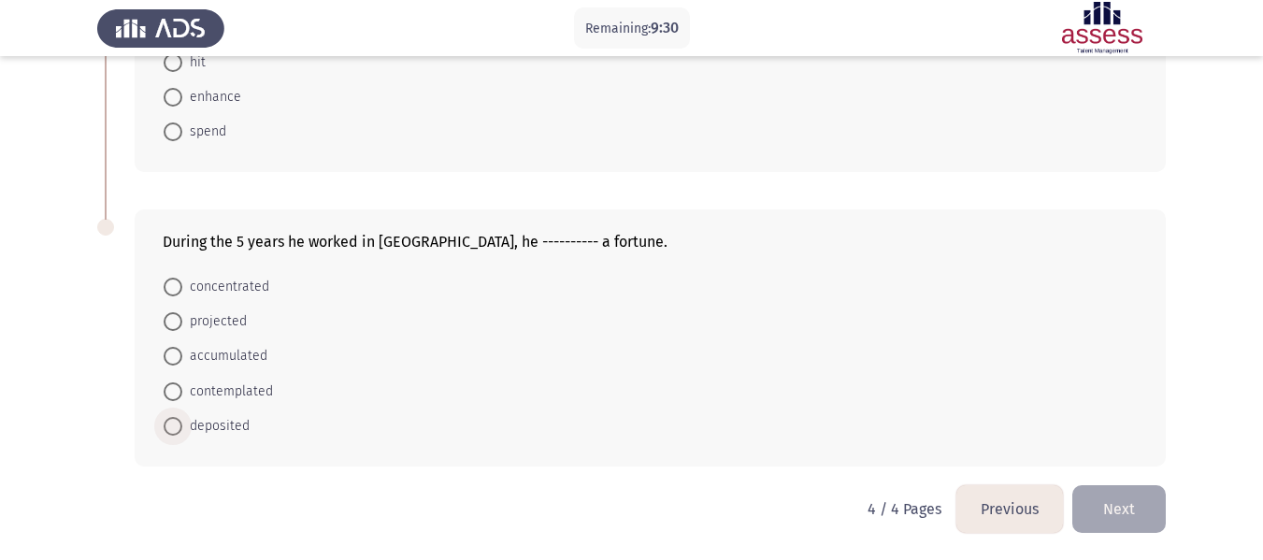
click at [167, 432] on span at bounding box center [173, 426] width 19 height 19
click at [167, 432] on input "deposited" at bounding box center [173, 426] width 19 height 19
radio input "true"
click at [1125, 520] on button "Next" at bounding box center [1118, 509] width 93 height 48
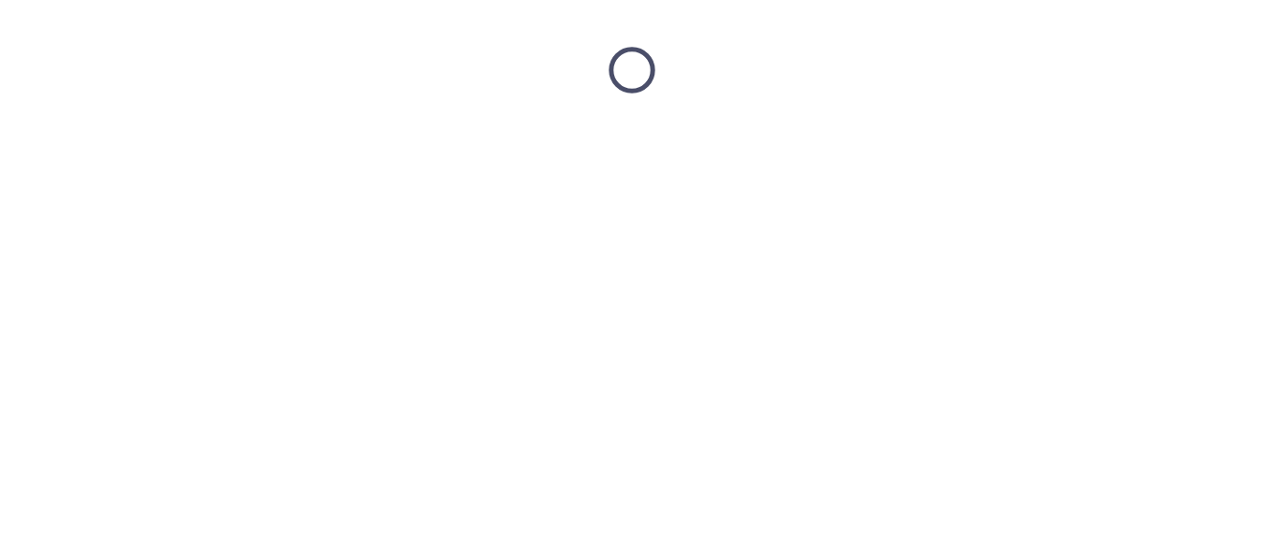
scroll to position [0, 0]
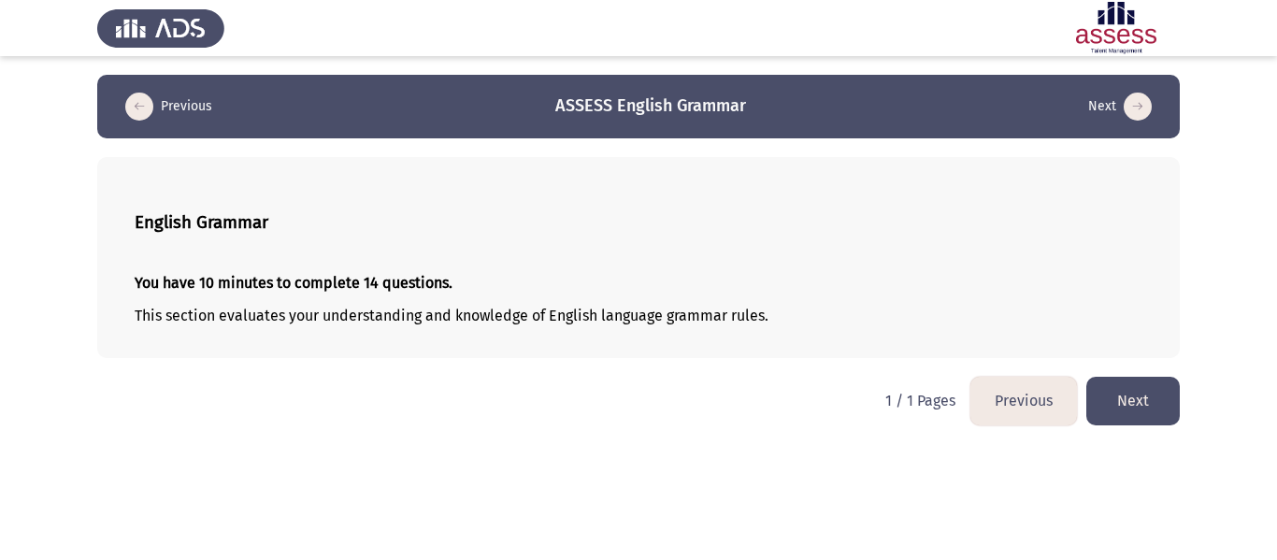
click at [1140, 408] on button "Next" at bounding box center [1132, 401] width 93 height 48
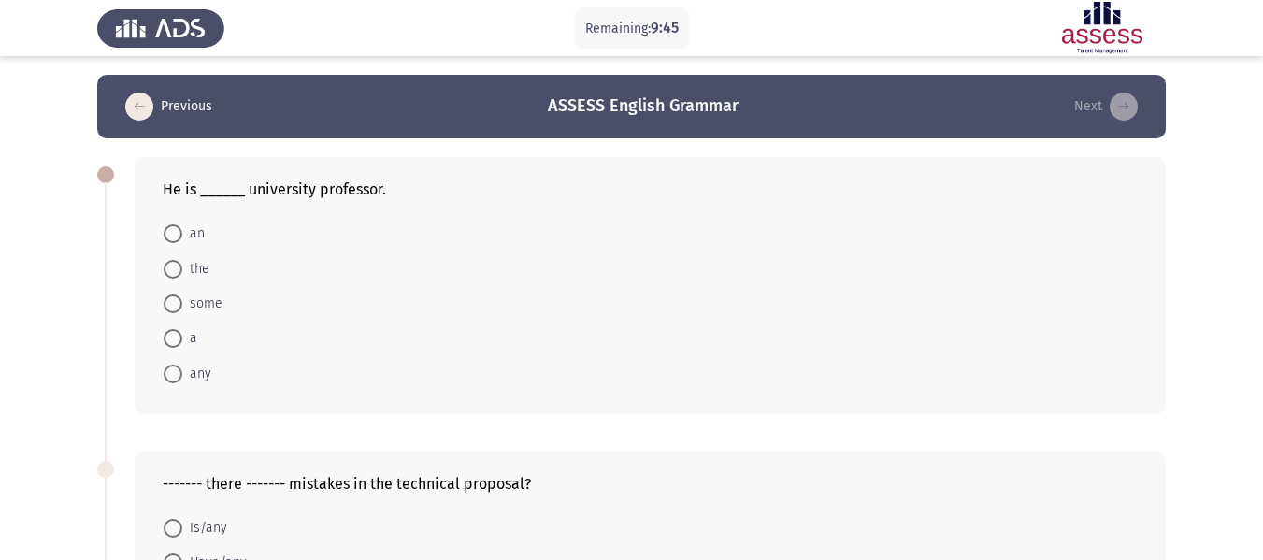
click at [171, 234] on span at bounding box center [173, 233] width 19 height 19
click at [171, 234] on input "an" at bounding box center [173, 233] width 19 height 19
radio input "true"
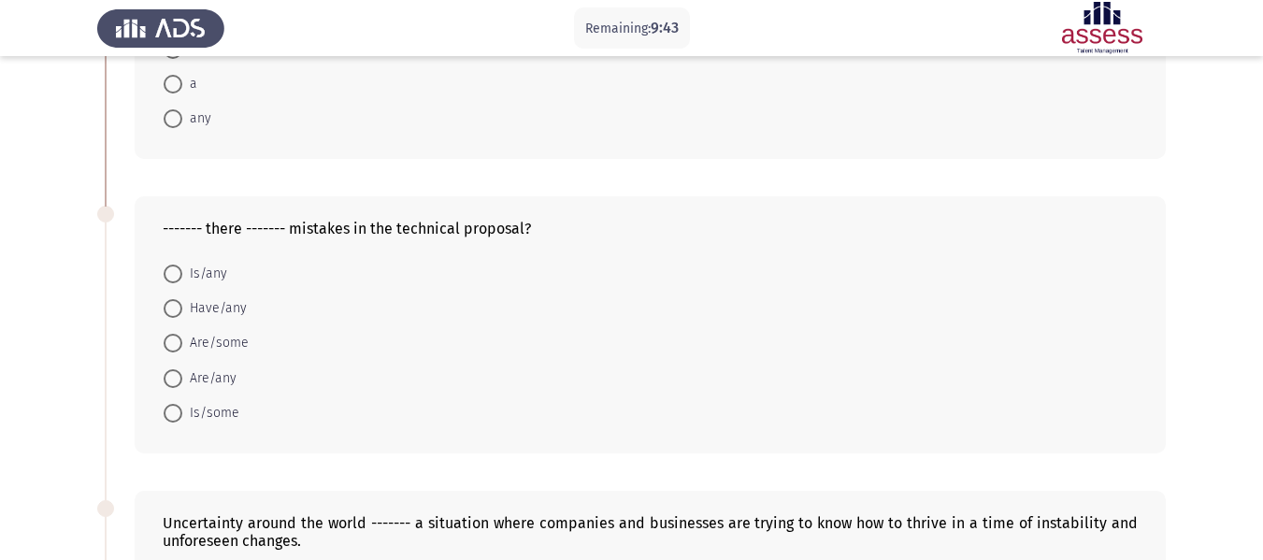
scroll to position [280, 0]
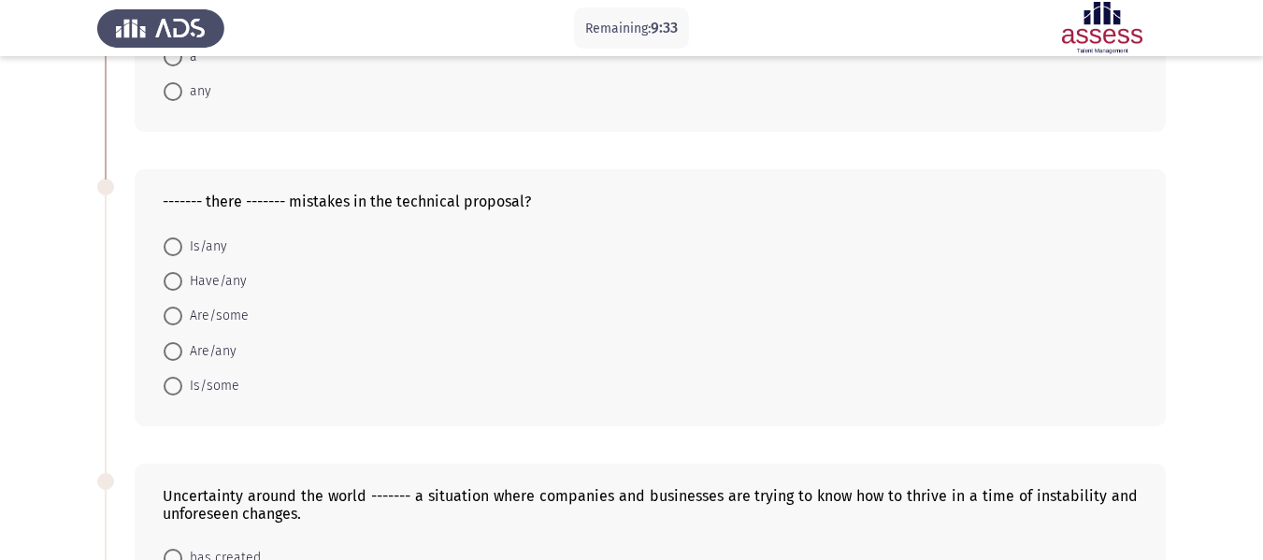
click at [171, 241] on span at bounding box center [173, 246] width 19 height 19
click at [171, 241] on input "Is/any" at bounding box center [173, 246] width 19 height 19
radio input "true"
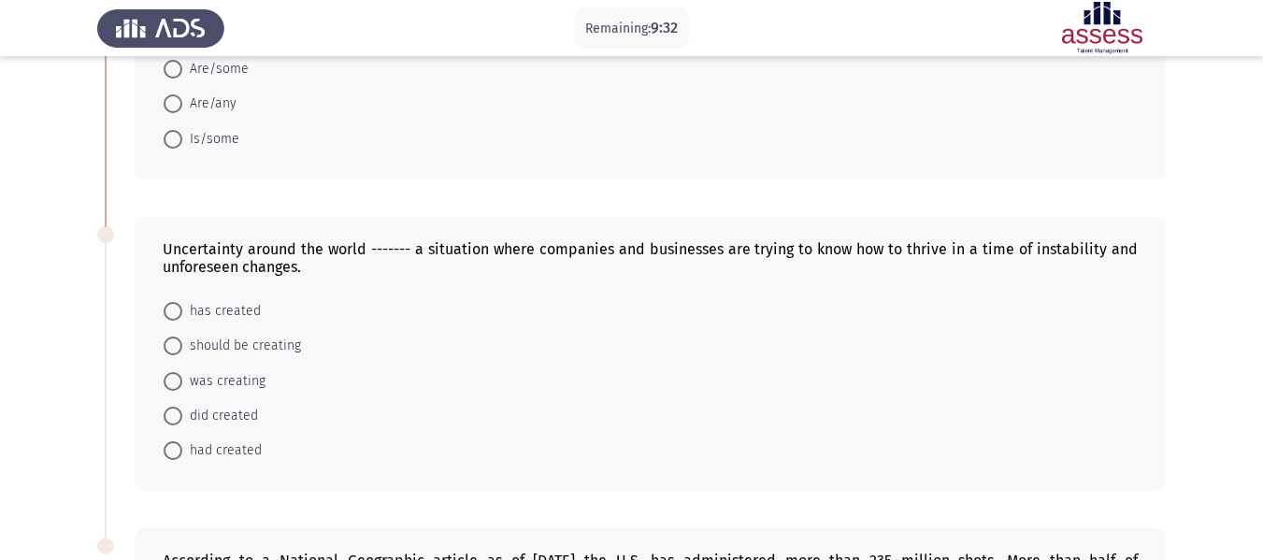
scroll to position [561, 0]
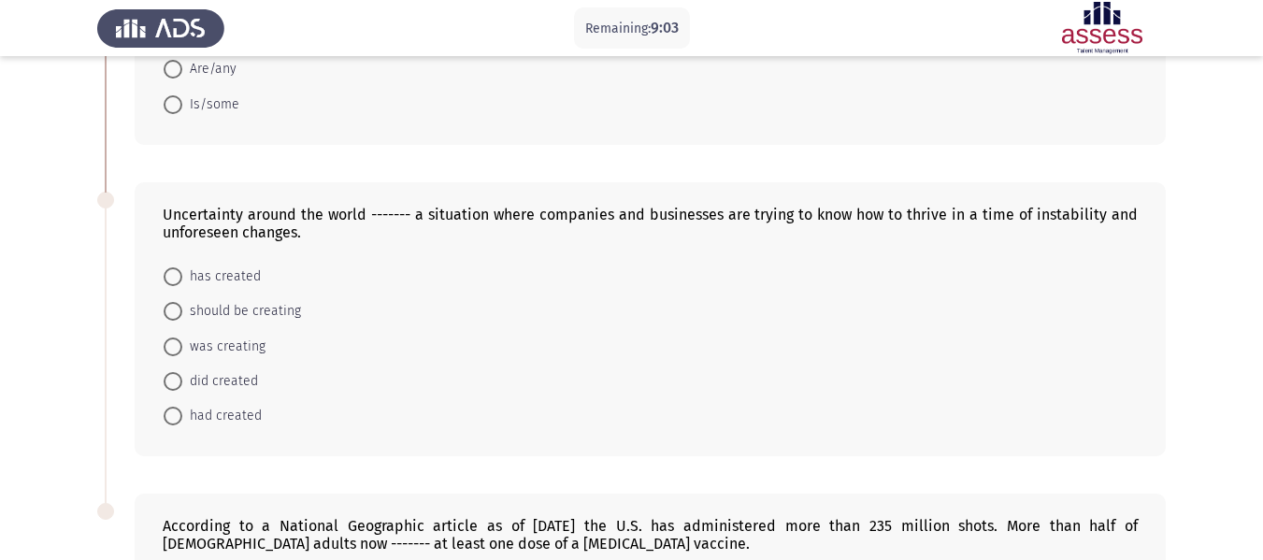
click at [178, 312] on span at bounding box center [173, 311] width 19 height 19
click at [178, 312] on input "should be creating" at bounding box center [173, 311] width 19 height 19
radio input "true"
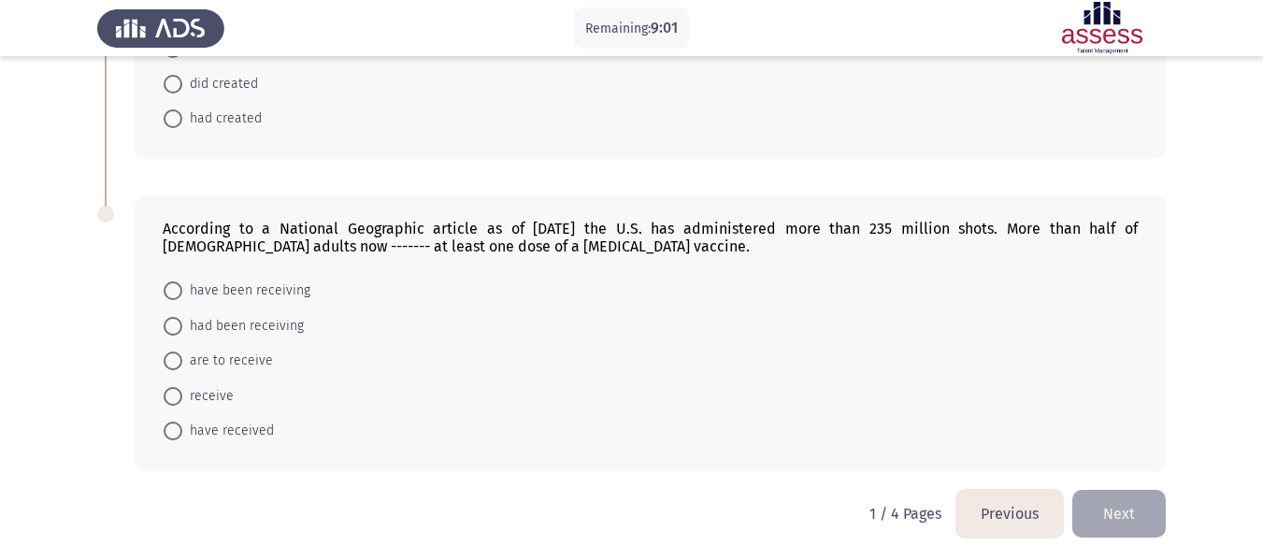
scroll to position [862, 0]
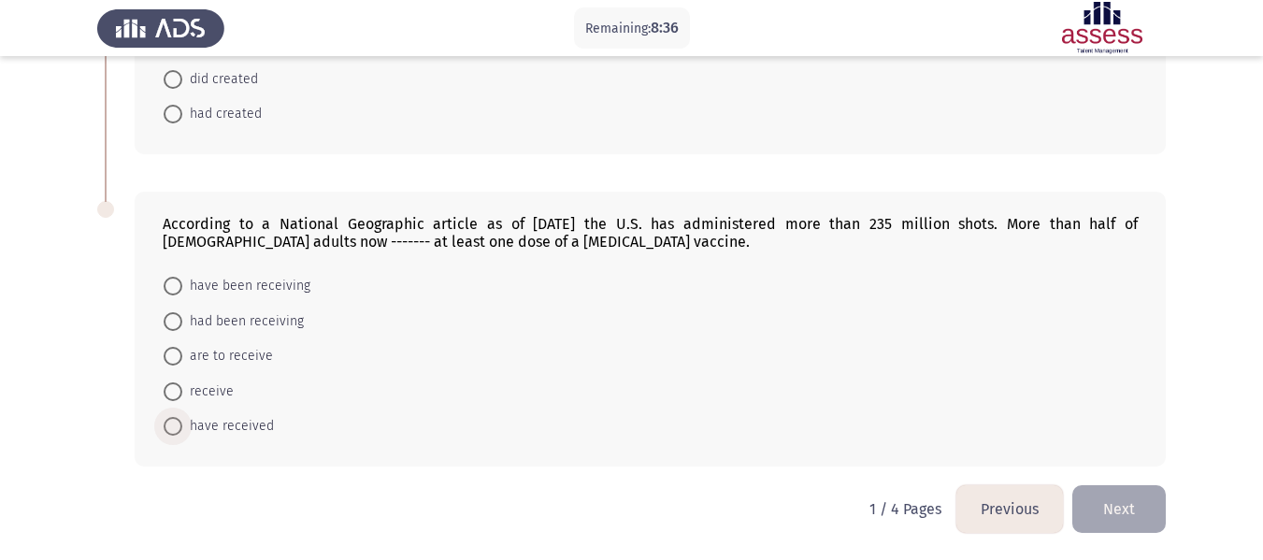
click at [182, 430] on span "have received" at bounding box center [228, 426] width 92 height 22
click at [182, 430] on input "have received" at bounding box center [173, 426] width 19 height 19
radio input "true"
click at [1134, 517] on button "Next" at bounding box center [1118, 509] width 93 height 48
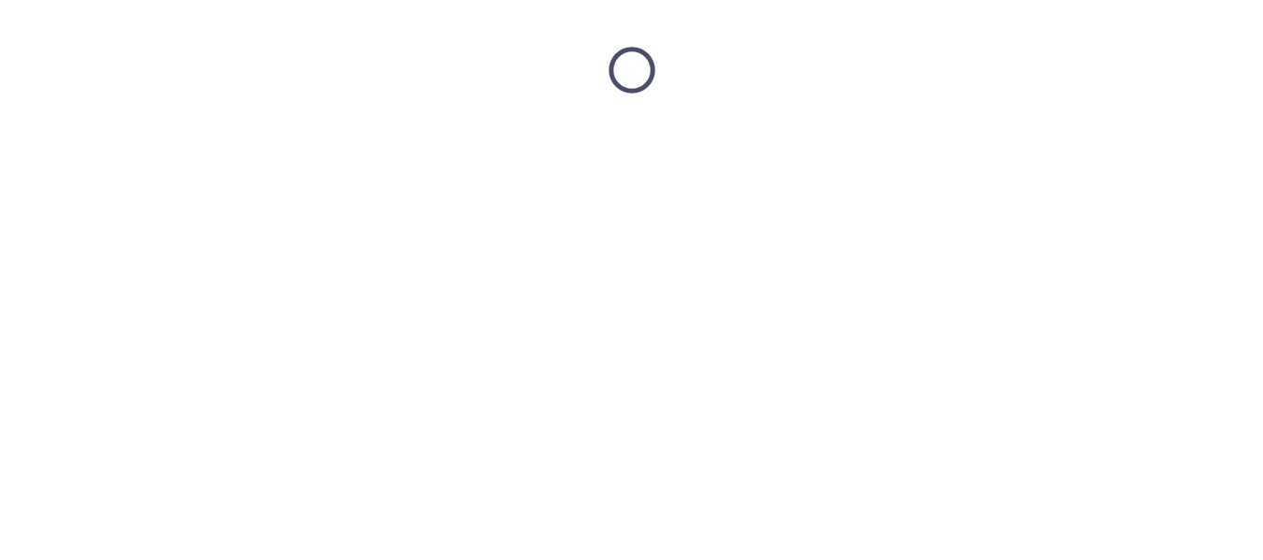
scroll to position [0, 0]
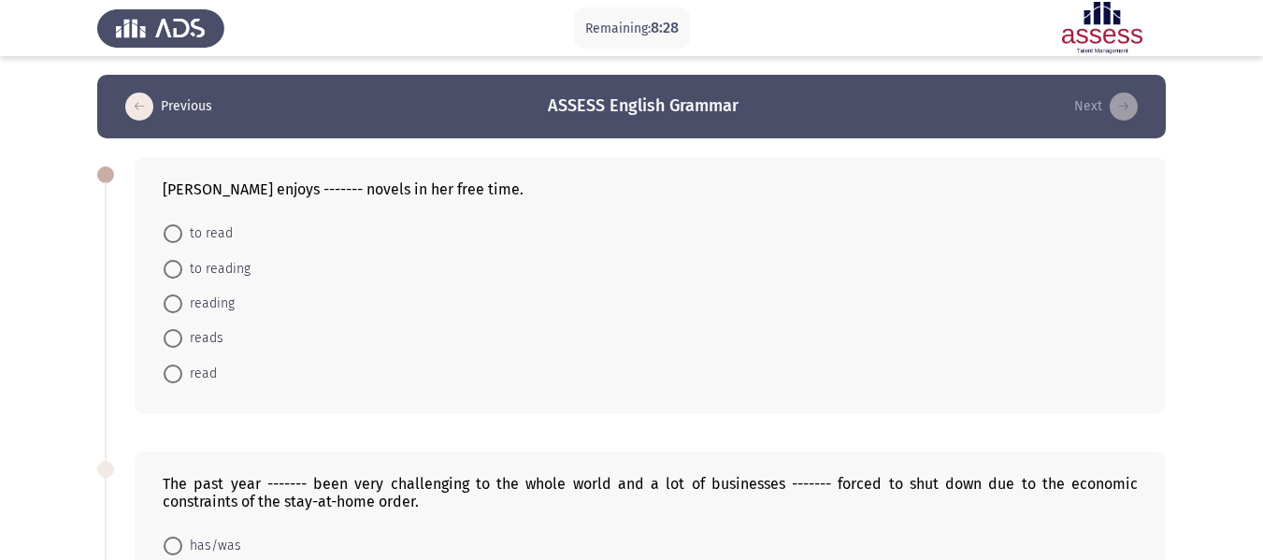
click at [178, 303] on span at bounding box center [173, 303] width 19 height 19
click at [178, 303] on input "reading" at bounding box center [173, 303] width 19 height 19
radio input "true"
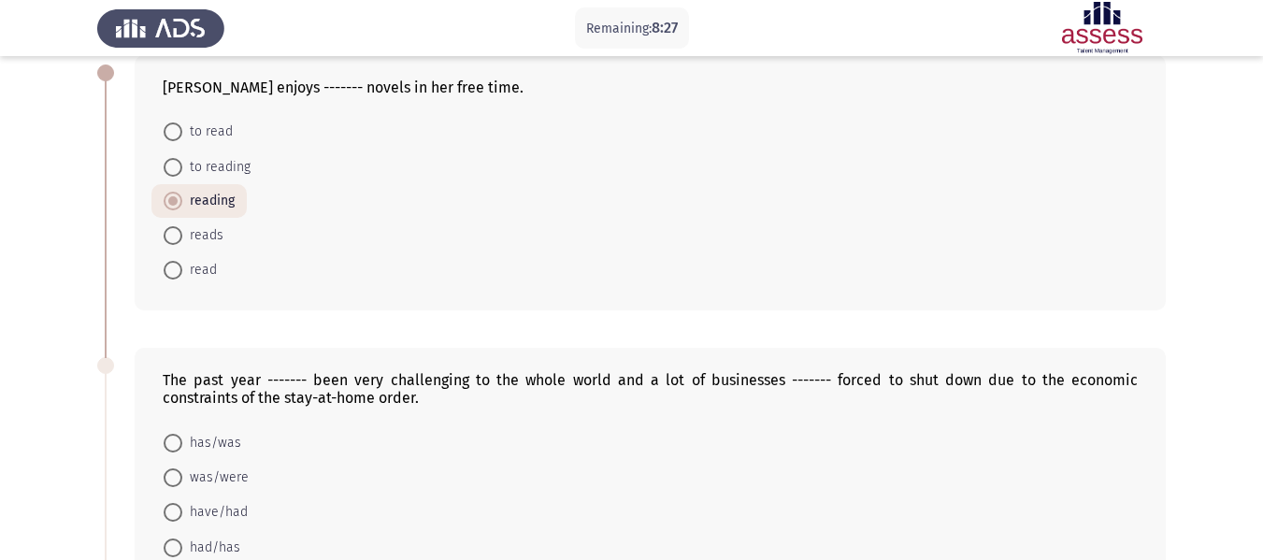
scroll to position [280, 0]
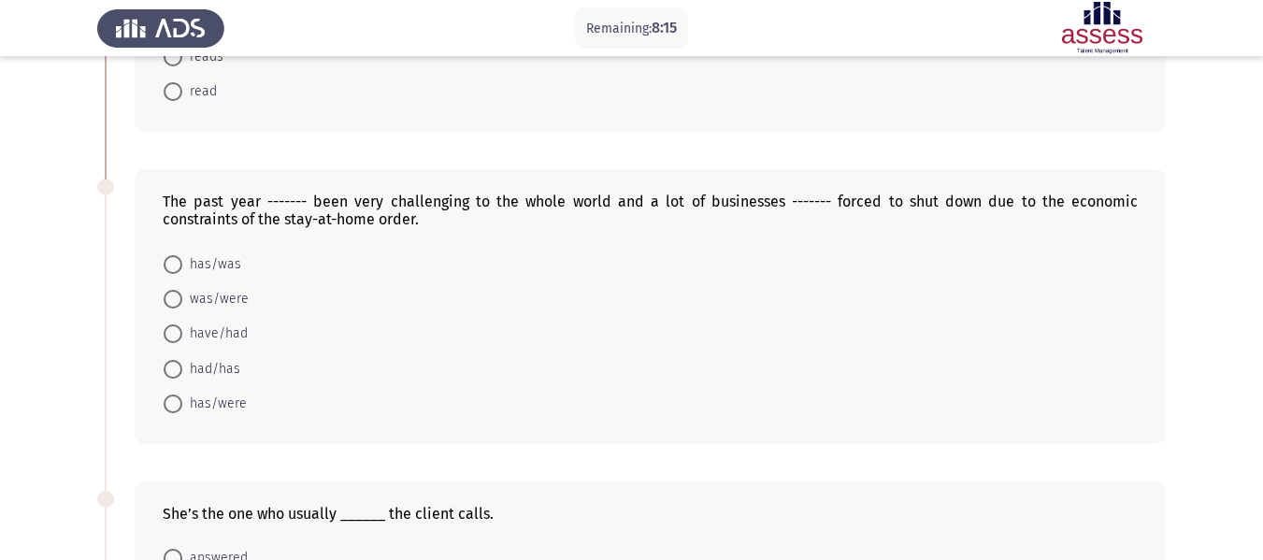
click at [173, 408] on span at bounding box center [173, 403] width 19 height 19
click at [173, 408] on input "has/were" at bounding box center [173, 403] width 19 height 19
radio input "true"
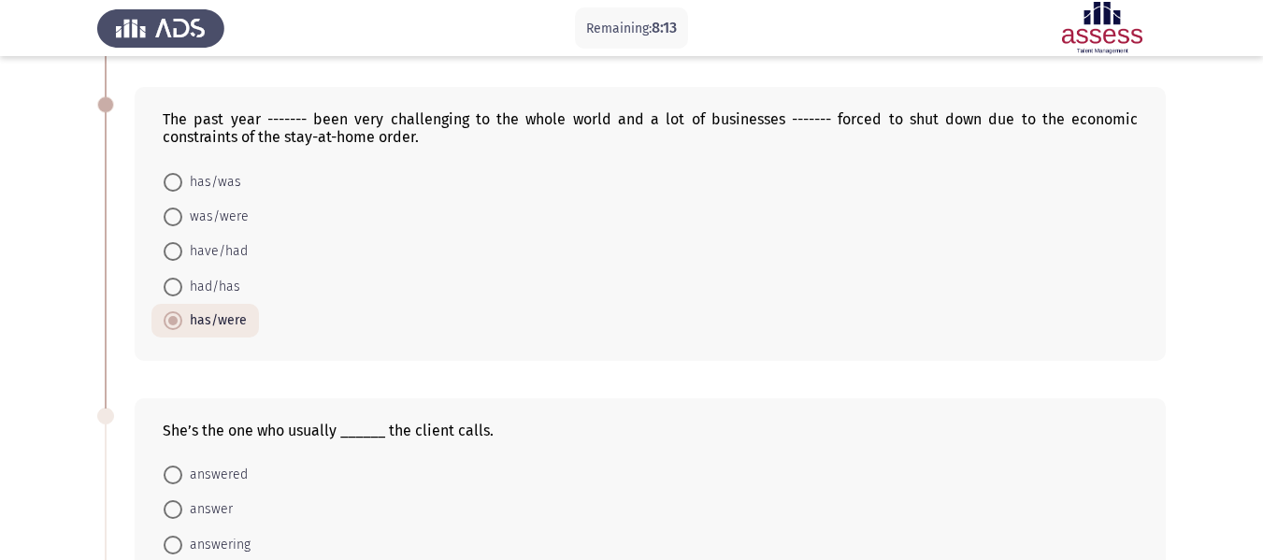
scroll to position [561, 0]
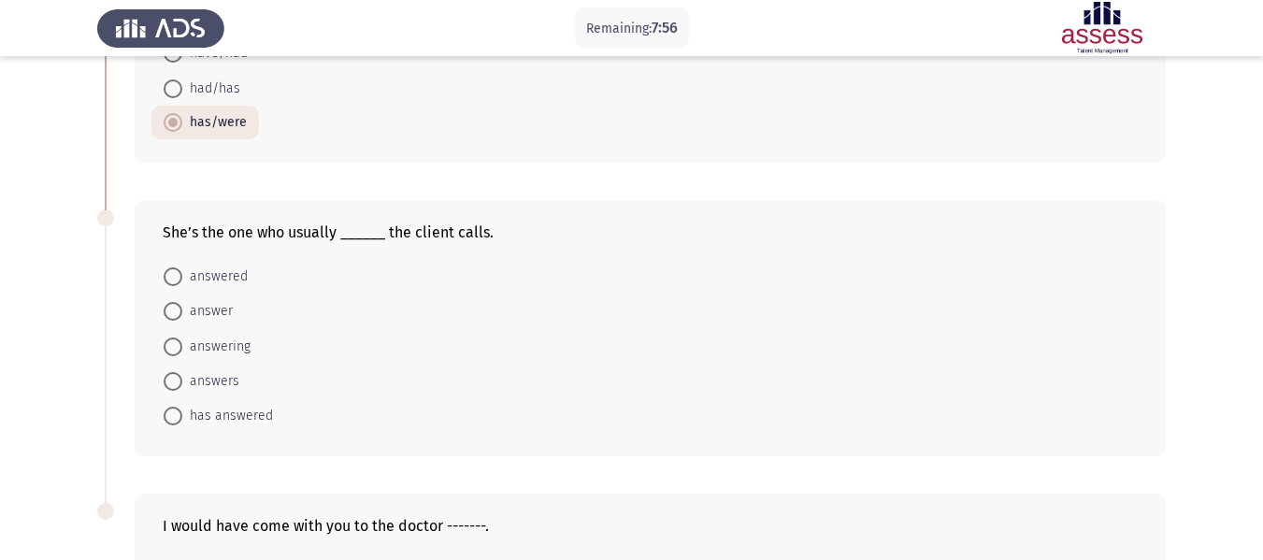
click at [175, 384] on span at bounding box center [173, 381] width 19 height 19
click at [175, 384] on input "answers" at bounding box center [173, 381] width 19 height 19
radio input "true"
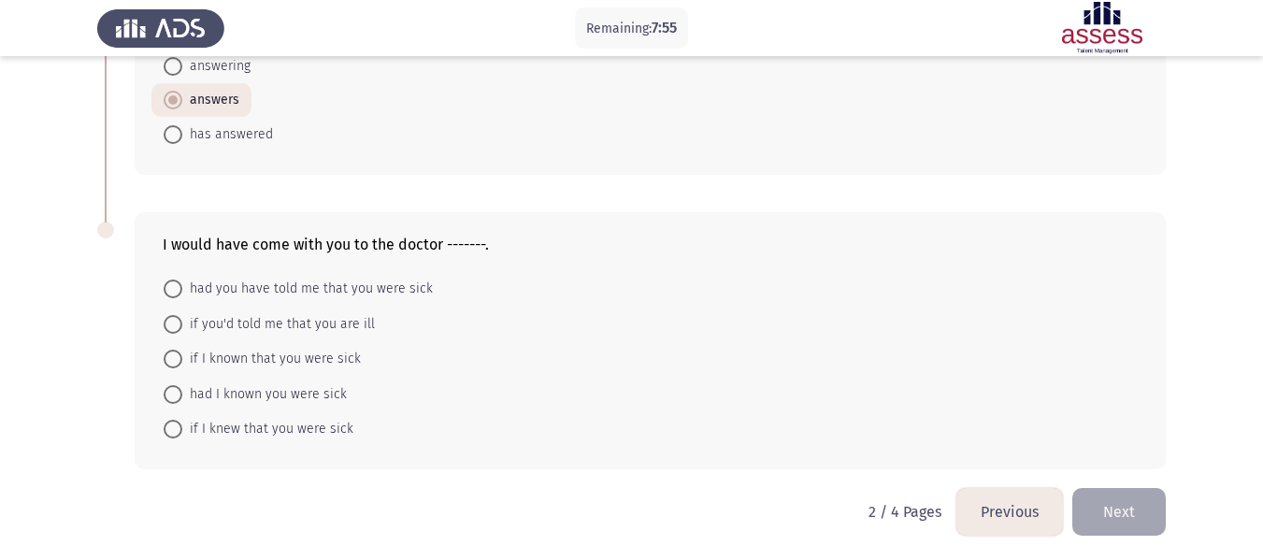
scroll to position [844, 0]
click at [174, 430] on span at bounding box center [173, 426] width 19 height 19
click at [174, 430] on input "if I knew that you were sick" at bounding box center [173, 426] width 19 height 19
radio input "true"
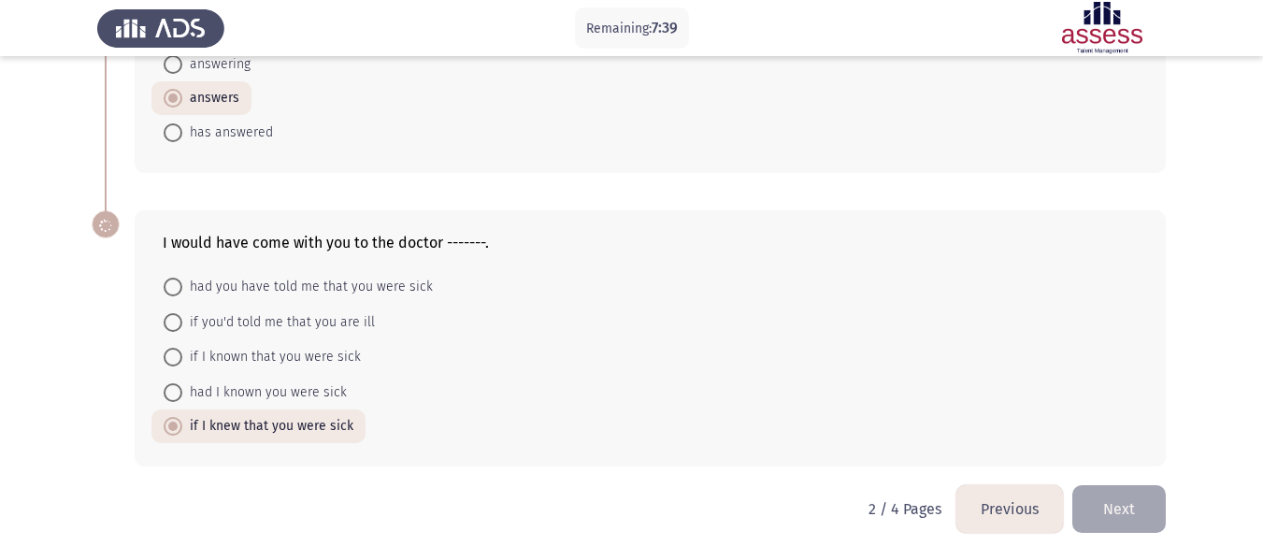
scroll to position [843, 0]
click at [1116, 511] on button "Next" at bounding box center [1118, 509] width 93 height 48
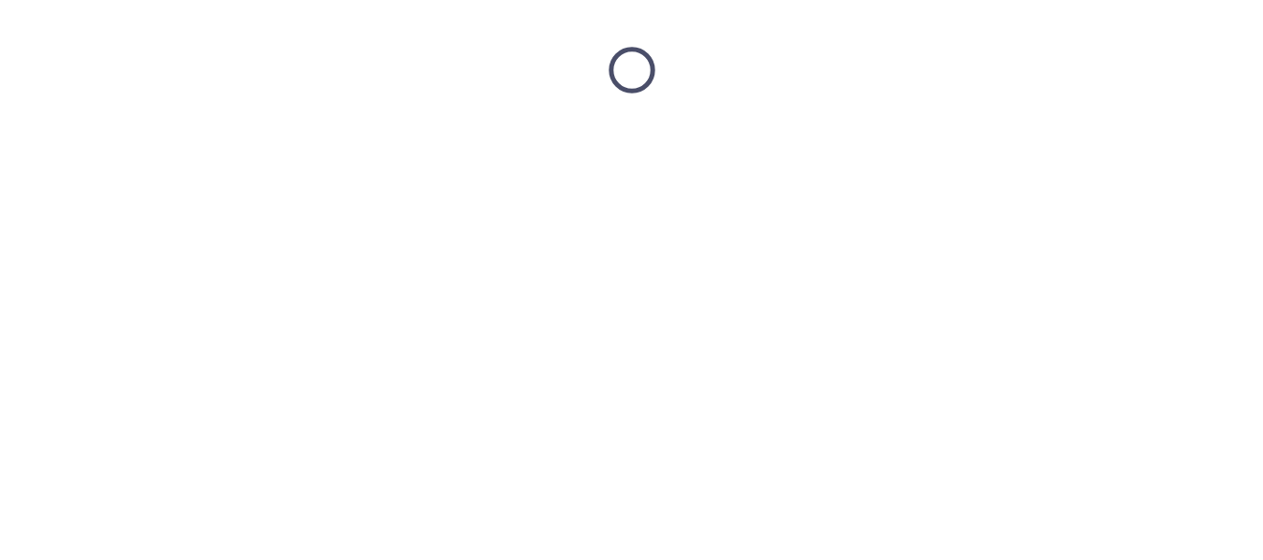
scroll to position [0, 0]
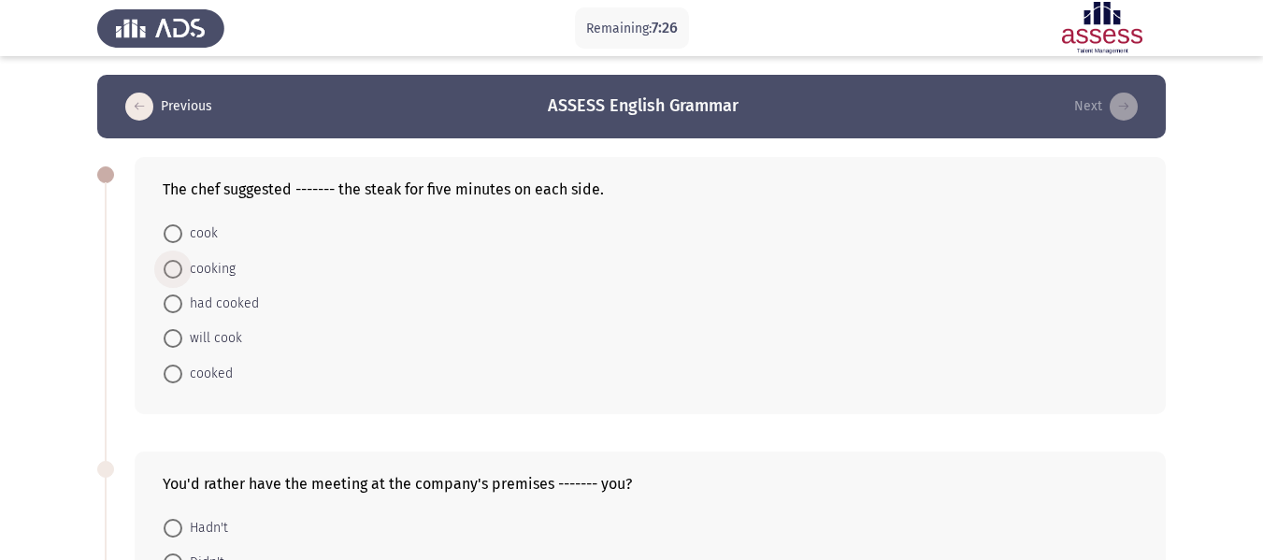
click at [180, 268] on span at bounding box center [173, 269] width 19 height 19
click at [180, 268] on input "cooking" at bounding box center [173, 269] width 19 height 19
radio input "true"
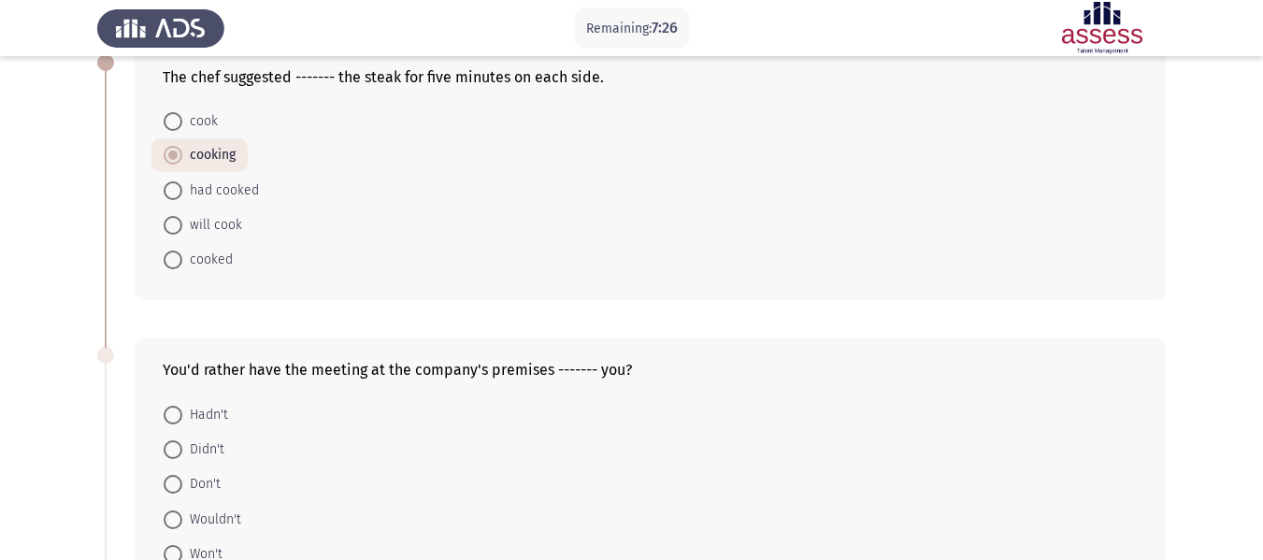
scroll to position [280, 0]
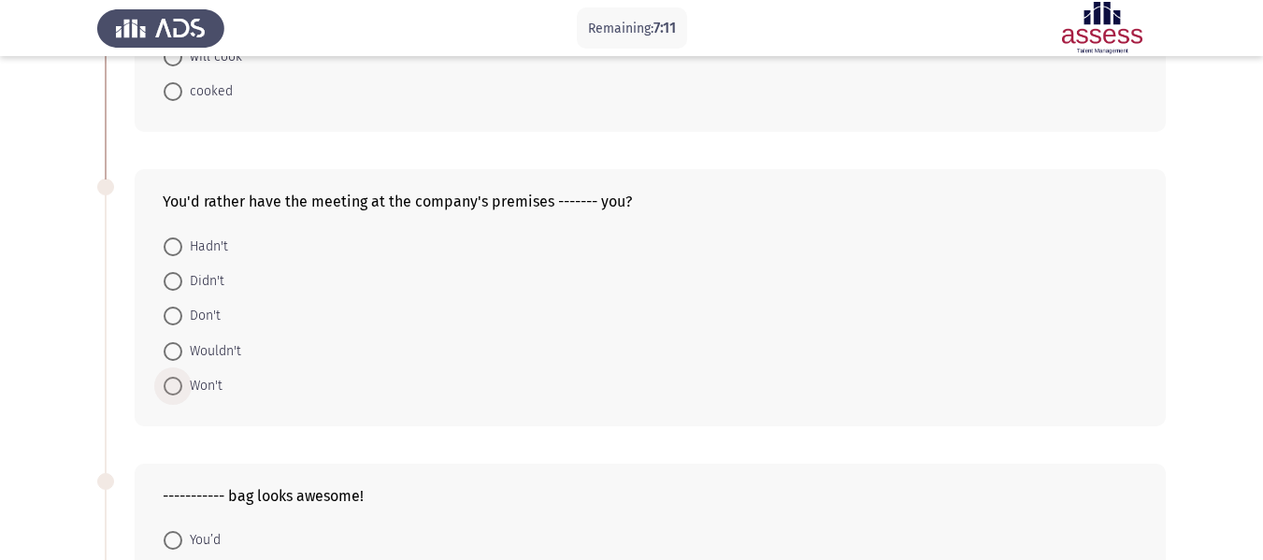
click at [172, 392] on span at bounding box center [173, 386] width 19 height 19
click at [172, 392] on input "Won't" at bounding box center [173, 386] width 19 height 19
radio input "true"
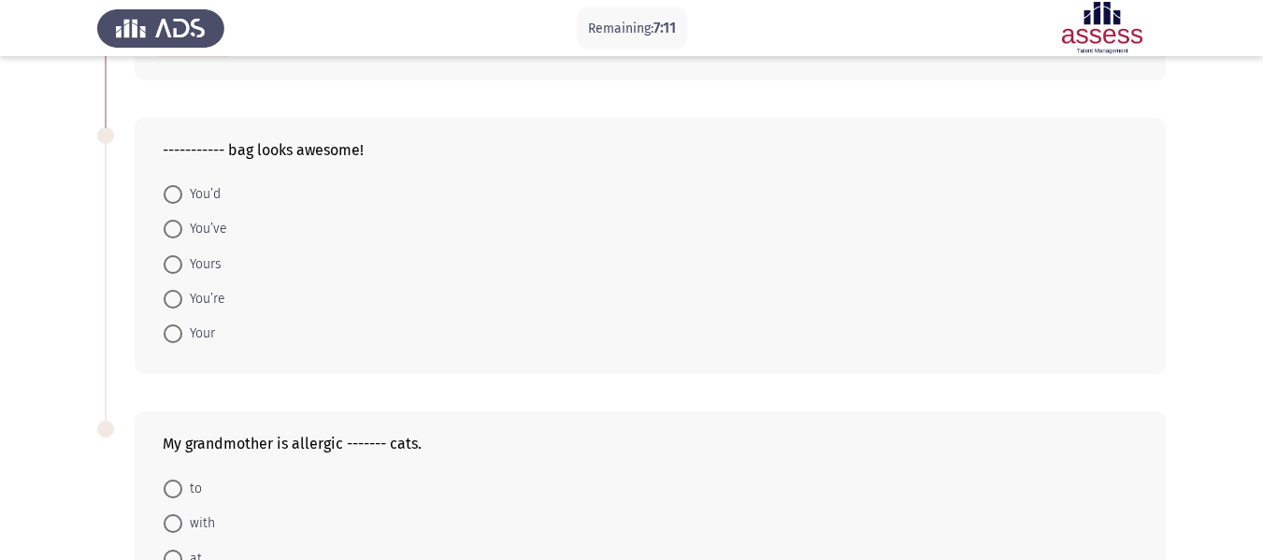
scroll to position [654, 0]
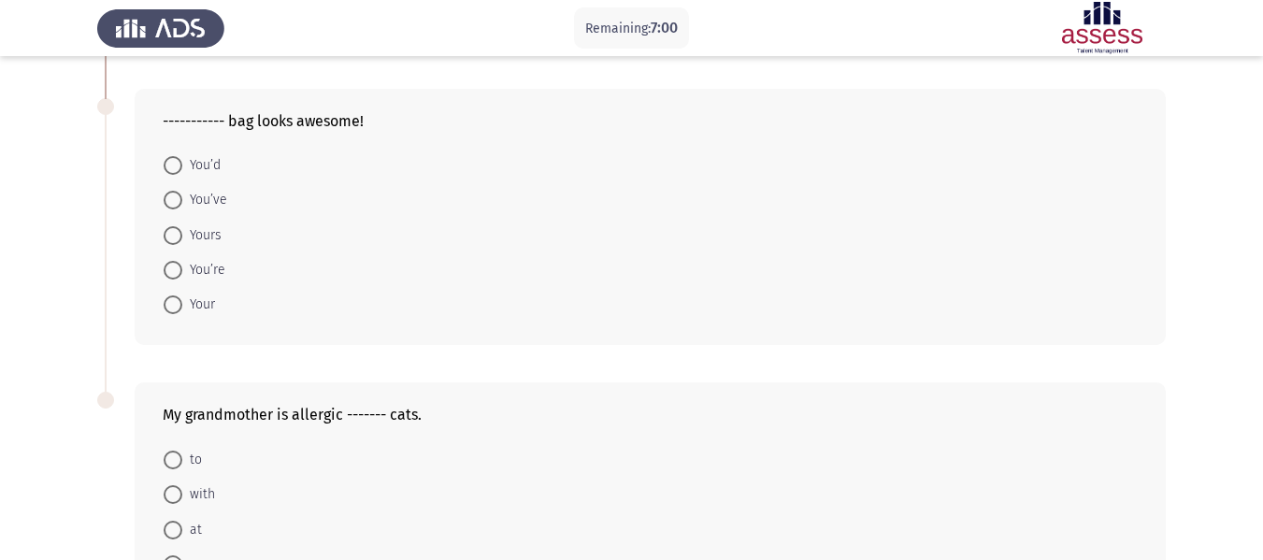
click at [176, 236] on span at bounding box center [173, 235] width 19 height 19
click at [176, 236] on input "Yours" at bounding box center [173, 235] width 19 height 19
radio input "true"
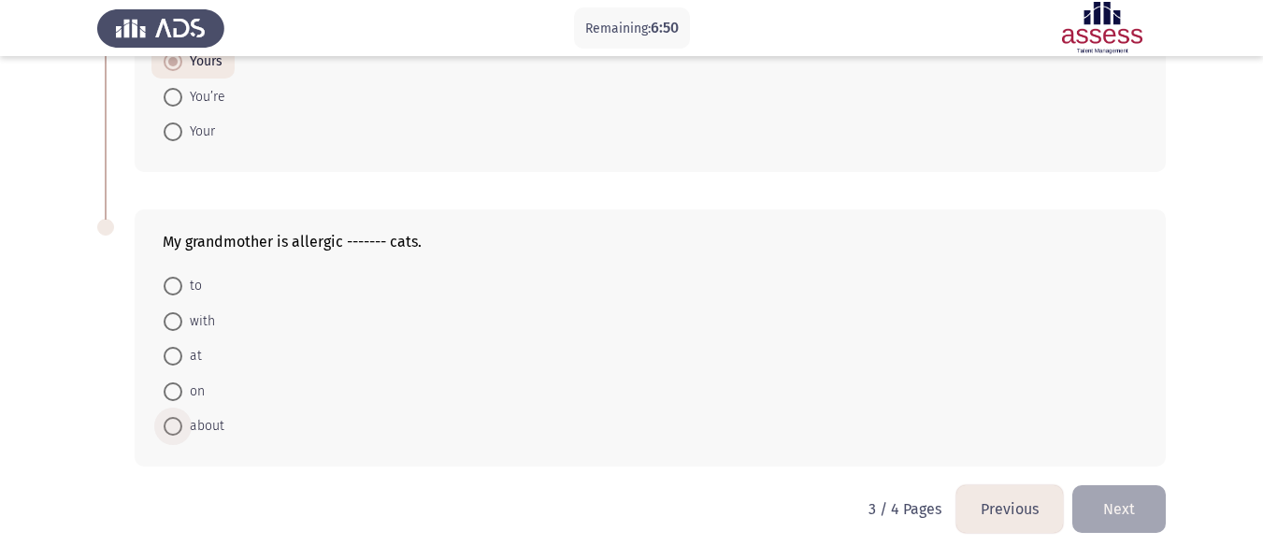
click at [179, 422] on span at bounding box center [173, 426] width 19 height 19
click at [179, 422] on input "about" at bounding box center [173, 426] width 19 height 19
radio input "true"
click at [1118, 520] on button "Next" at bounding box center [1118, 509] width 93 height 48
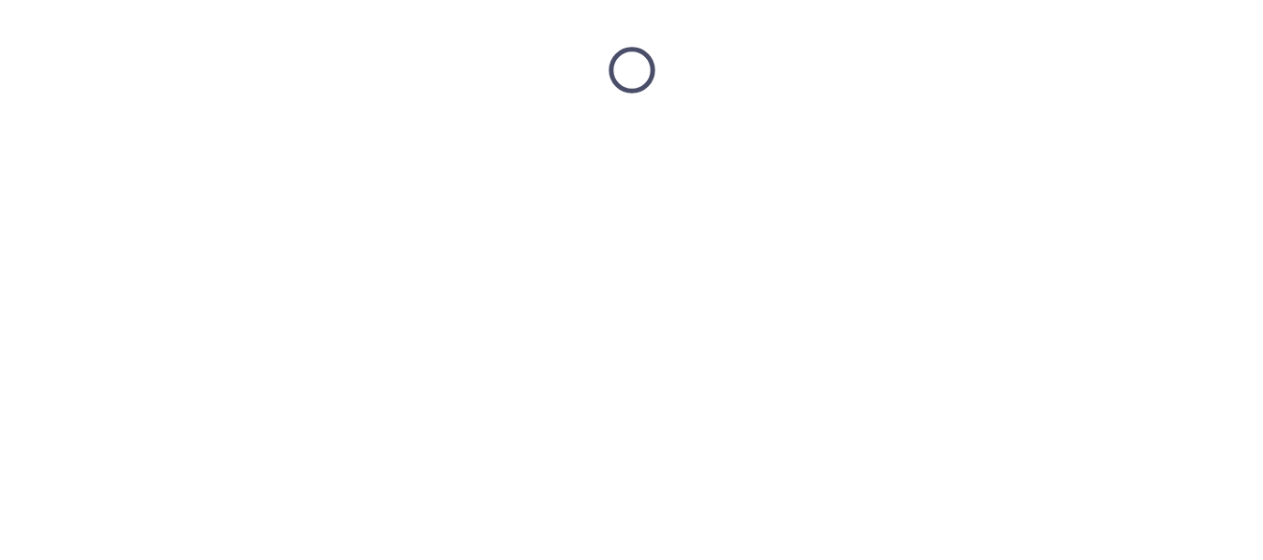
scroll to position [0, 0]
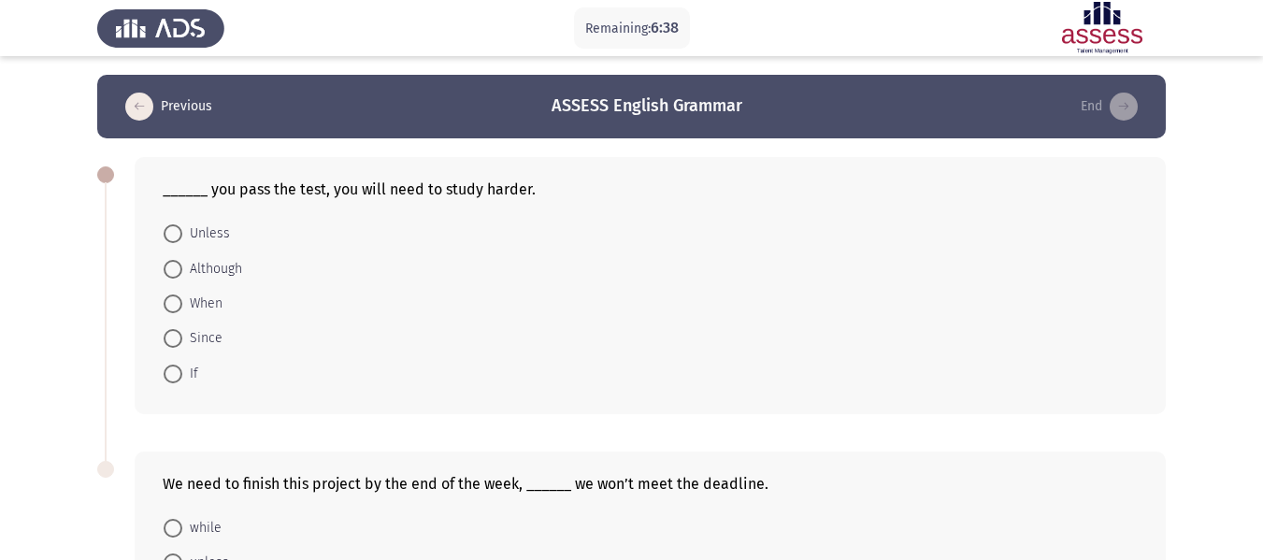
click at [179, 272] on span at bounding box center [173, 269] width 19 height 19
click at [179, 272] on input "Although" at bounding box center [173, 269] width 19 height 19
radio input "true"
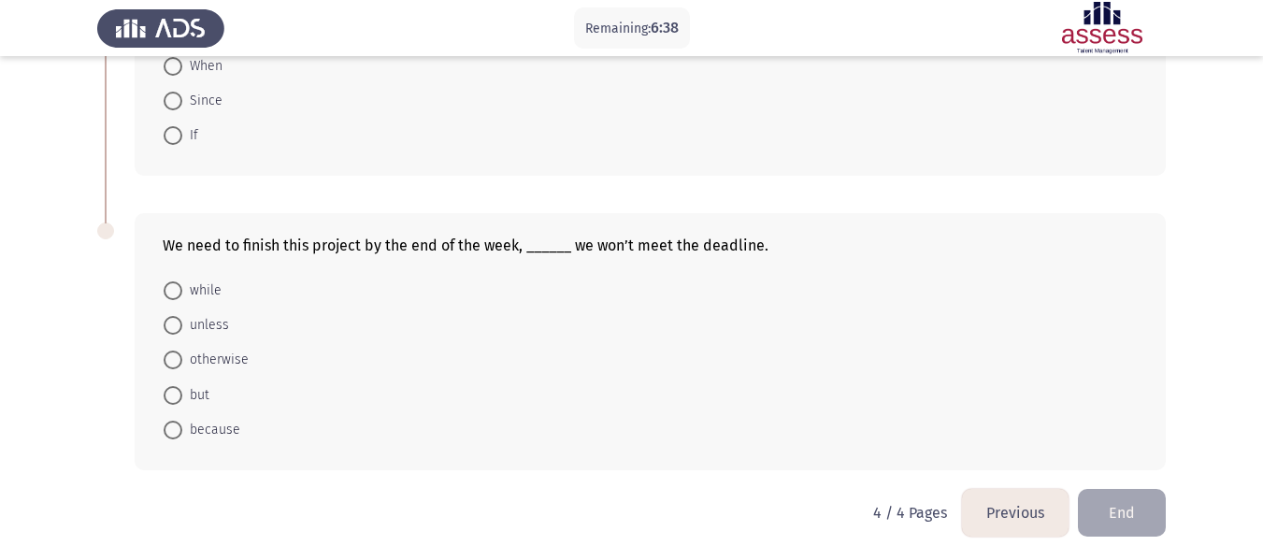
scroll to position [240, 0]
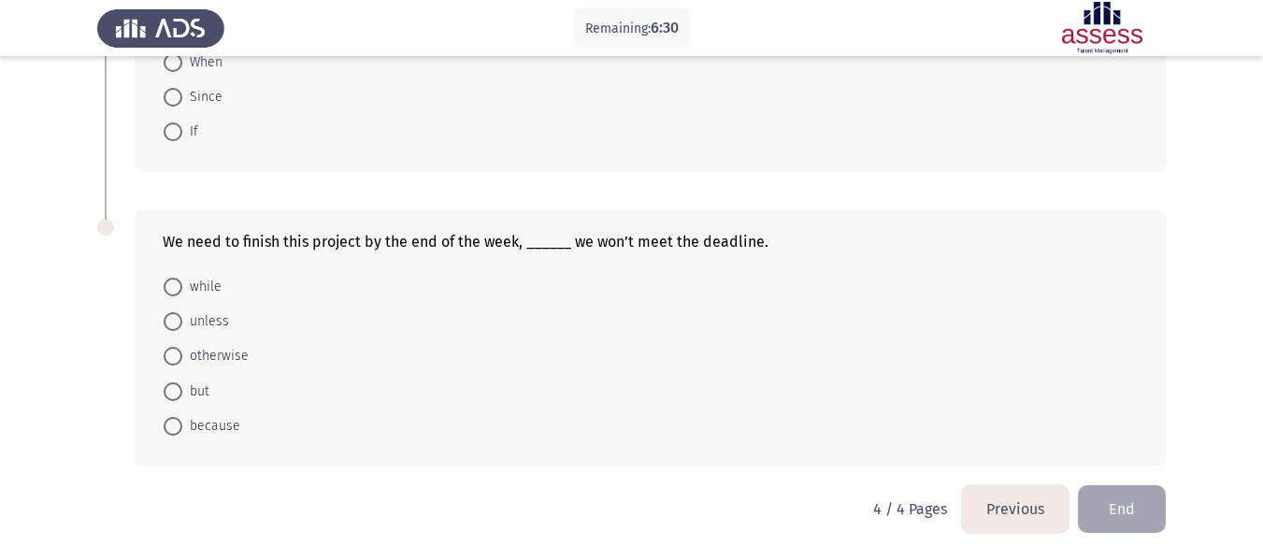
click at [169, 360] on span at bounding box center [173, 356] width 19 height 19
click at [169, 360] on input "otherwise" at bounding box center [173, 356] width 19 height 19
radio input "true"
click at [1121, 512] on button "End" at bounding box center [1122, 509] width 88 height 48
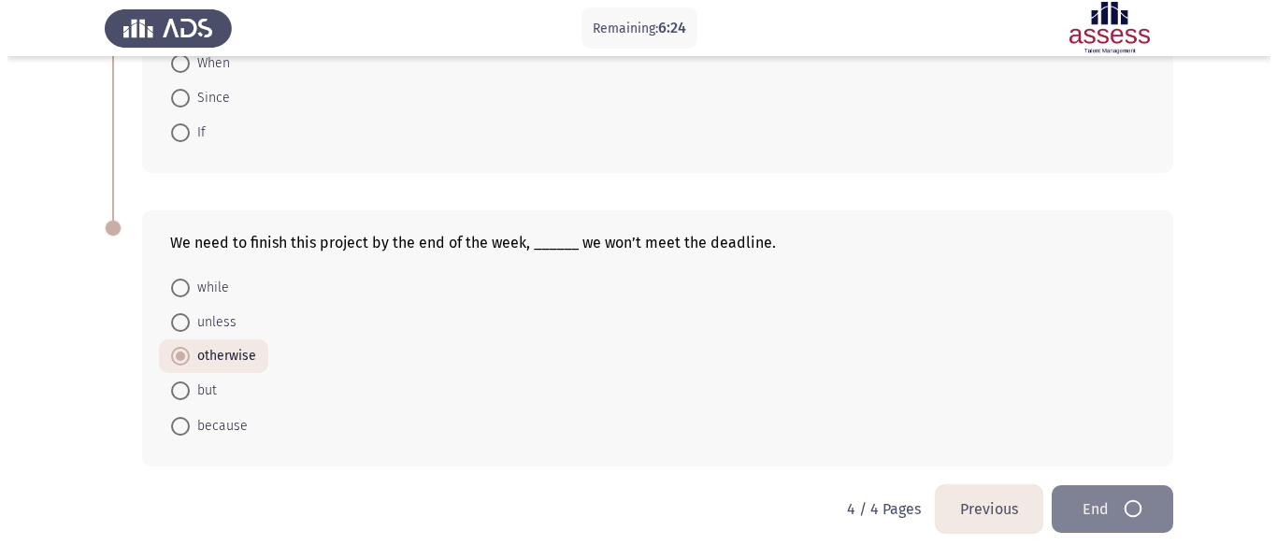
scroll to position [0, 0]
